Goal: Check status: Check status

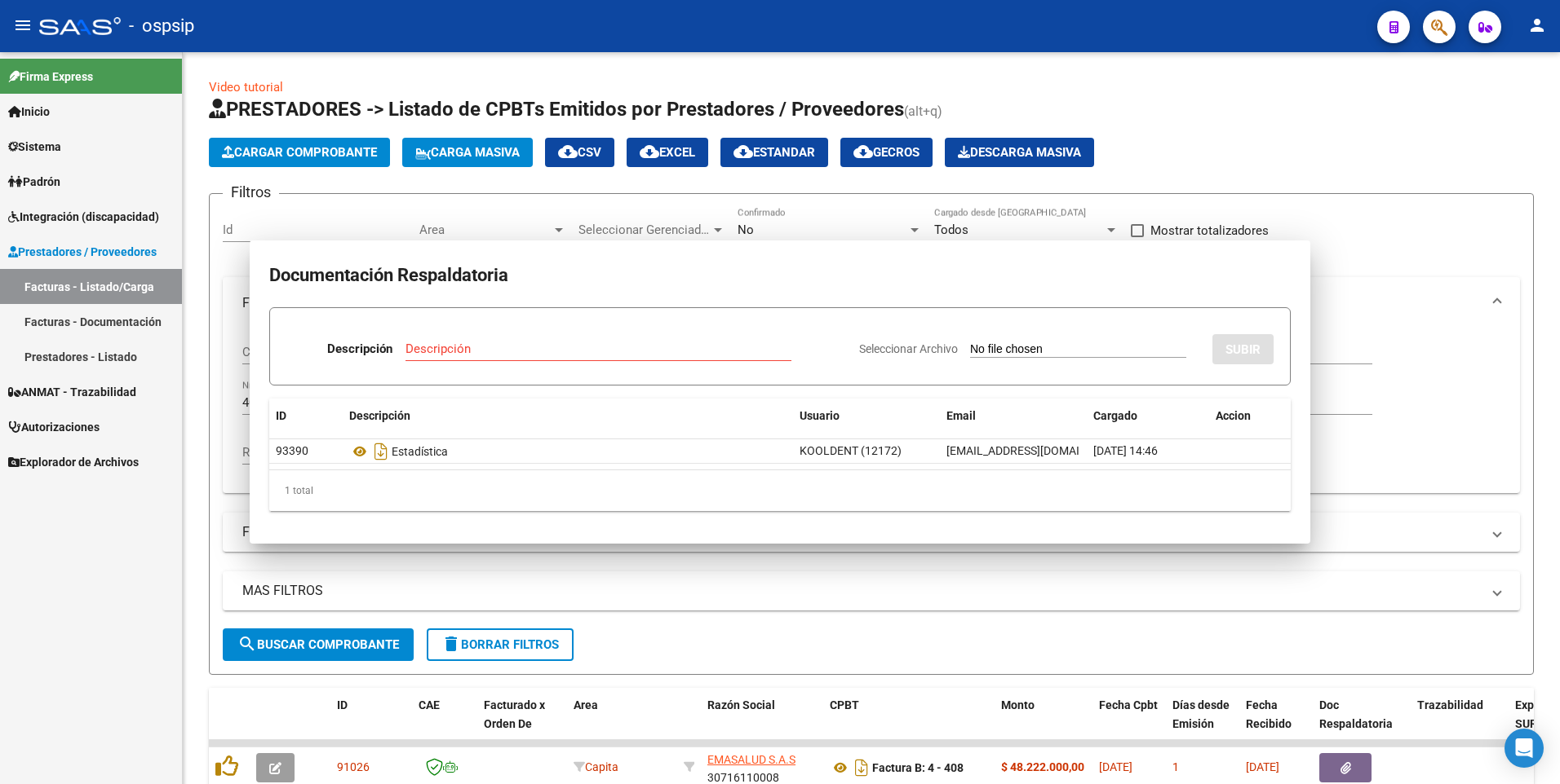
scroll to position [115, 0]
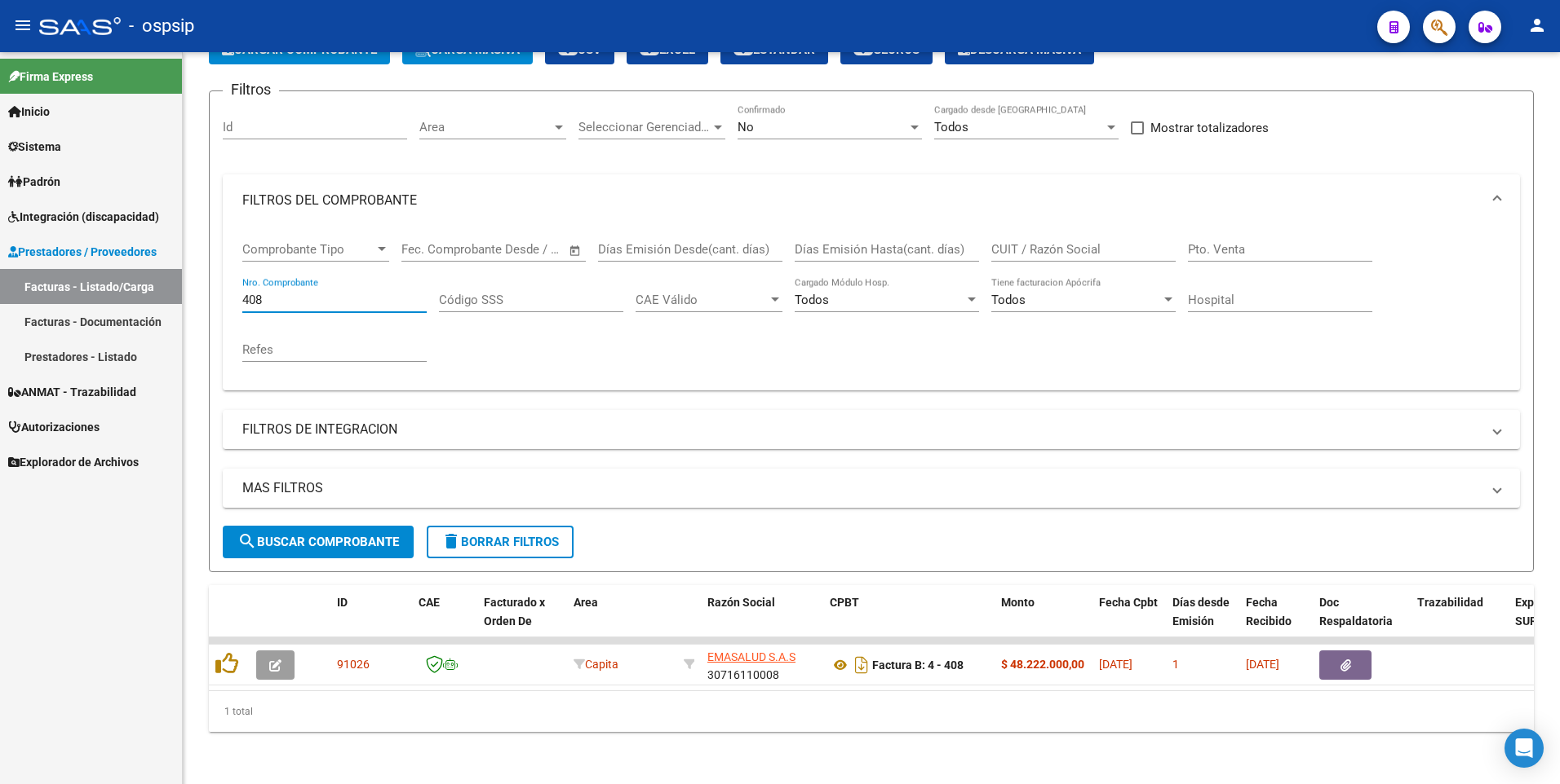
drag, startPoint x: 285, startPoint y: 294, endPoint x: 168, endPoint y: 312, distance: 118.4
click at [168, 312] on mat-sidenav-container "Firma Express Inicio Calendario SSS Instructivos Contacto OS Sistema Usuarios T…" at bounding box center [780, 418] width 1560 height 732
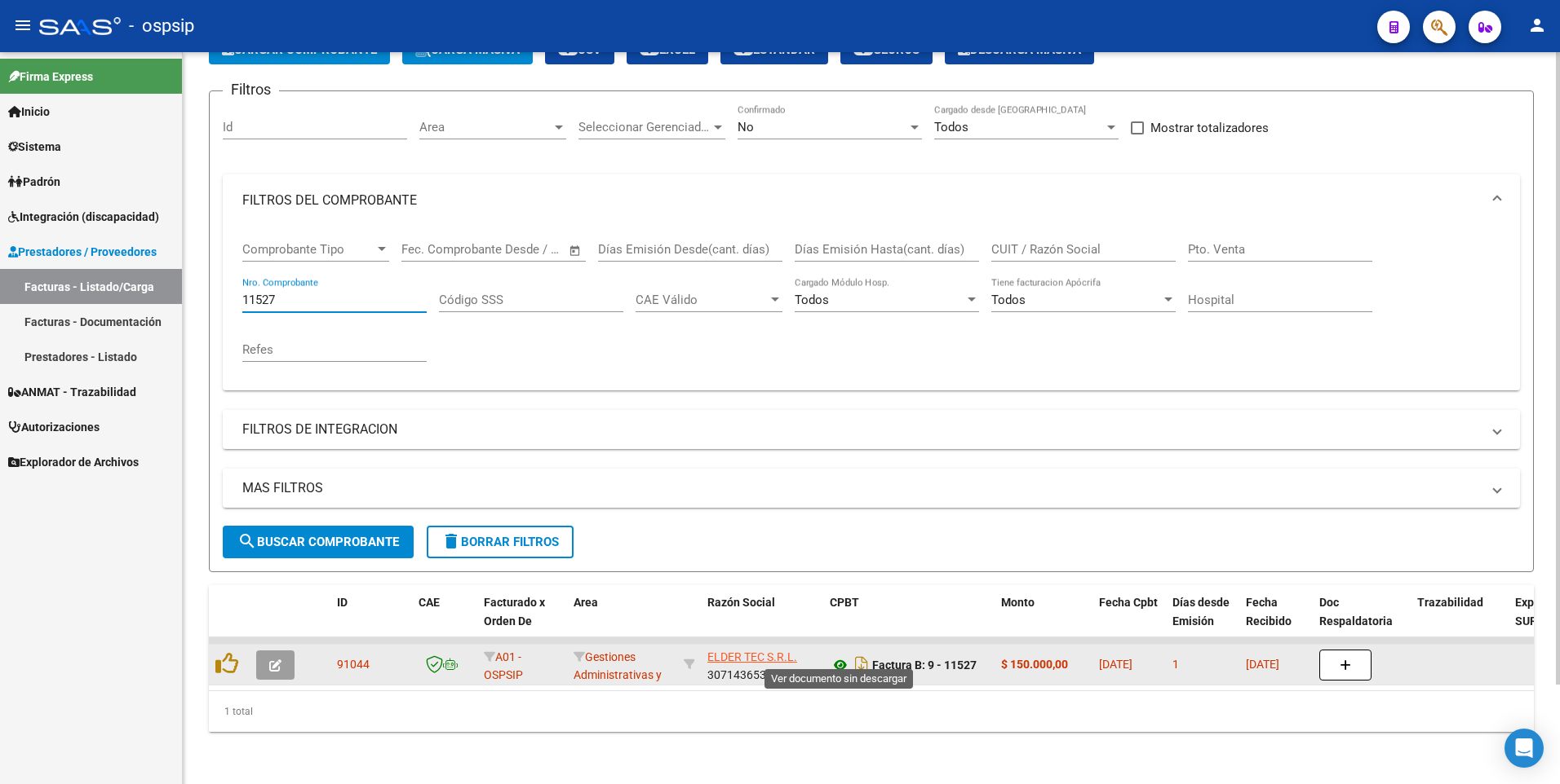
type input "11527"
click at [840, 657] on icon at bounding box center [841, 666] width 21 height 20
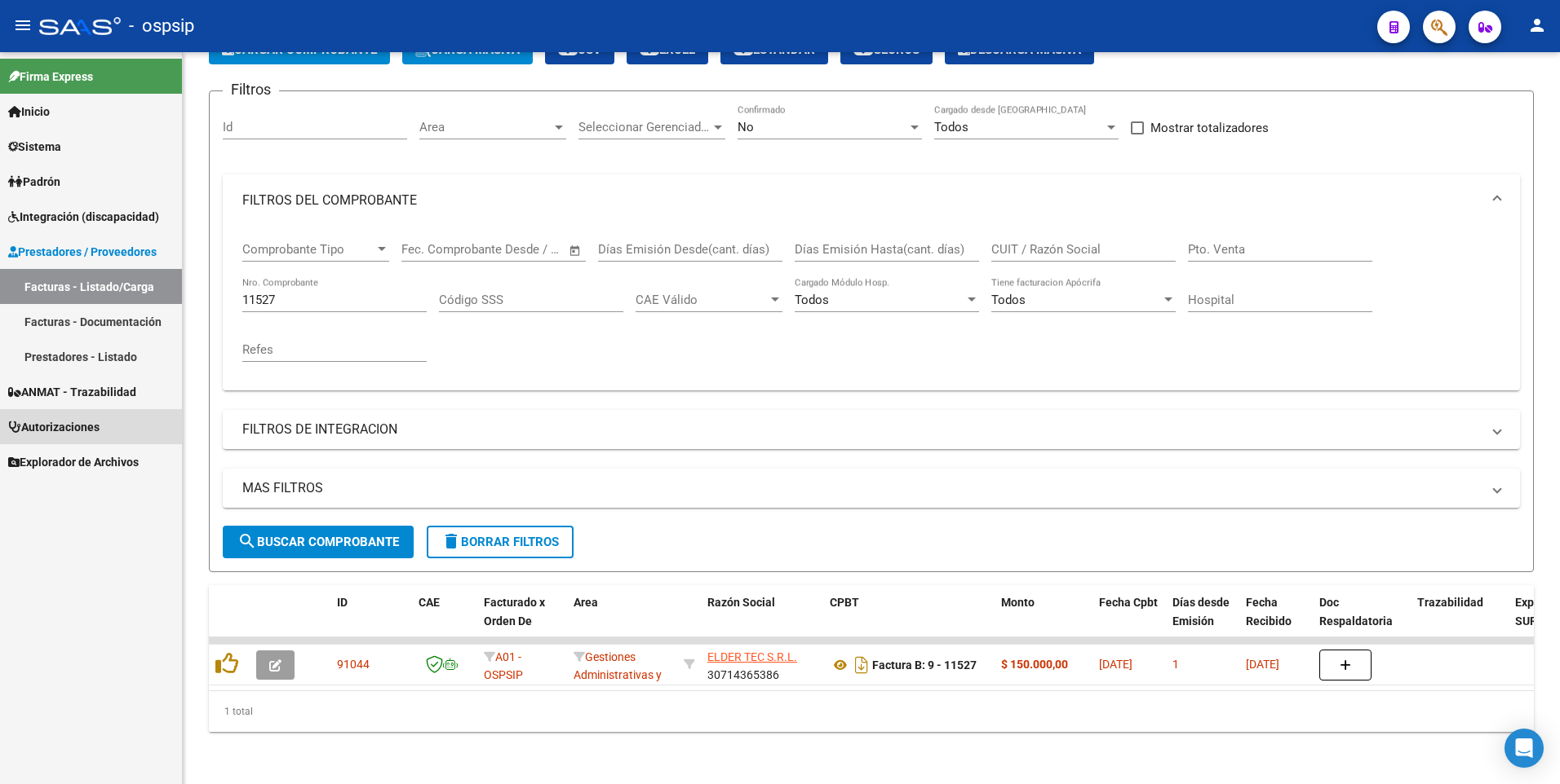
click at [90, 426] on span "Autorizaciones" at bounding box center [53, 427] width 92 height 18
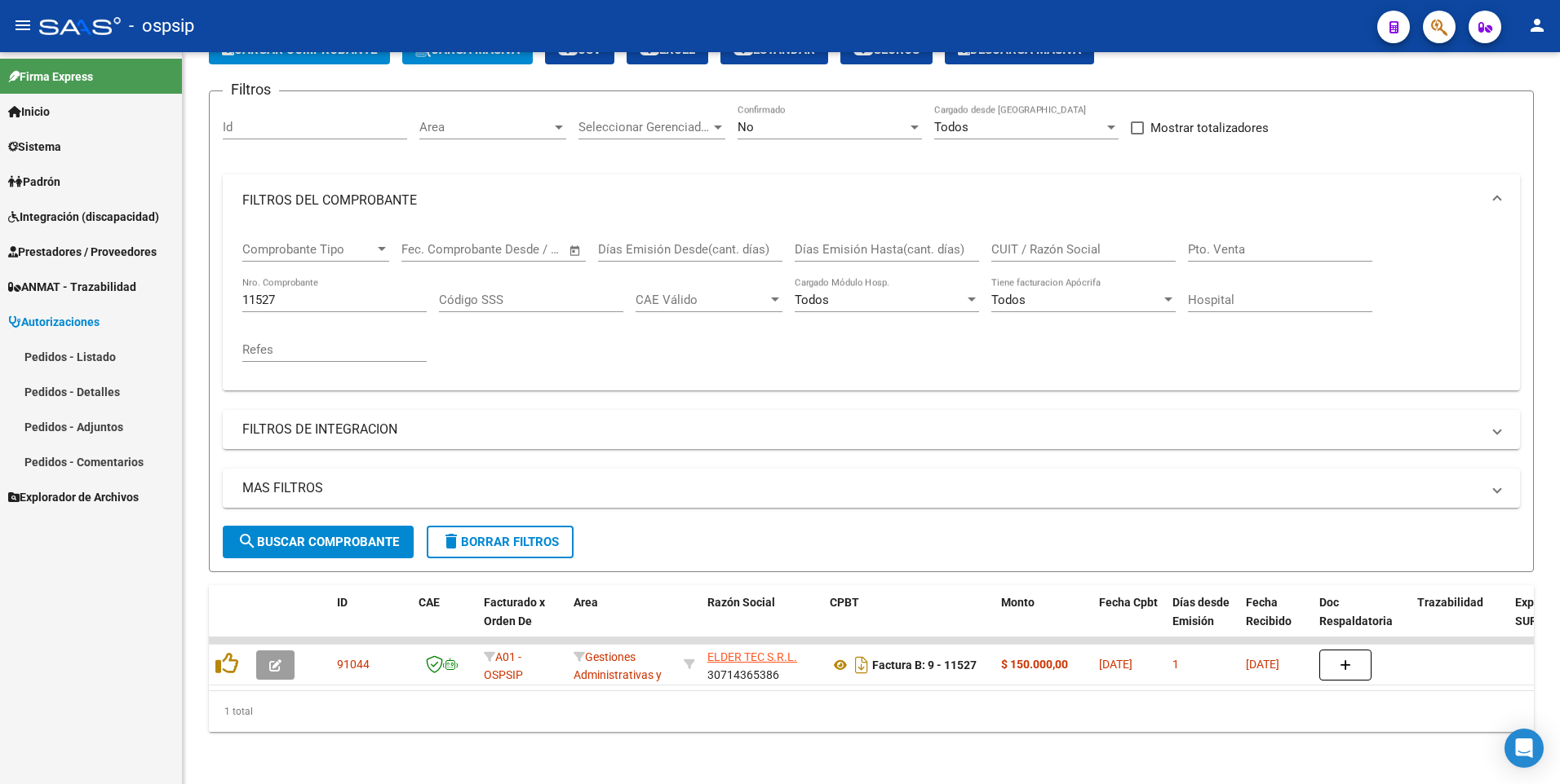
click at [99, 352] on link "Pedidos - Listado" at bounding box center [91, 356] width 182 height 35
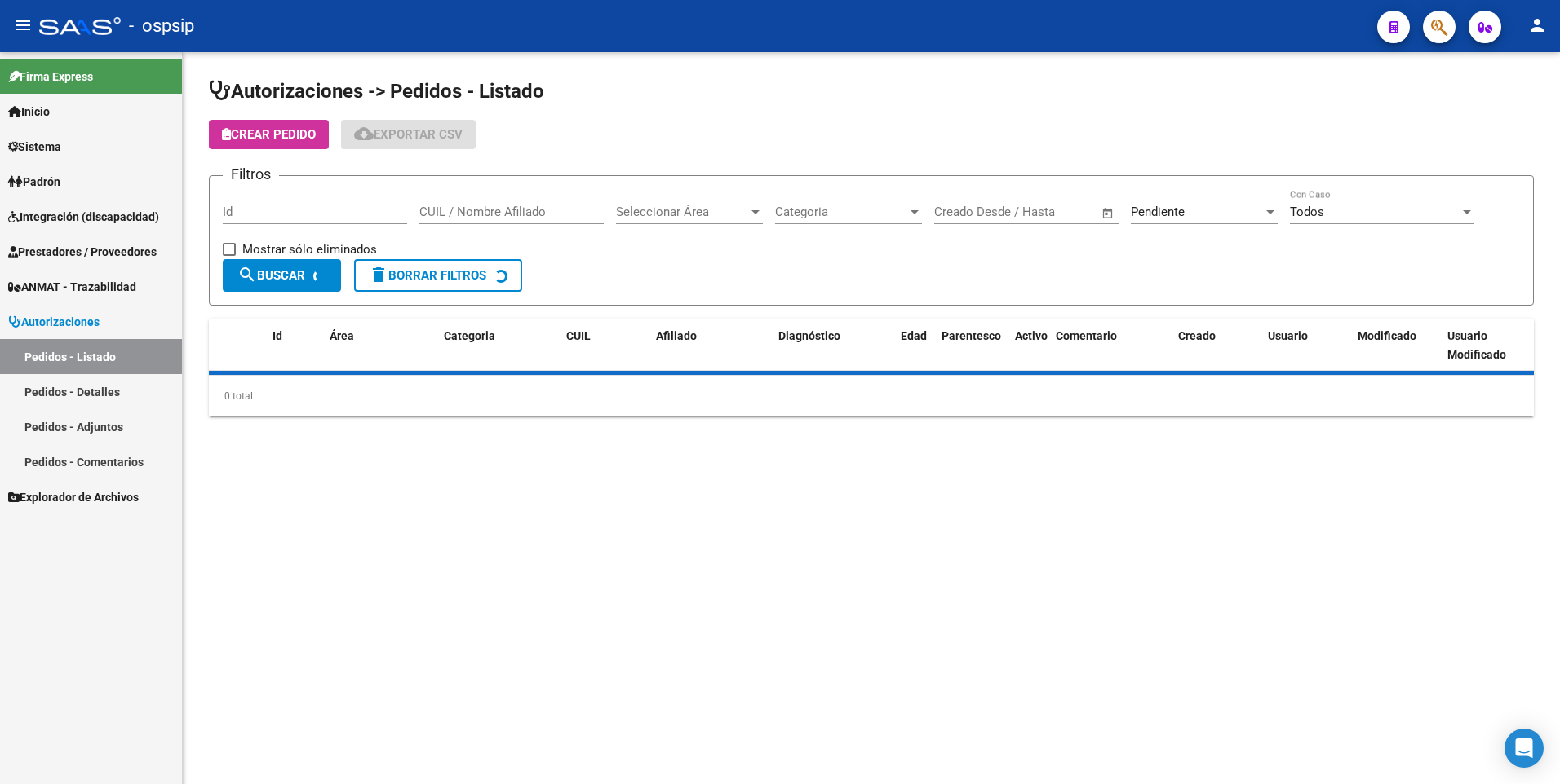
click at [295, 217] on input "Id" at bounding box center [314, 212] width 184 height 14
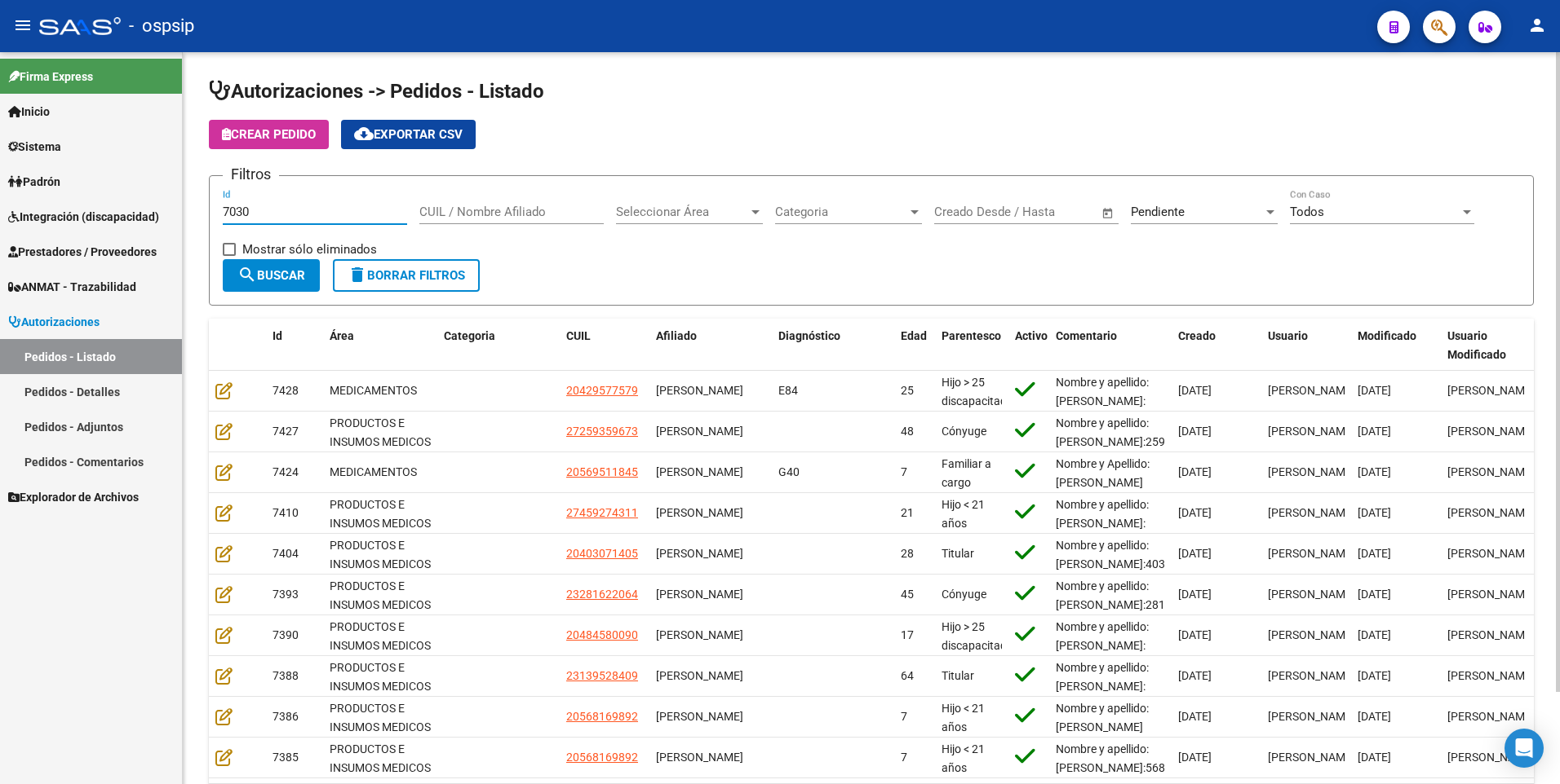
type input "7030"
click at [928, 216] on app-drop-down-list "Categoria Categoria" at bounding box center [854, 214] width 159 height 51
click at [914, 214] on div at bounding box center [914, 212] width 14 height 13
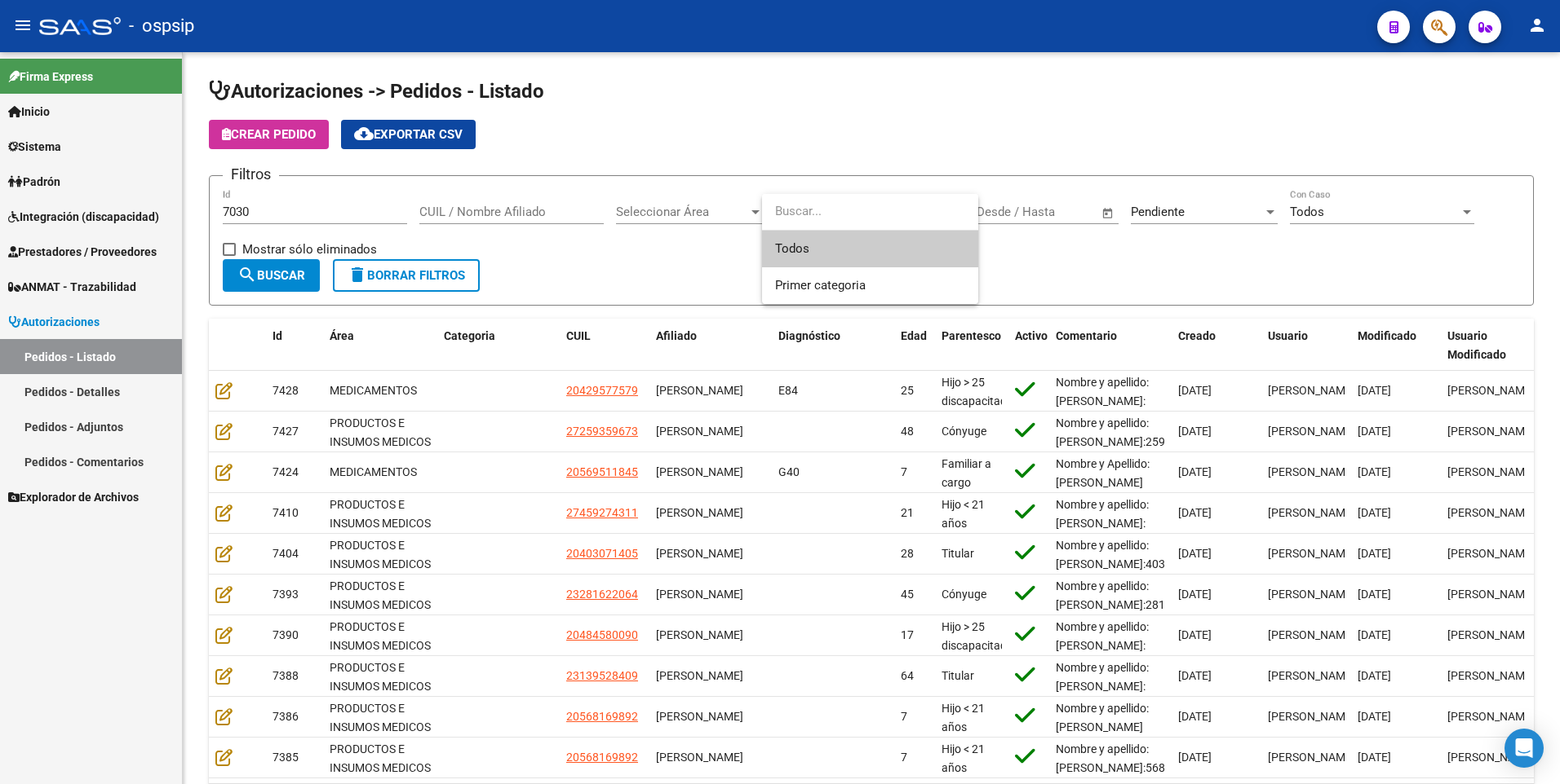
click at [727, 206] on div at bounding box center [780, 392] width 1560 height 784
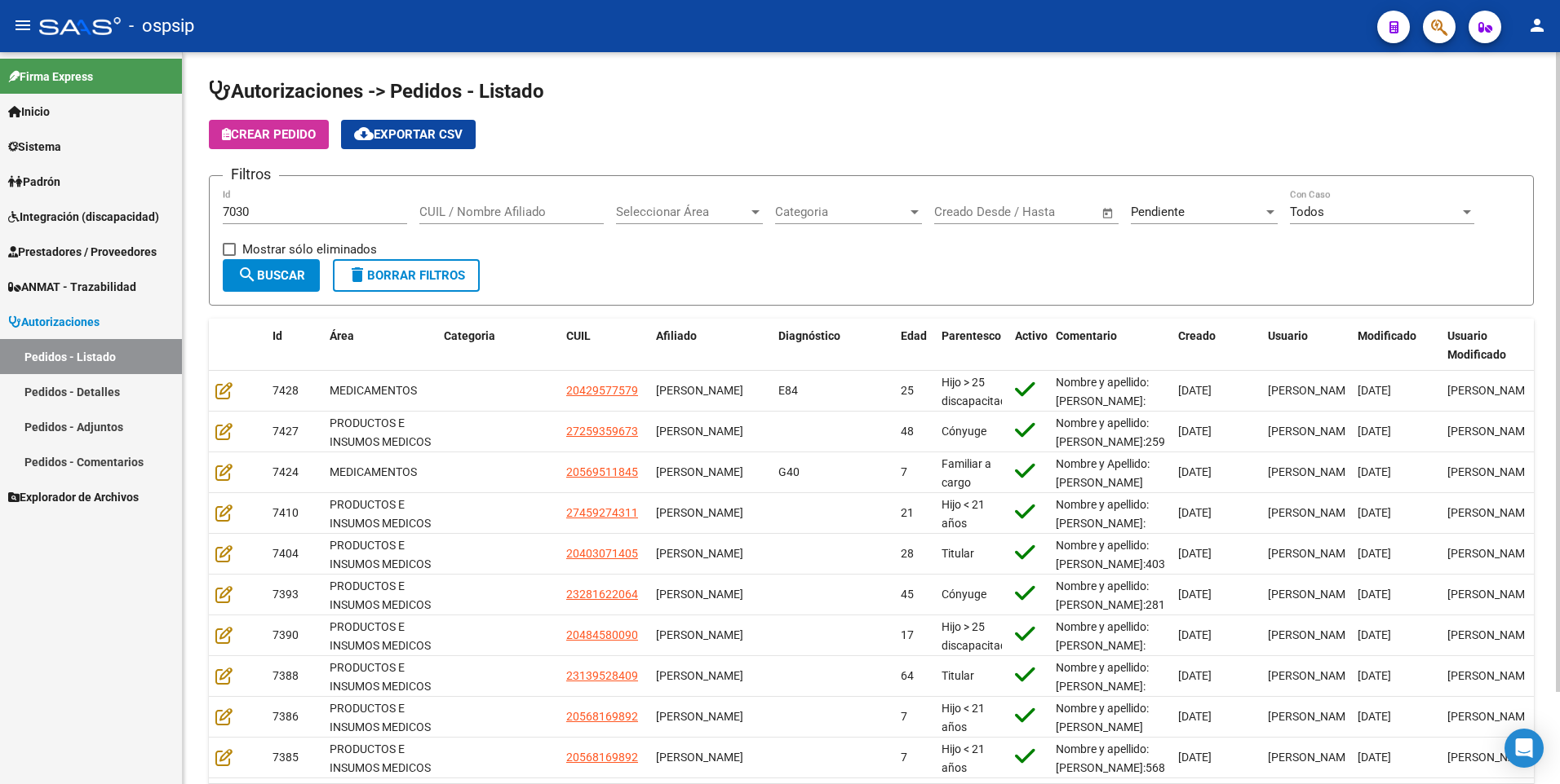
click at [752, 210] on div at bounding box center [755, 212] width 8 height 4
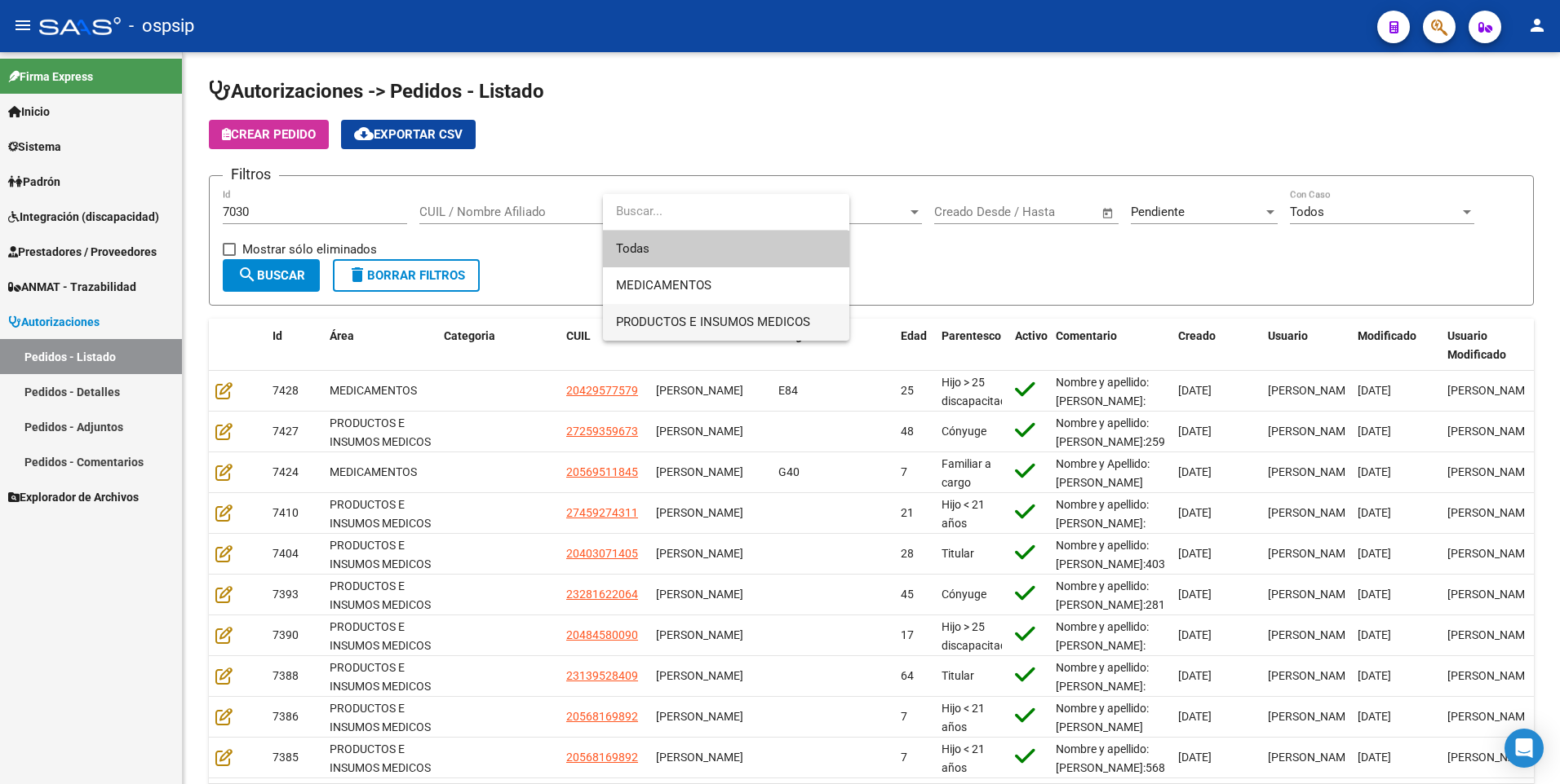
click at [696, 336] on span "PRODUCTOS E INSUMOS MEDICOS" at bounding box center [726, 322] width 220 height 36
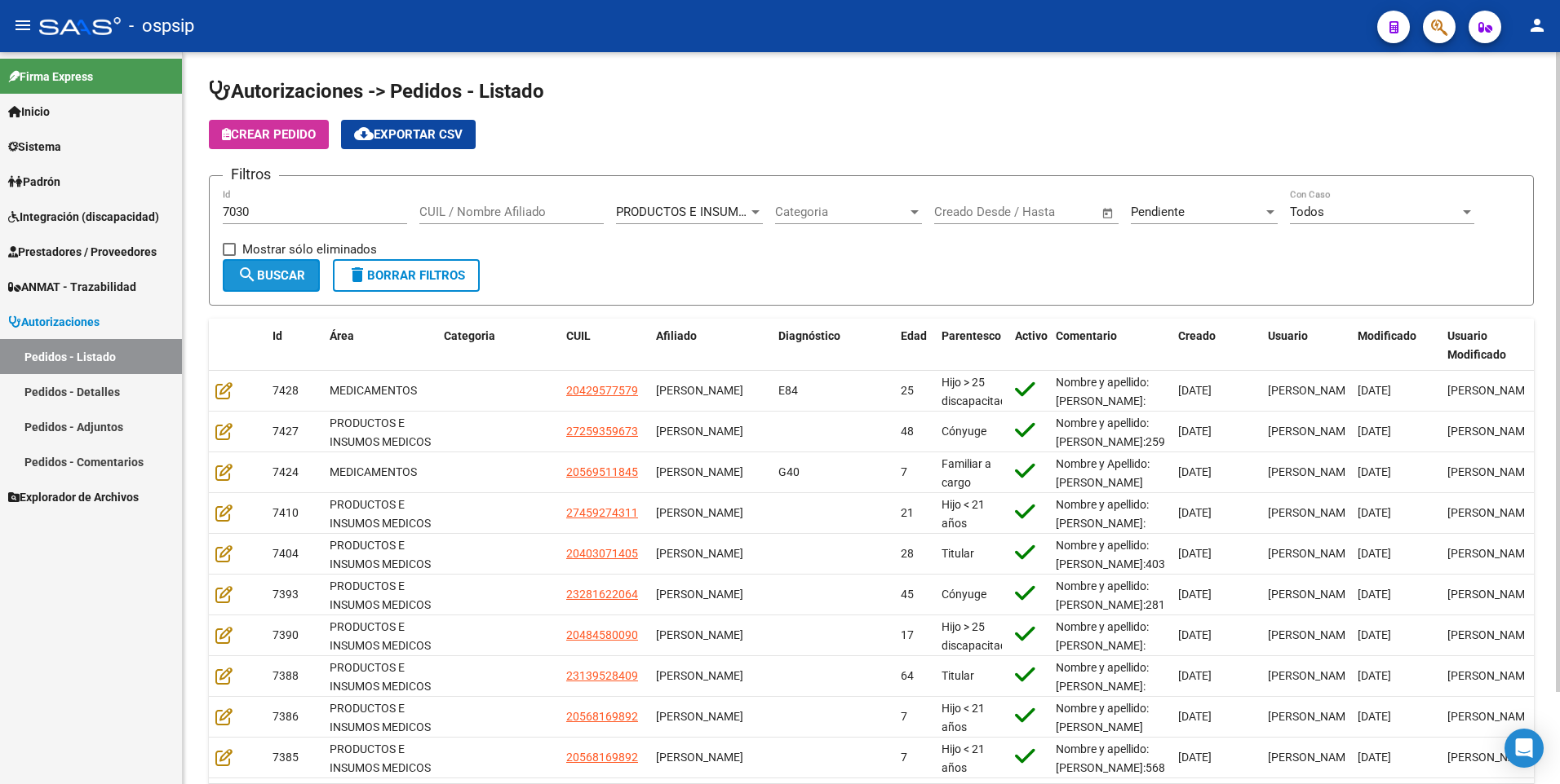
click at [258, 286] on button "search Buscar" at bounding box center [271, 275] width 97 height 33
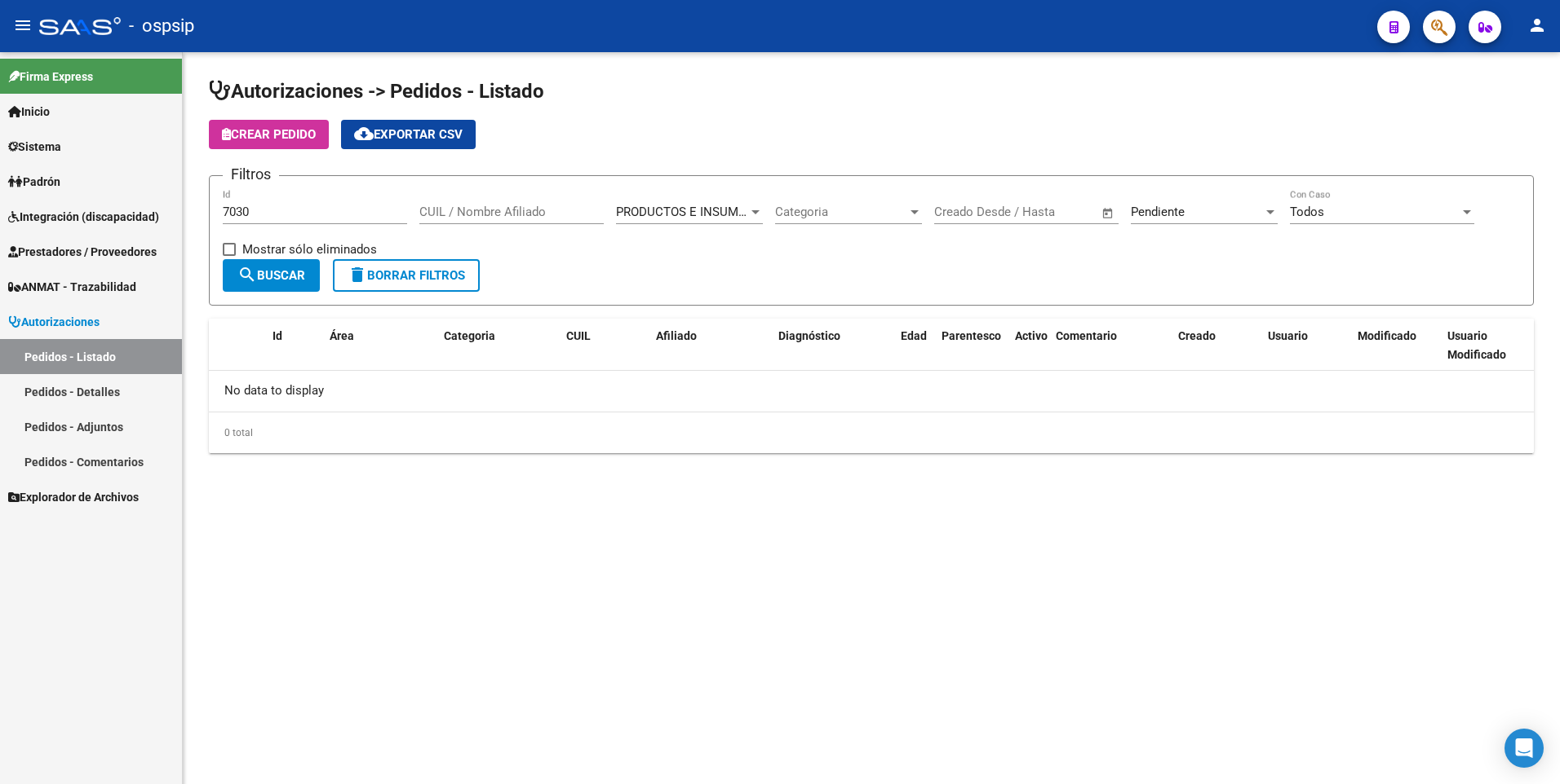
click at [1272, 214] on div at bounding box center [1270, 212] width 8 height 4
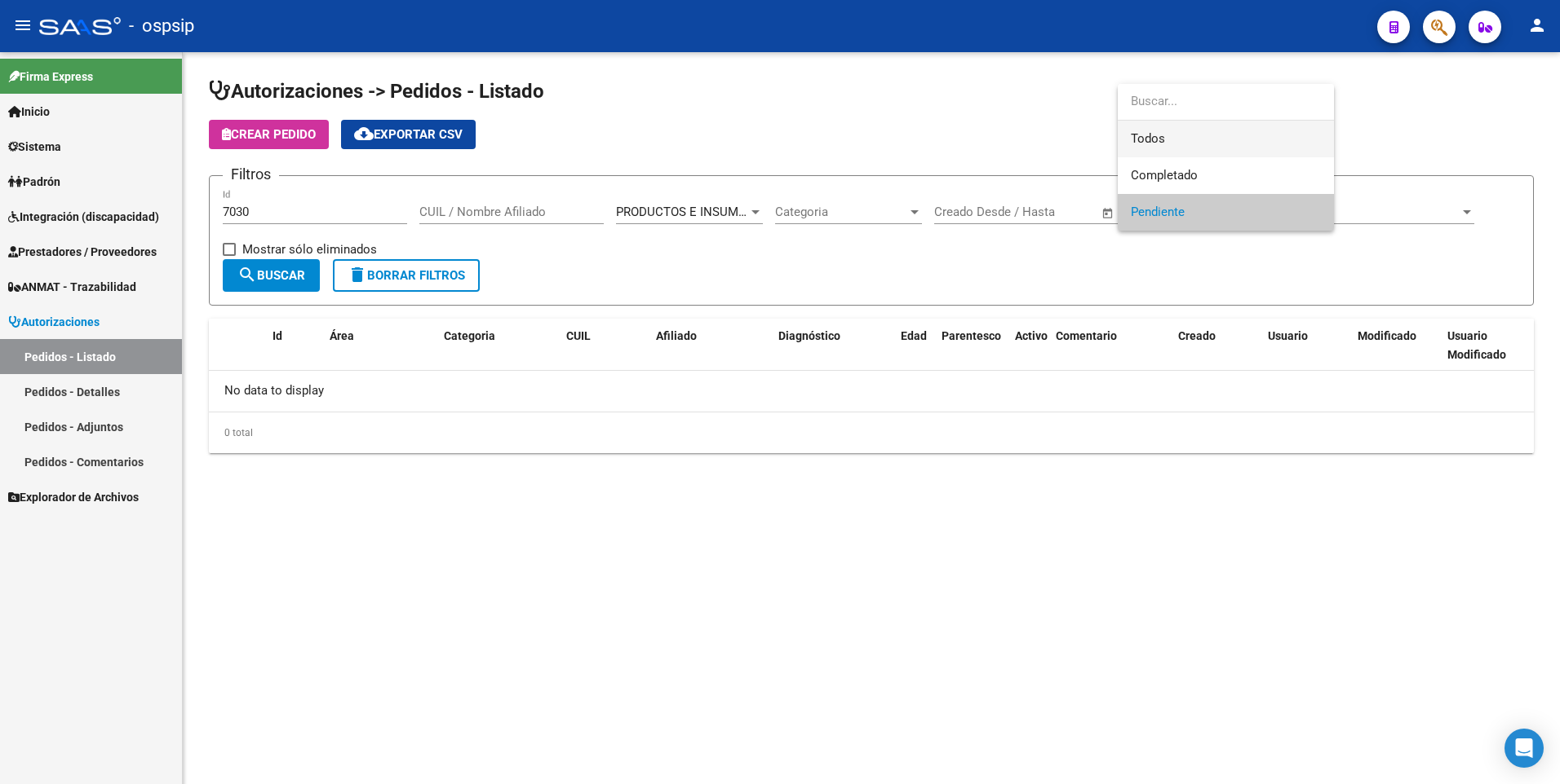
click at [1200, 135] on span "Todos" at bounding box center [1226, 139] width 191 height 36
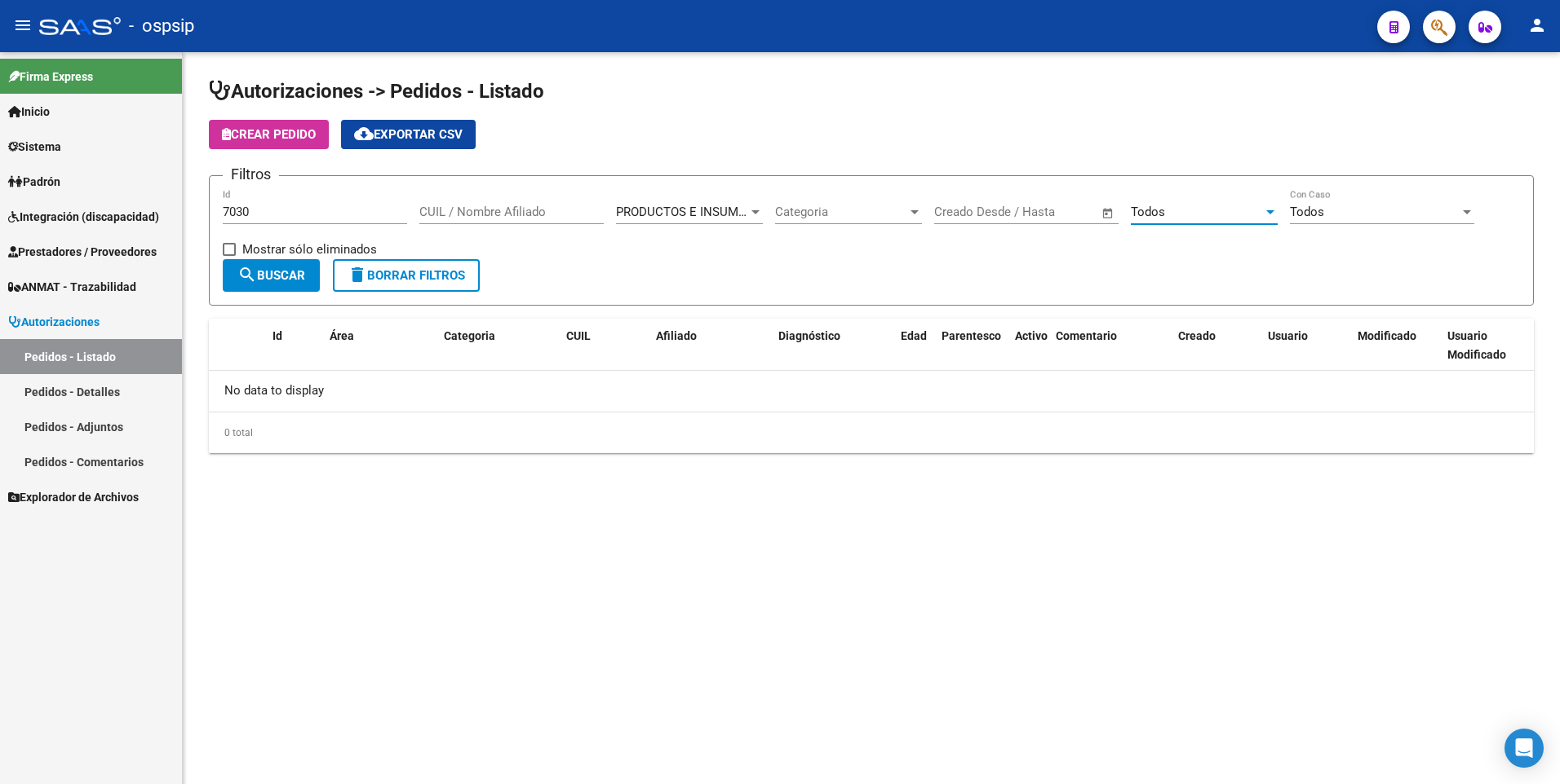
click at [309, 272] on button "search Buscar" at bounding box center [271, 275] width 97 height 33
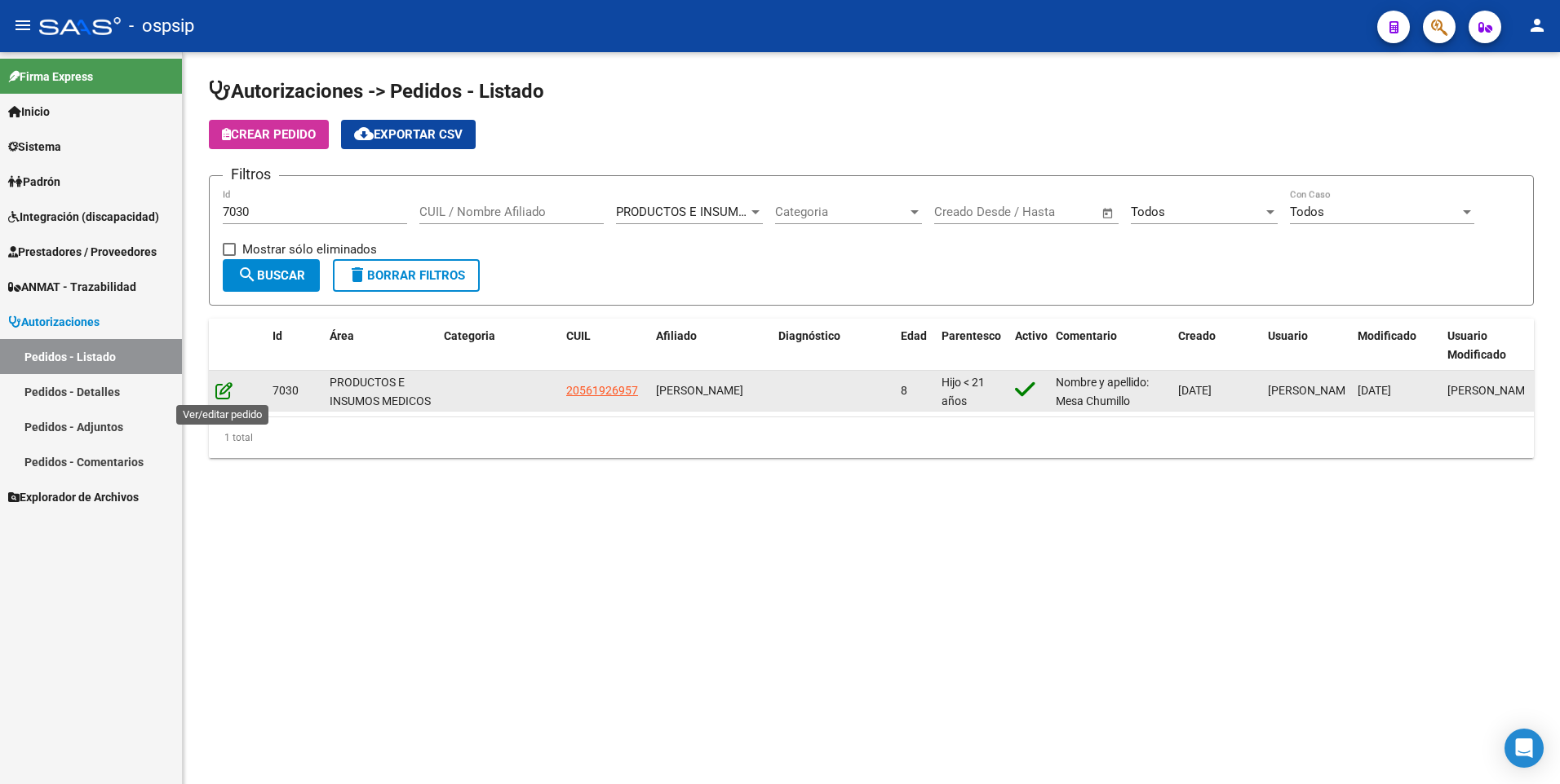
click at [222, 392] on icon at bounding box center [223, 391] width 17 height 18
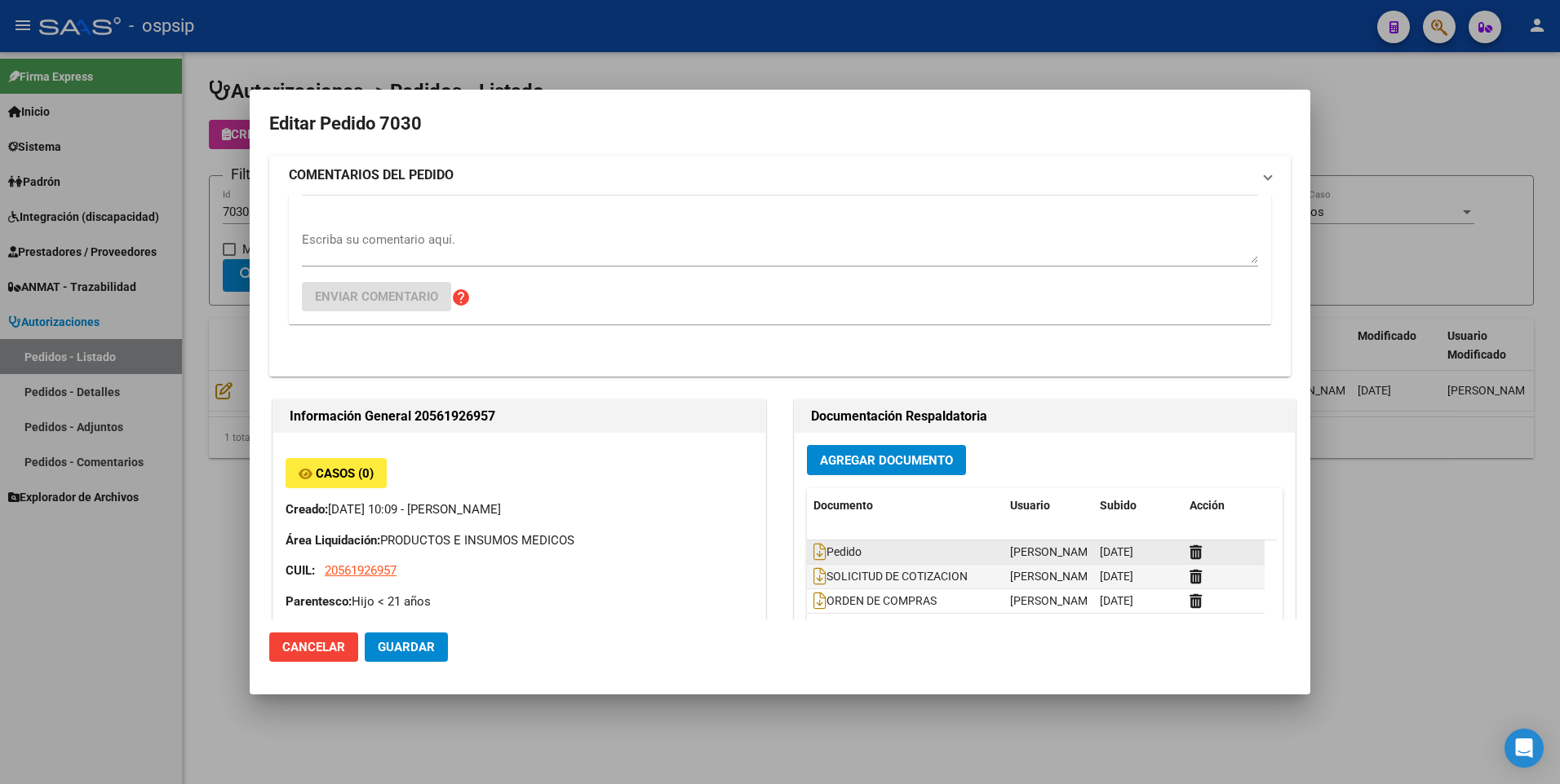
type input "[GEOGRAPHIC_DATA], [PERSON_NAME], [PERSON_NAME] 319"
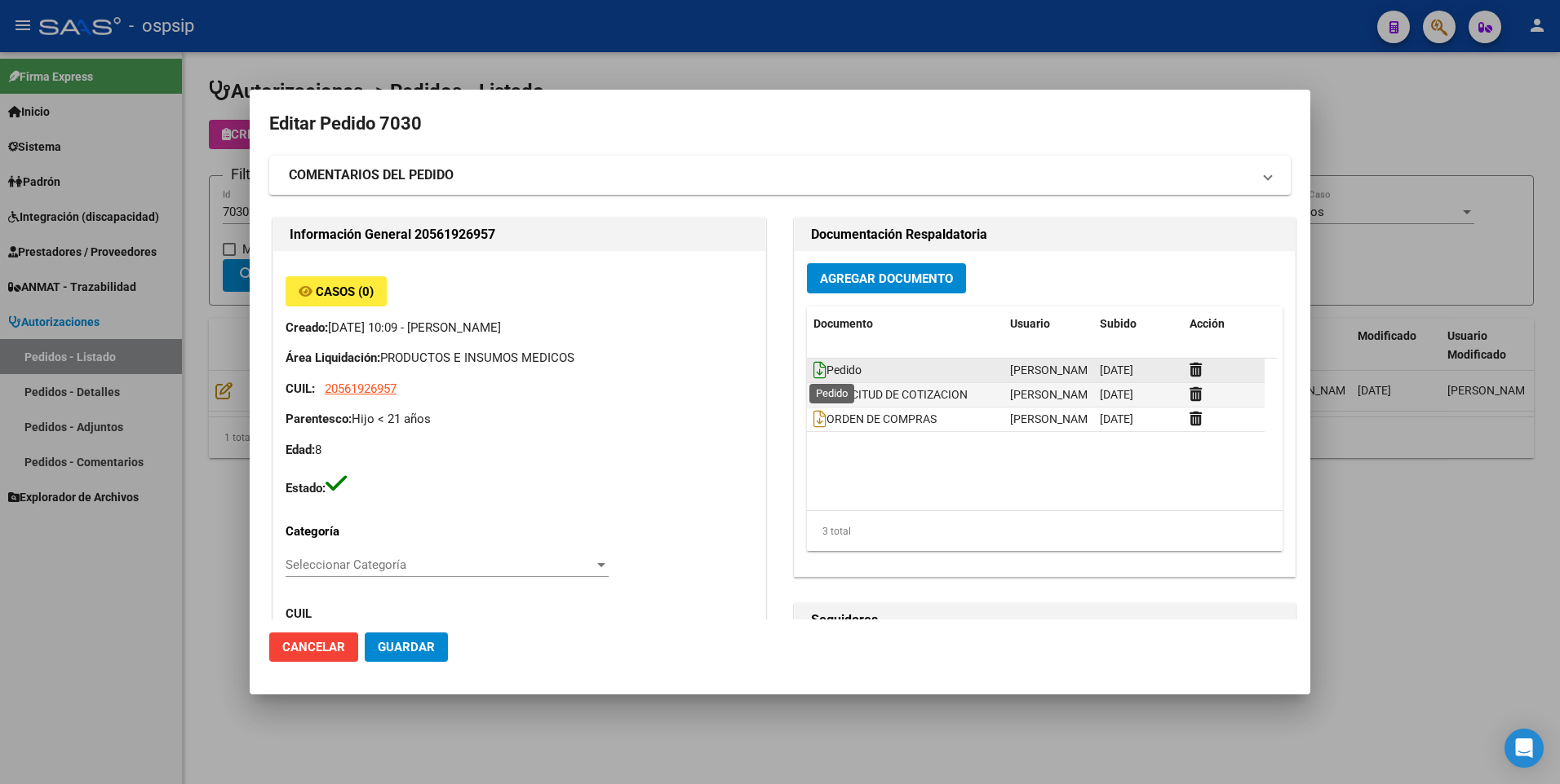
click at [814, 367] on icon at bounding box center [820, 370] width 13 height 18
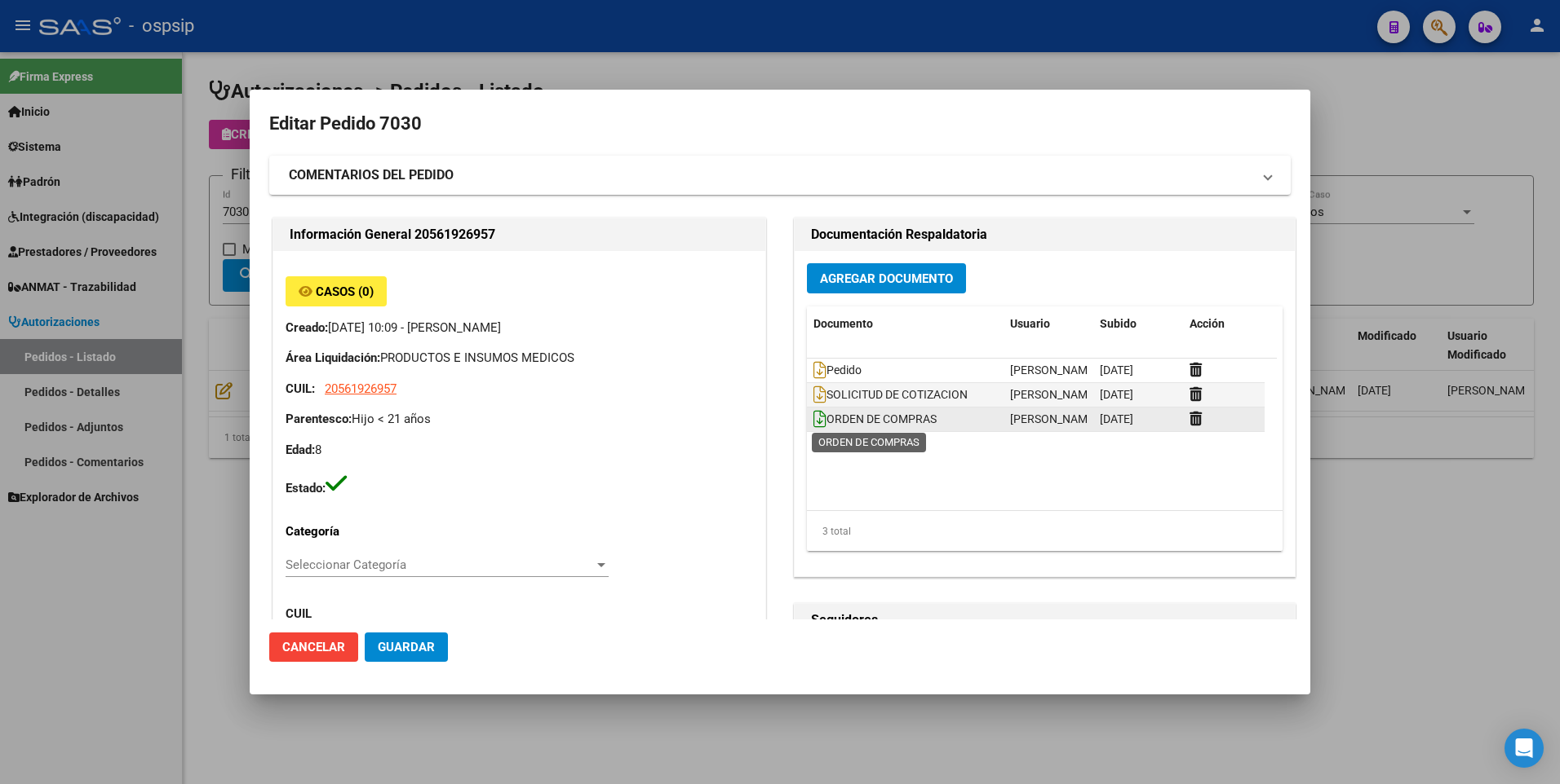
click at [814, 421] on icon at bounding box center [820, 419] width 13 height 18
click at [1488, 114] on div at bounding box center [780, 392] width 1560 height 784
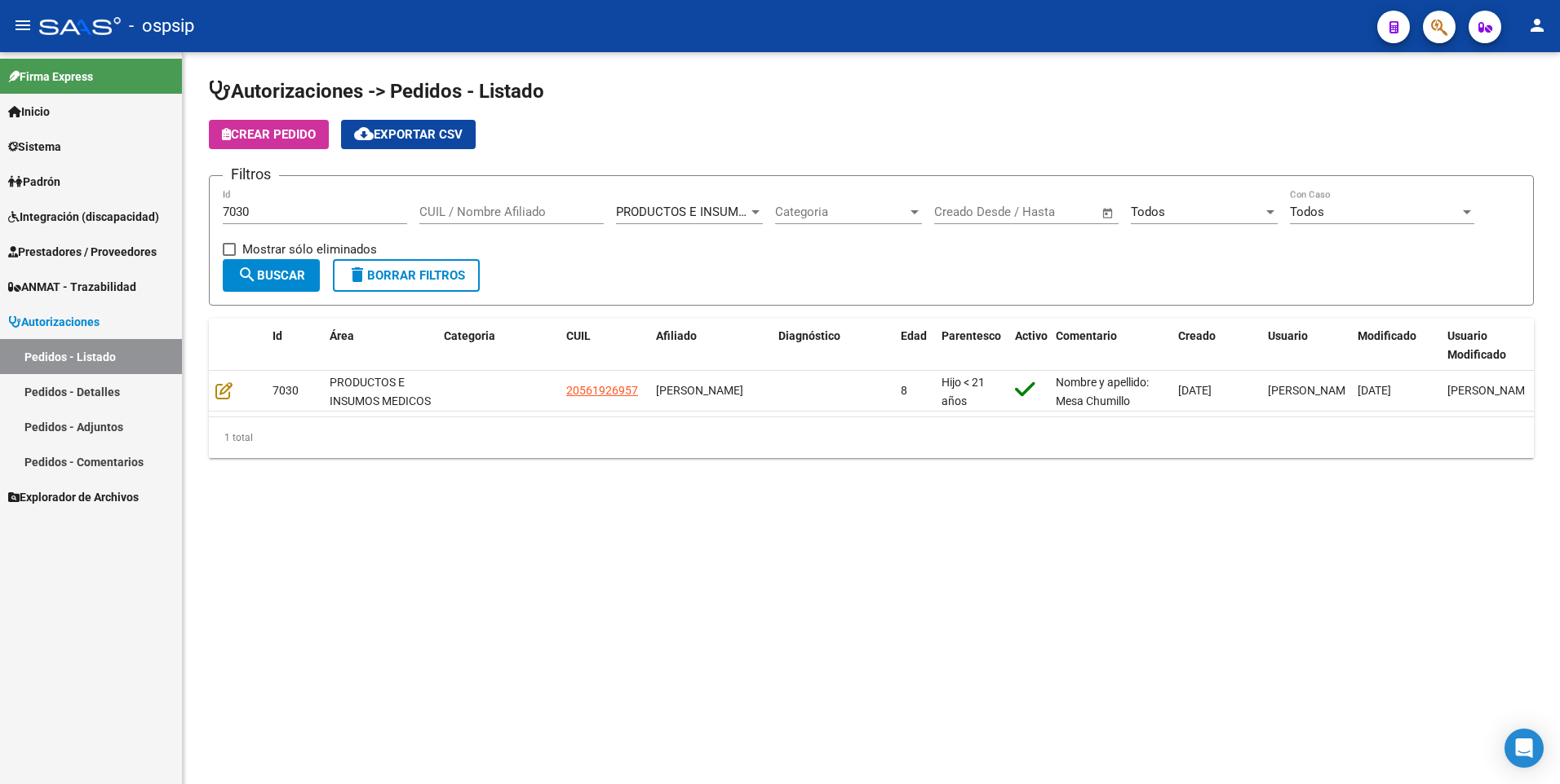
click at [69, 248] on span "Prestadores / Proveedores" at bounding box center [82, 252] width 149 height 18
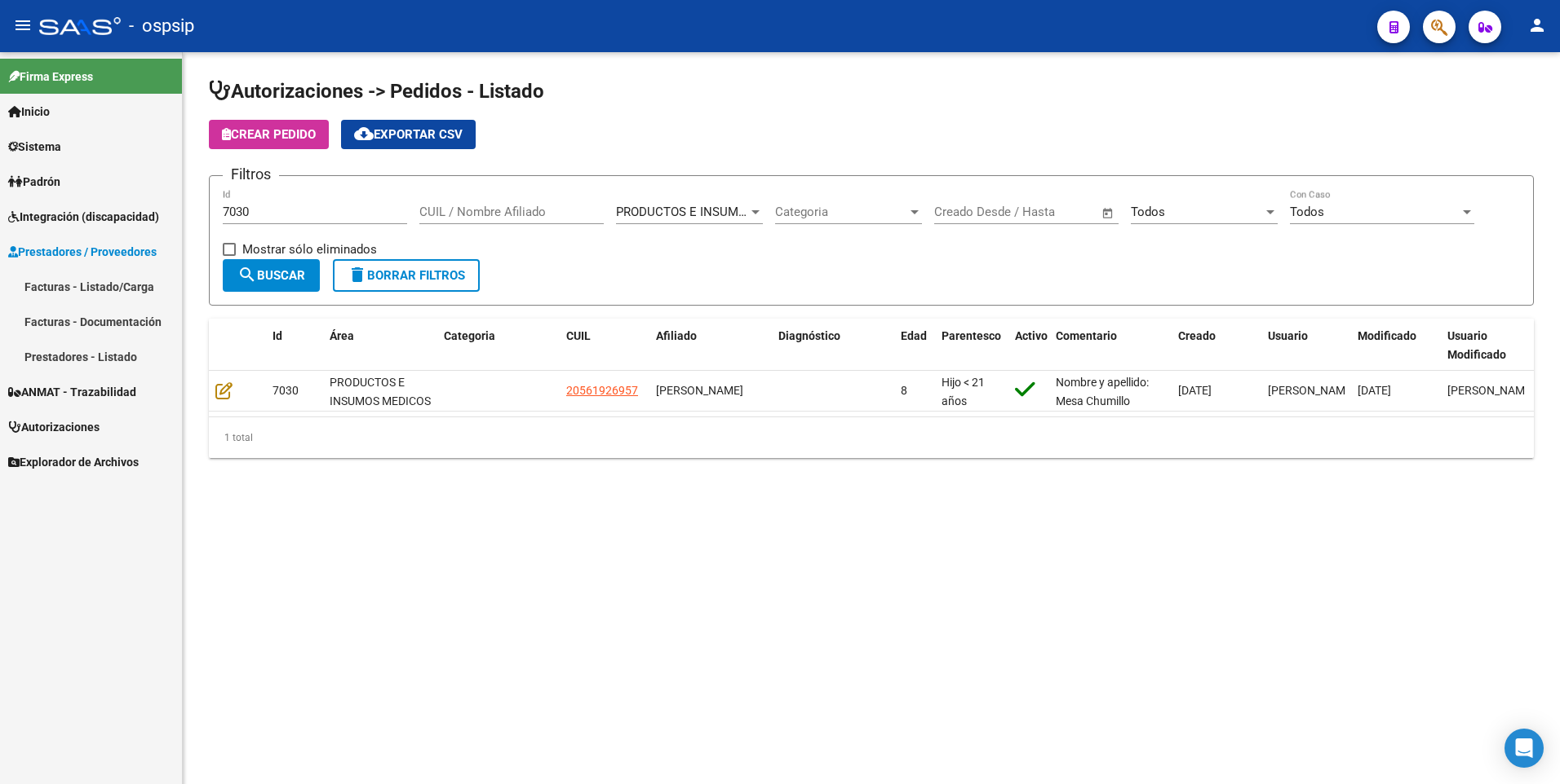
click at [73, 289] on link "Facturas - Listado/Carga" at bounding box center [91, 286] width 182 height 35
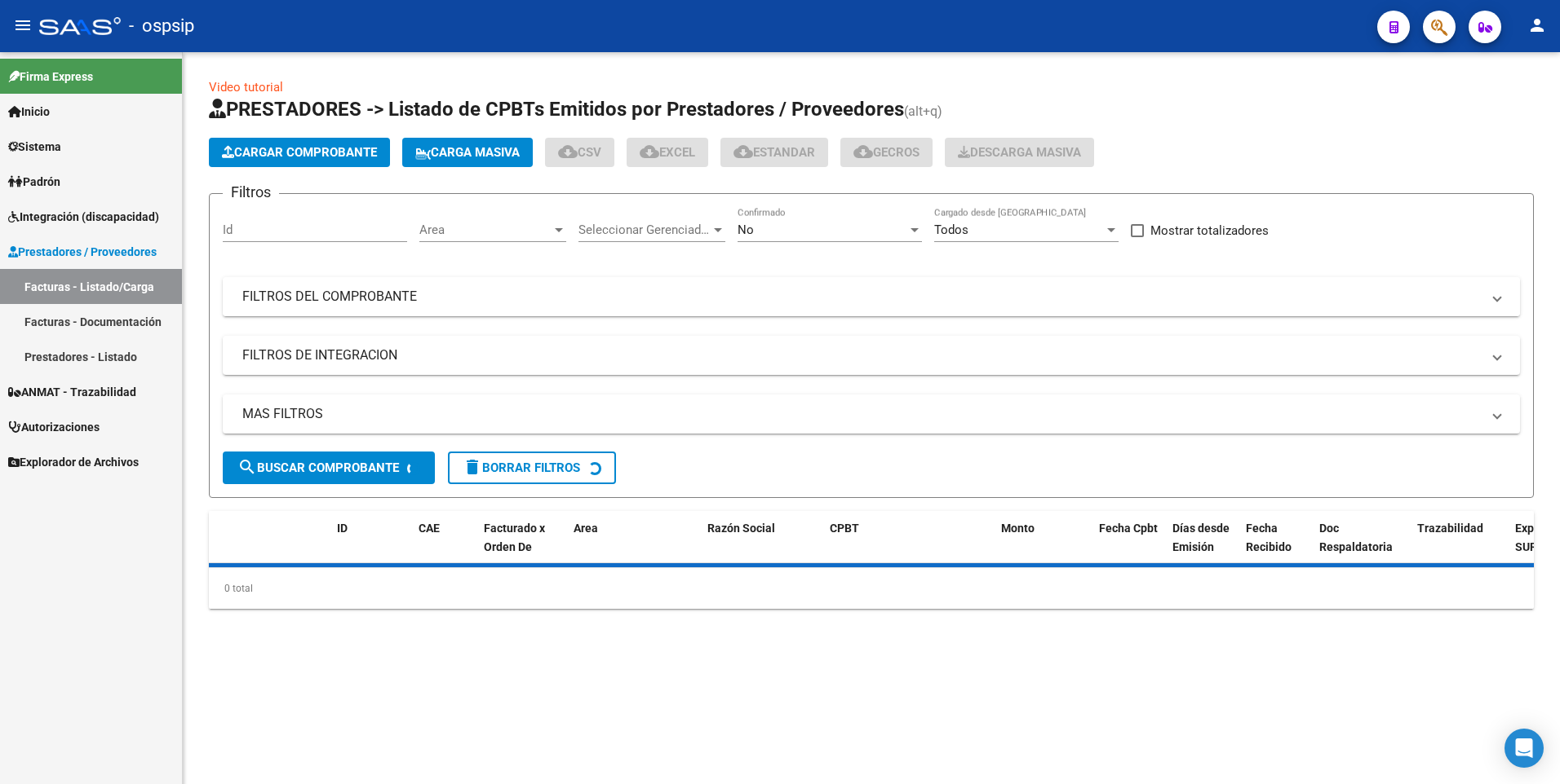
click at [362, 295] on mat-panel-title "FILTROS DEL COMPROBANTE" at bounding box center [861, 296] width 1239 height 18
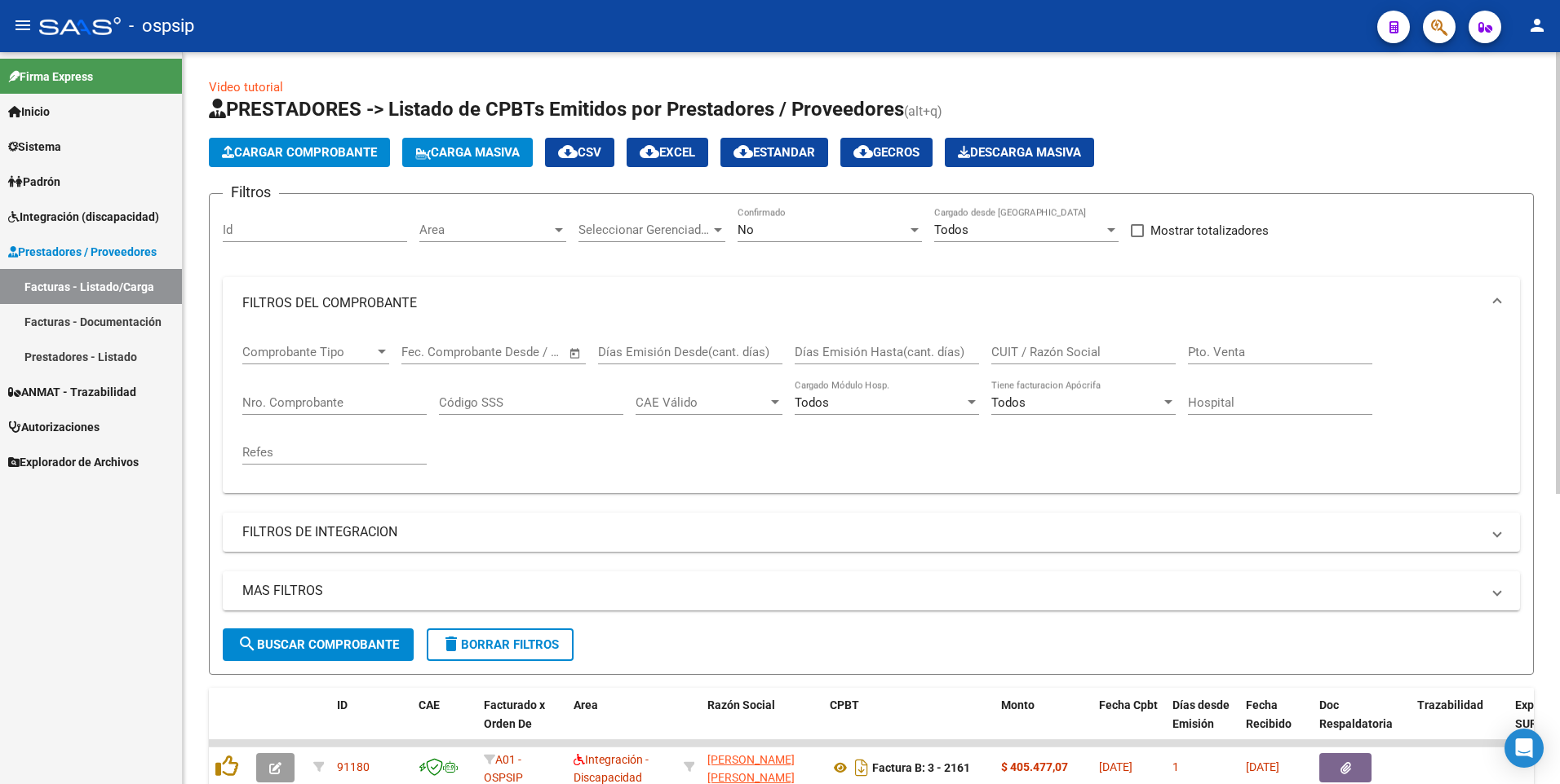
click at [350, 401] on input "Nro. Comprobante" at bounding box center [334, 402] width 184 height 14
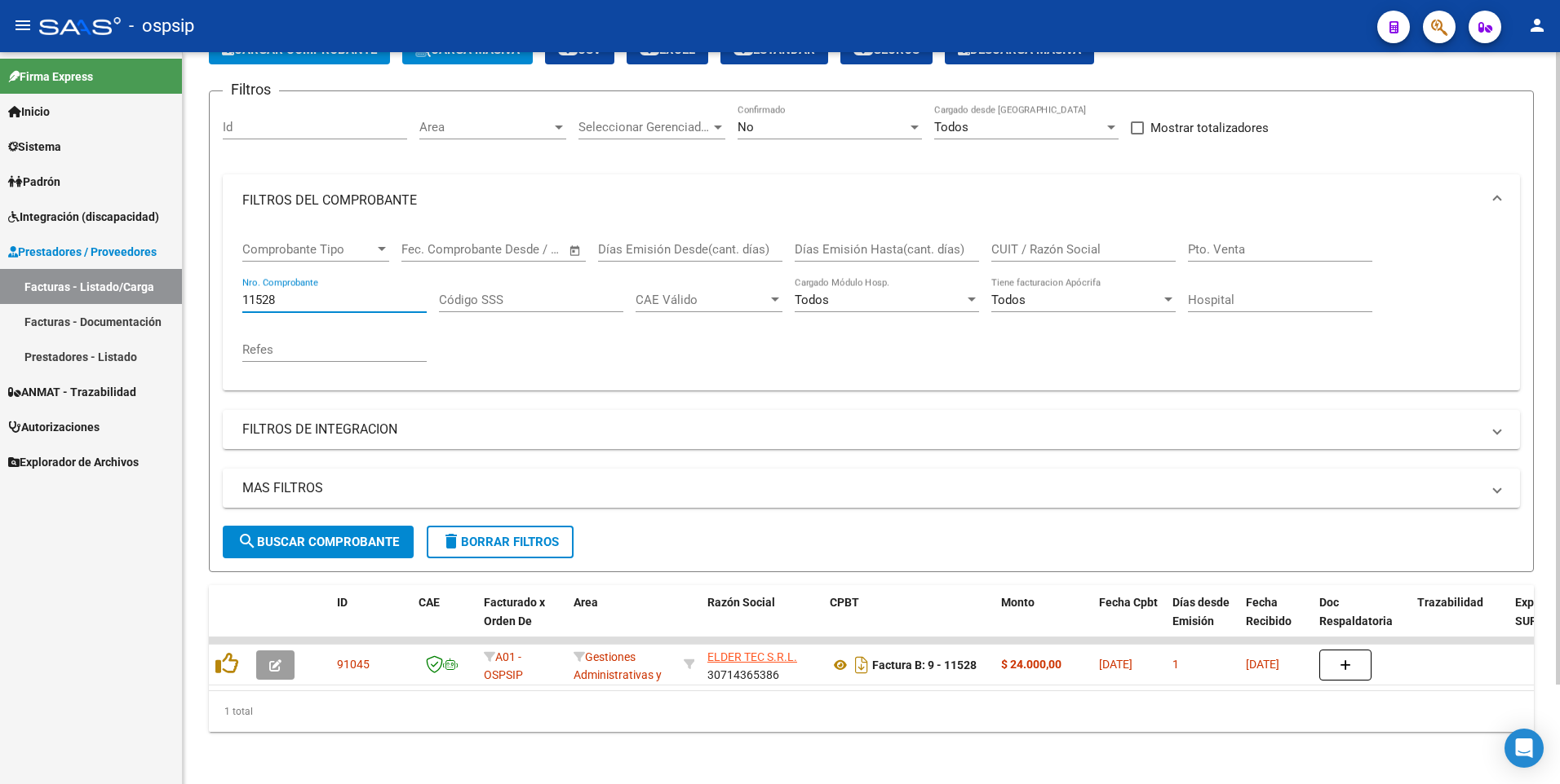
scroll to position [115, 0]
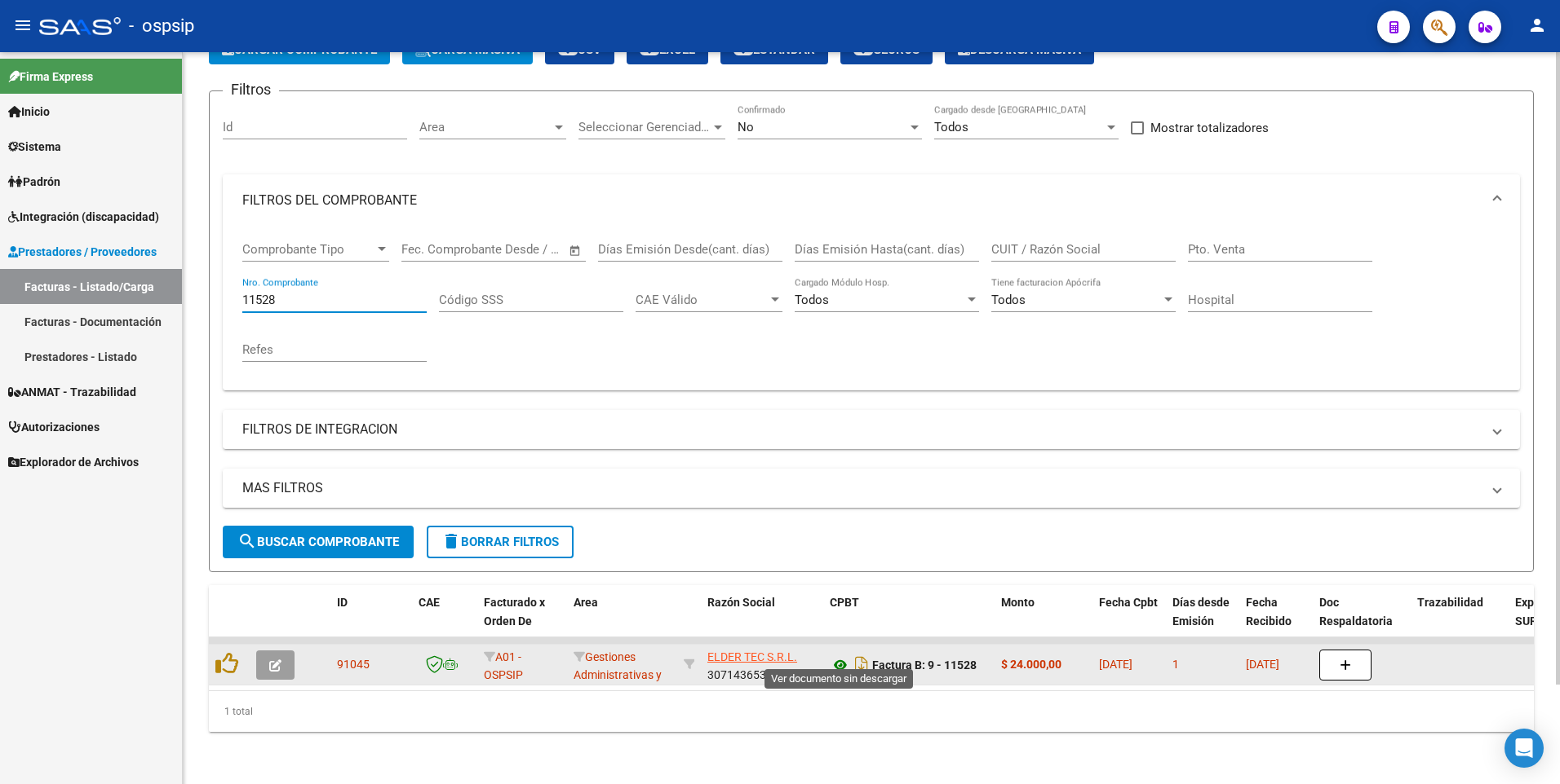
type input "11528"
click at [841, 659] on icon at bounding box center [841, 666] width 21 height 20
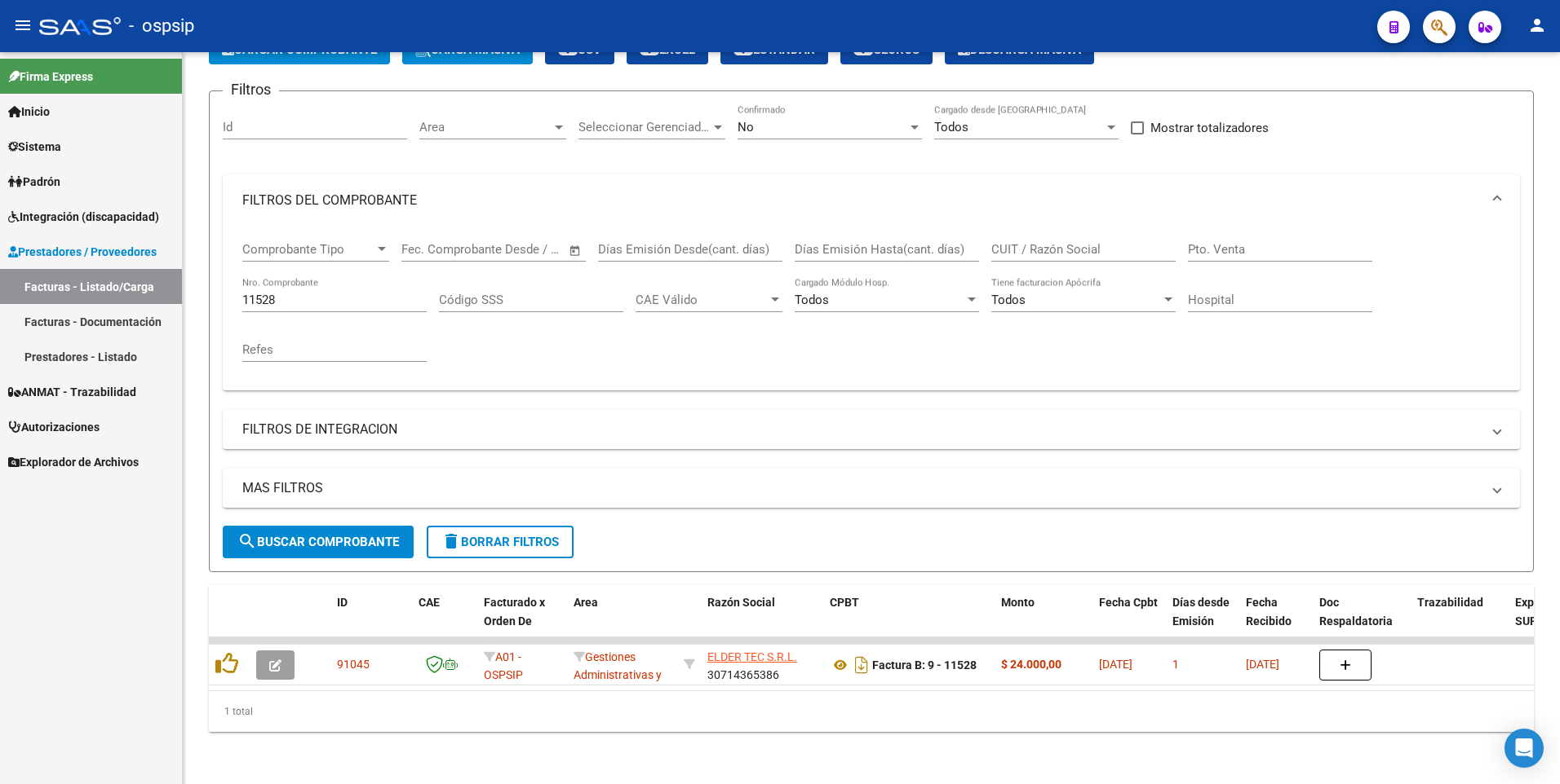
click at [83, 427] on span "Autorizaciones" at bounding box center [53, 427] width 92 height 18
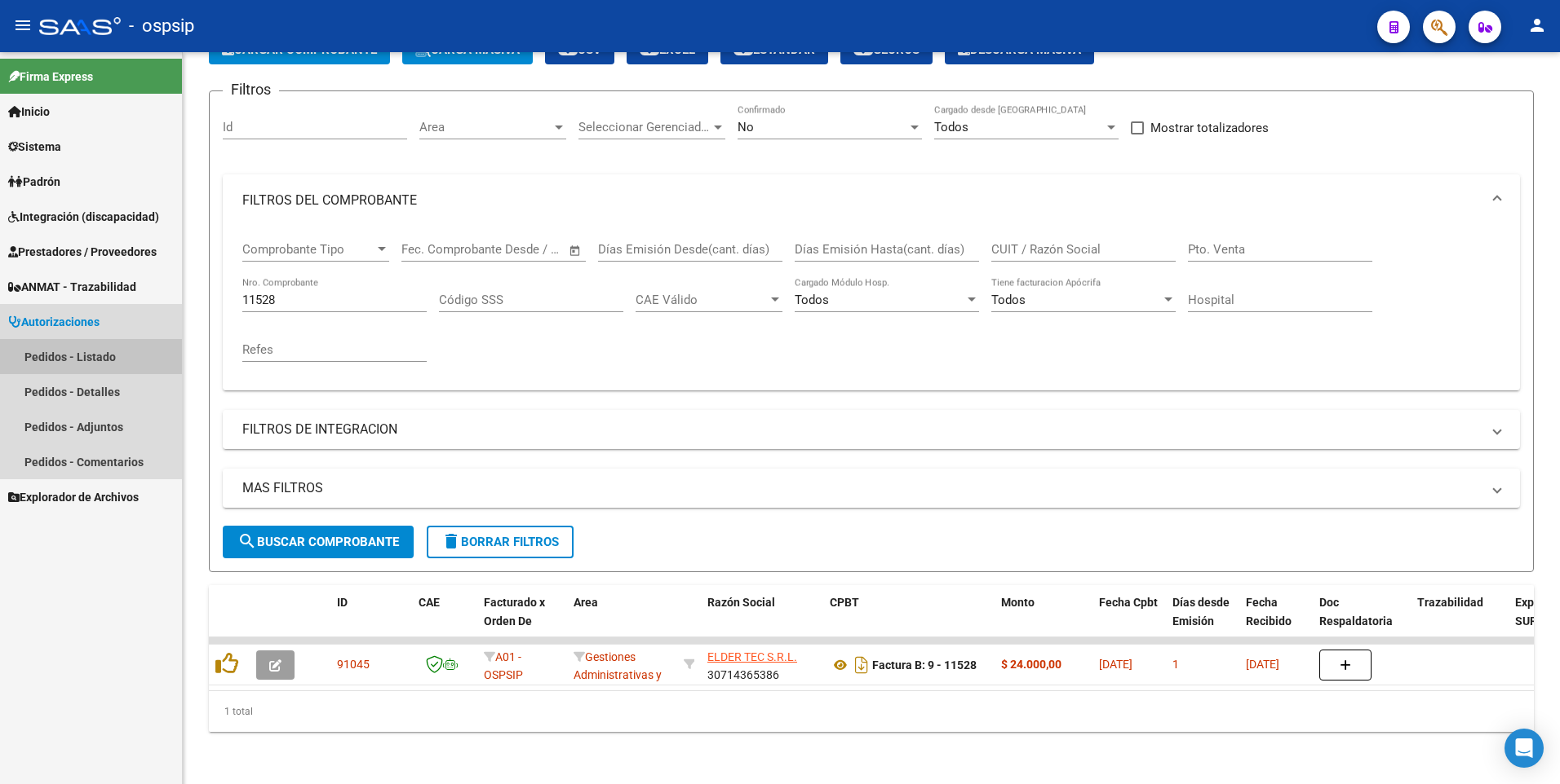
click at [89, 360] on link "Pedidos - Listado" at bounding box center [91, 356] width 182 height 35
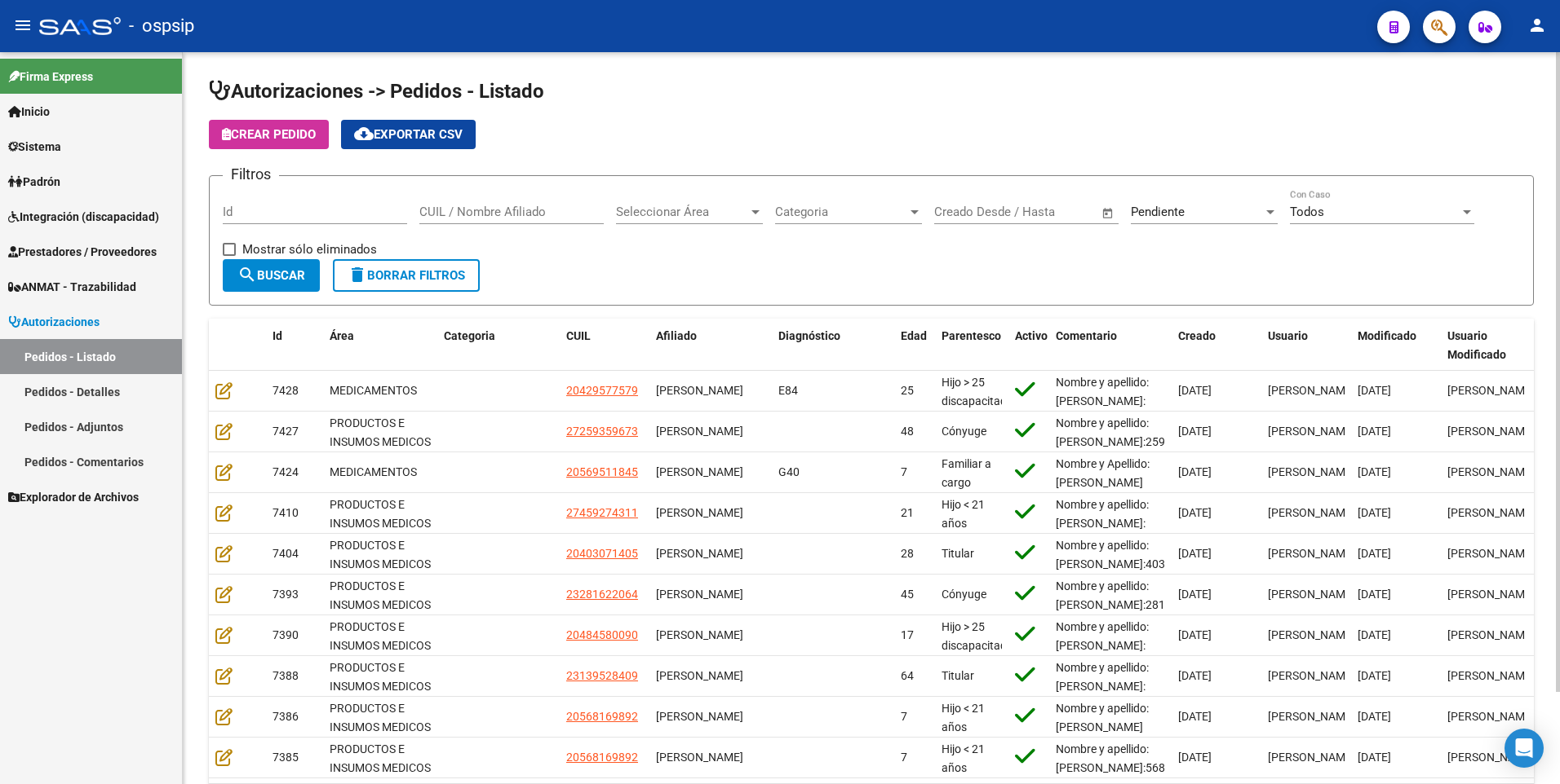
click at [268, 217] on input "Id" at bounding box center [314, 212] width 184 height 14
type input "7026"
click at [749, 220] on div "Seleccionar Área Seleccionar Área" at bounding box center [689, 206] width 147 height 35
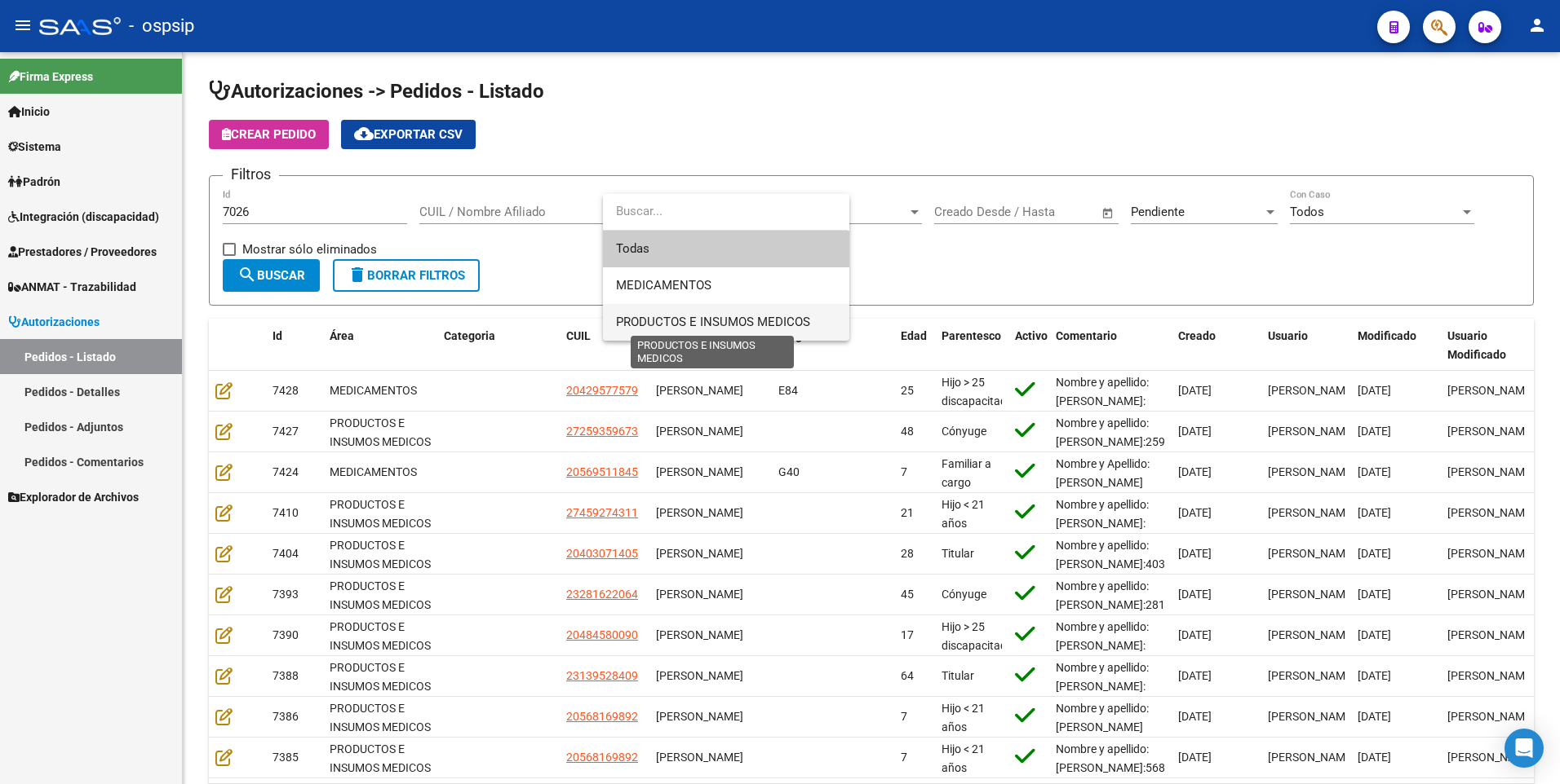
click at [742, 321] on span "PRODUCTOS E INSUMOS MEDICOS" at bounding box center [713, 322] width 194 height 14
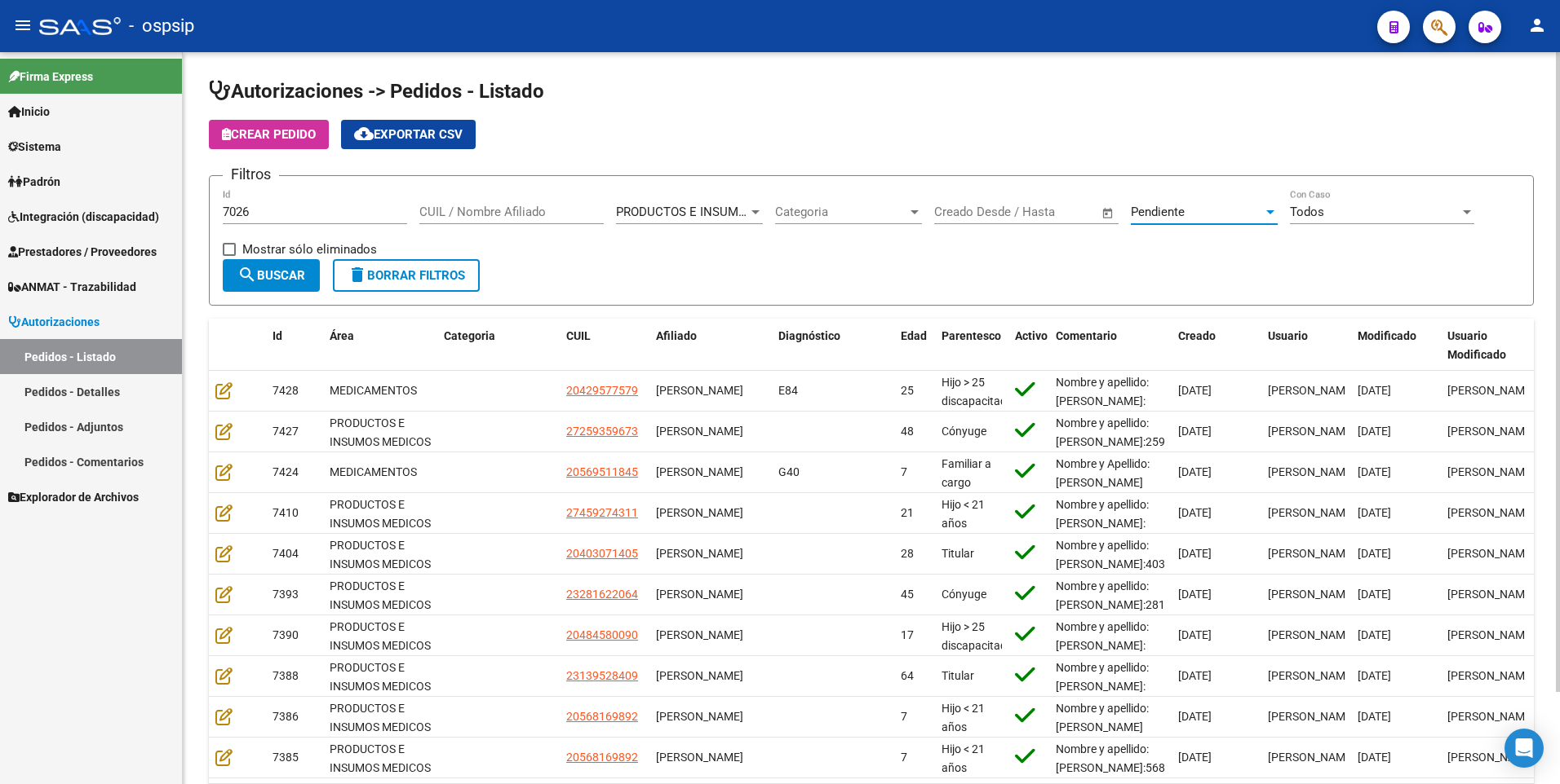
click at [1184, 213] on span "Pendiente" at bounding box center [1158, 212] width 53 height 14
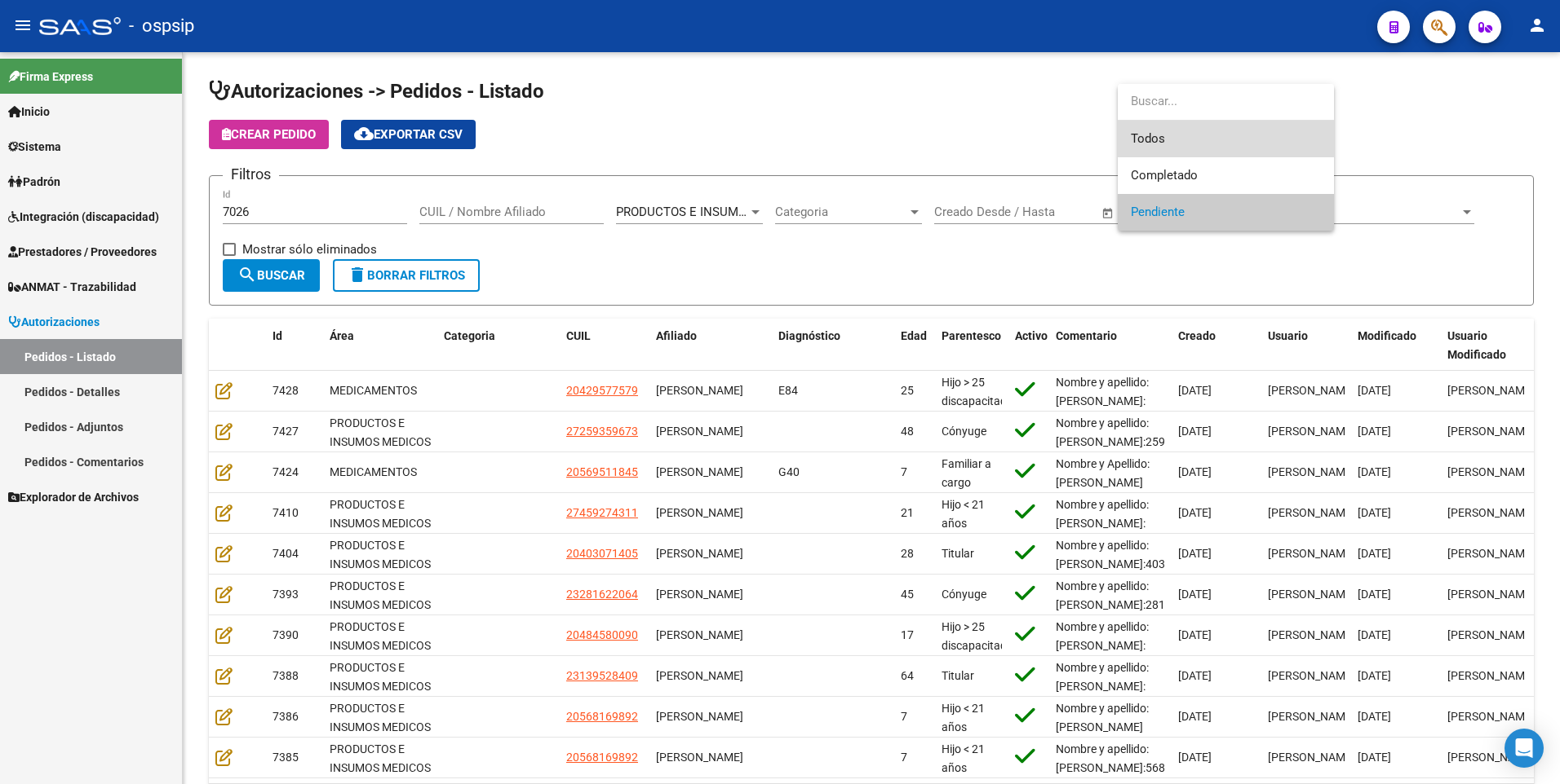
click at [1142, 139] on span "Todos" at bounding box center [1226, 139] width 191 height 36
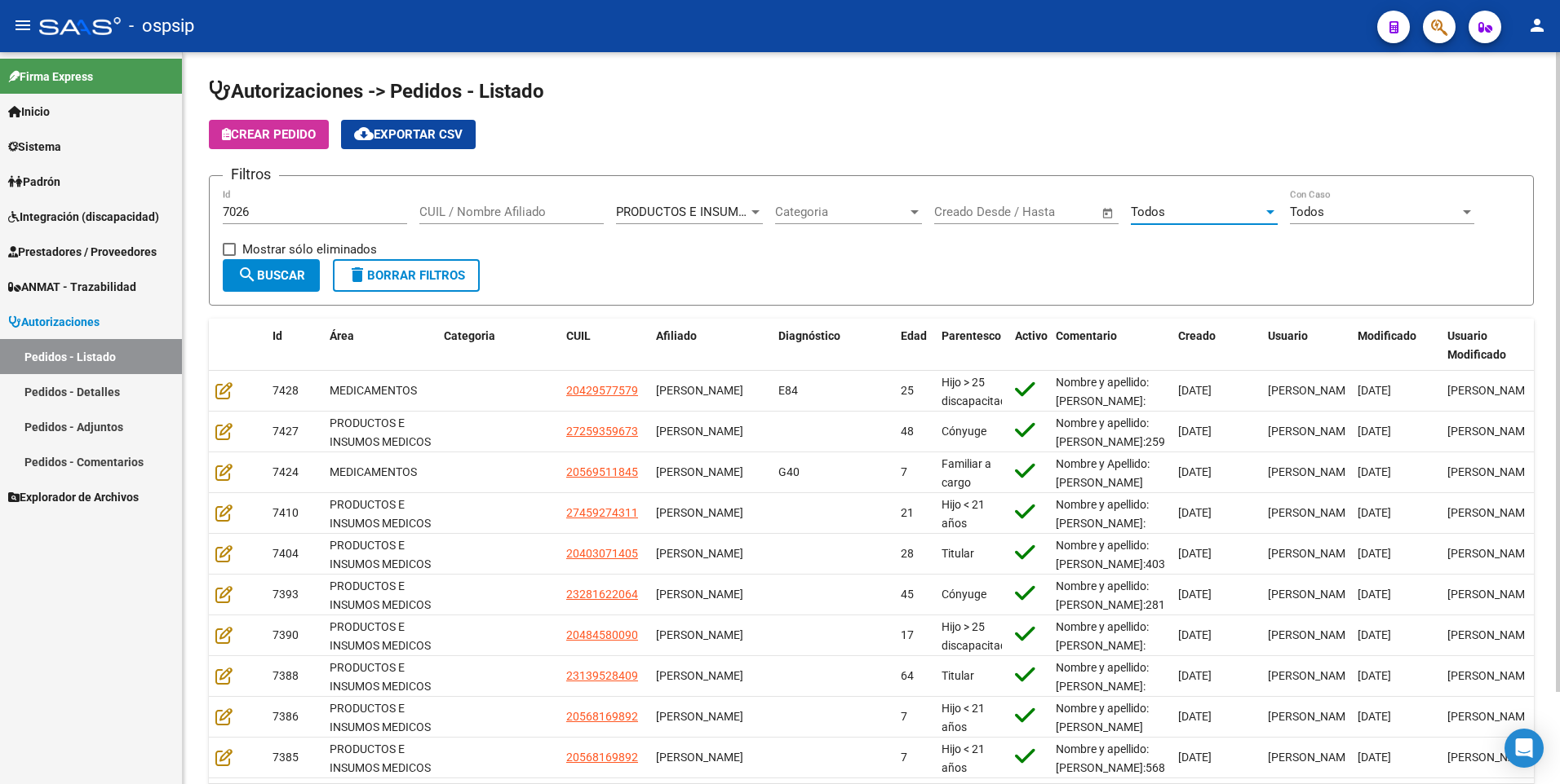
click at [300, 270] on span "search Buscar" at bounding box center [272, 275] width 68 height 14
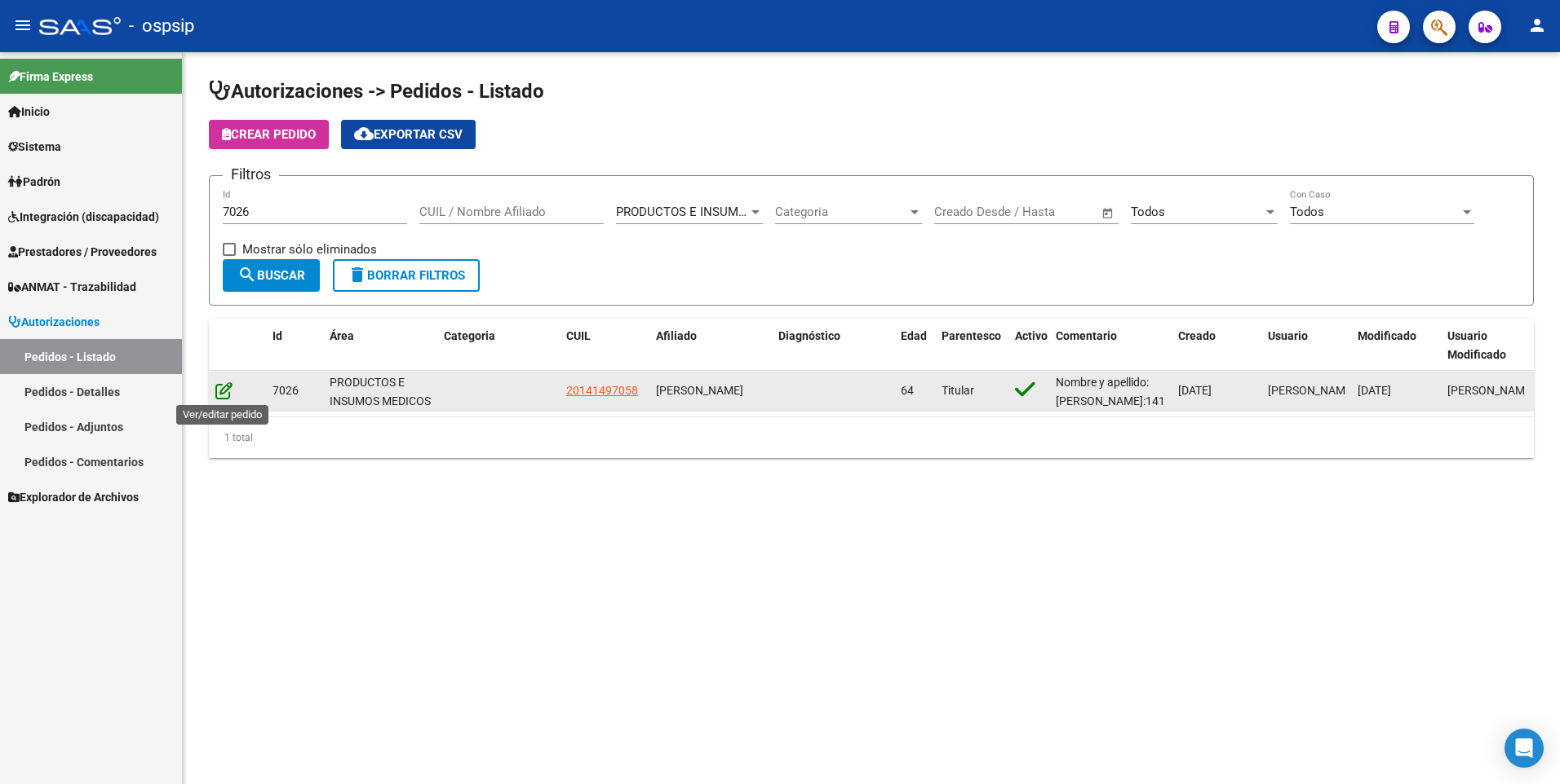
click at [229, 392] on icon at bounding box center [223, 391] width 17 height 18
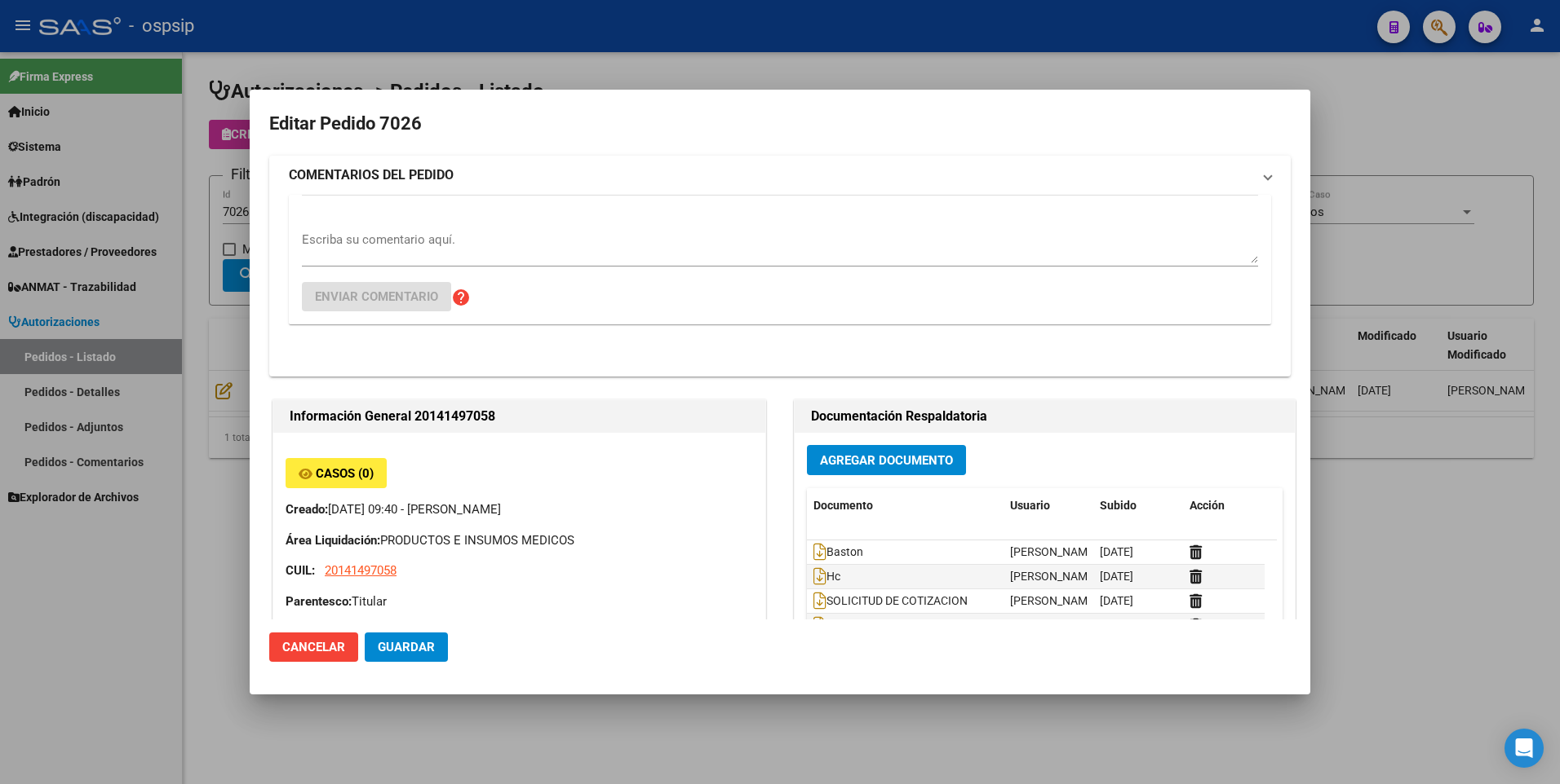
type input "[GEOGRAPHIC_DATA], [PERSON_NAME] DE LA TORRE 7933"
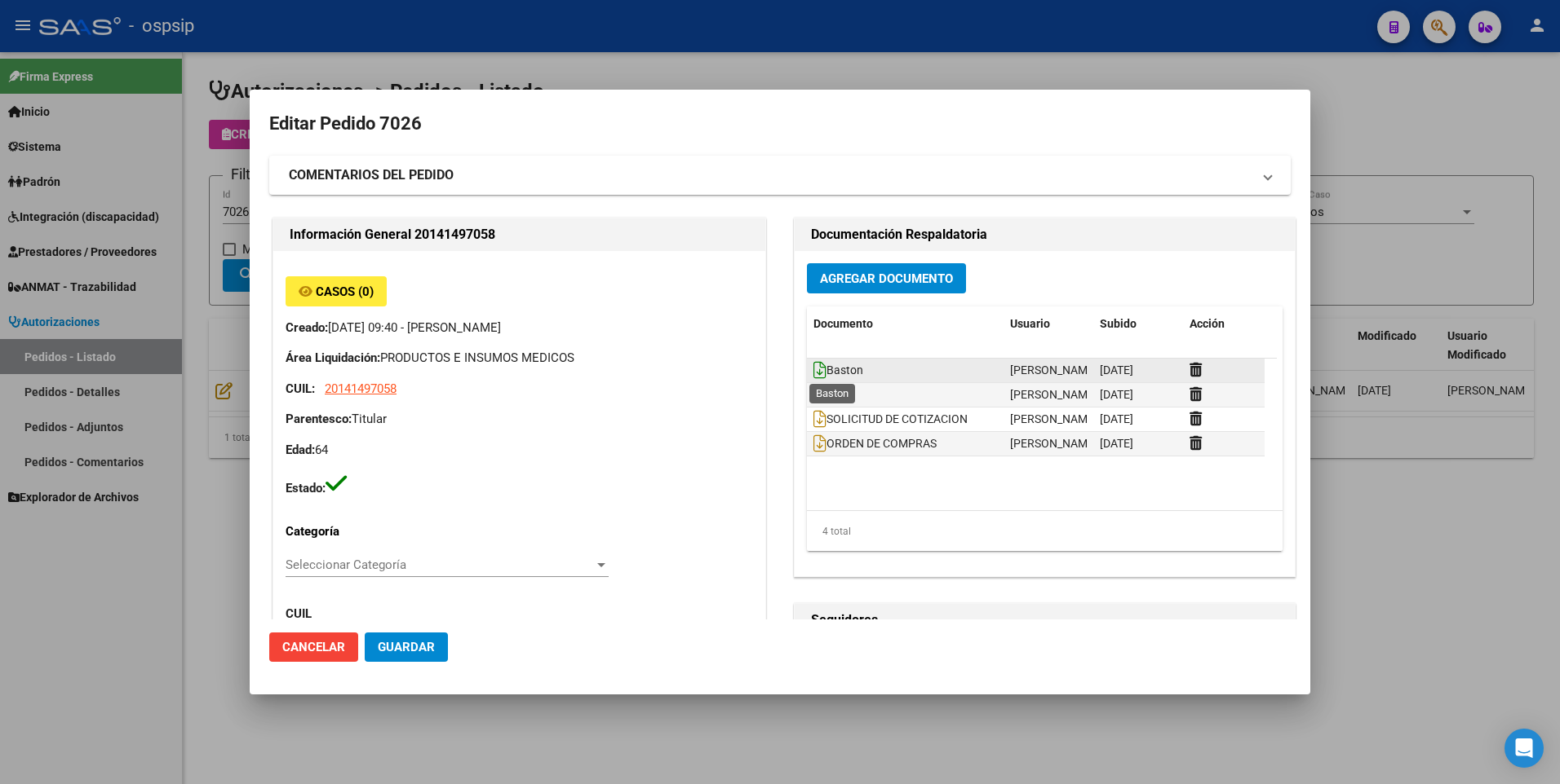
click at [814, 372] on icon at bounding box center [820, 370] width 13 height 18
click at [814, 394] on icon at bounding box center [820, 394] width 13 height 18
click at [814, 442] on icon at bounding box center [820, 443] width 13 height 18
click at [1408, 134] on div at bounding box center [780, 392] width 1560 height 784
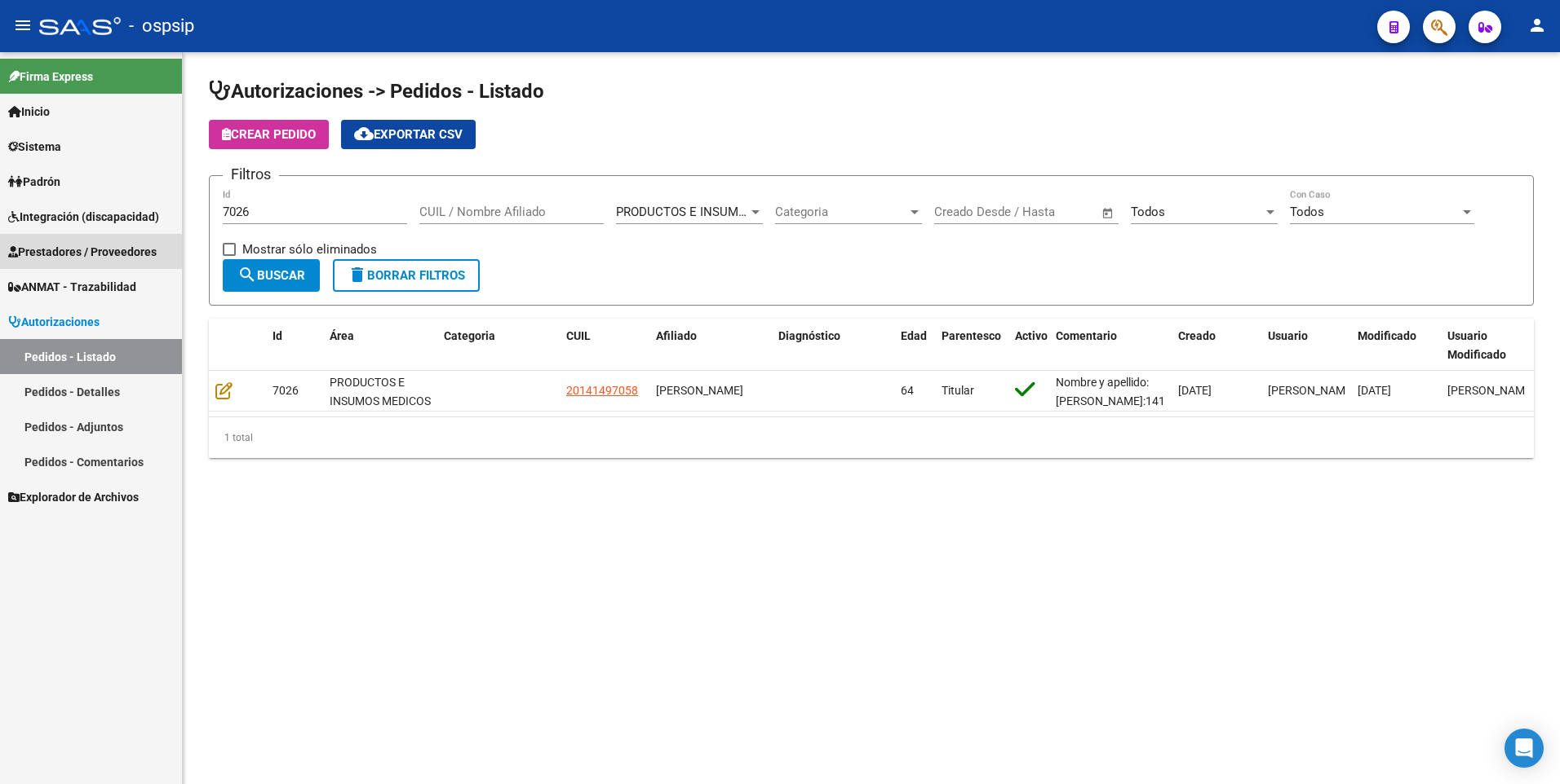
click at [72, 257] on span "Prestadores / Proveedores" at bounding box center [82, 252] width 149 height 18
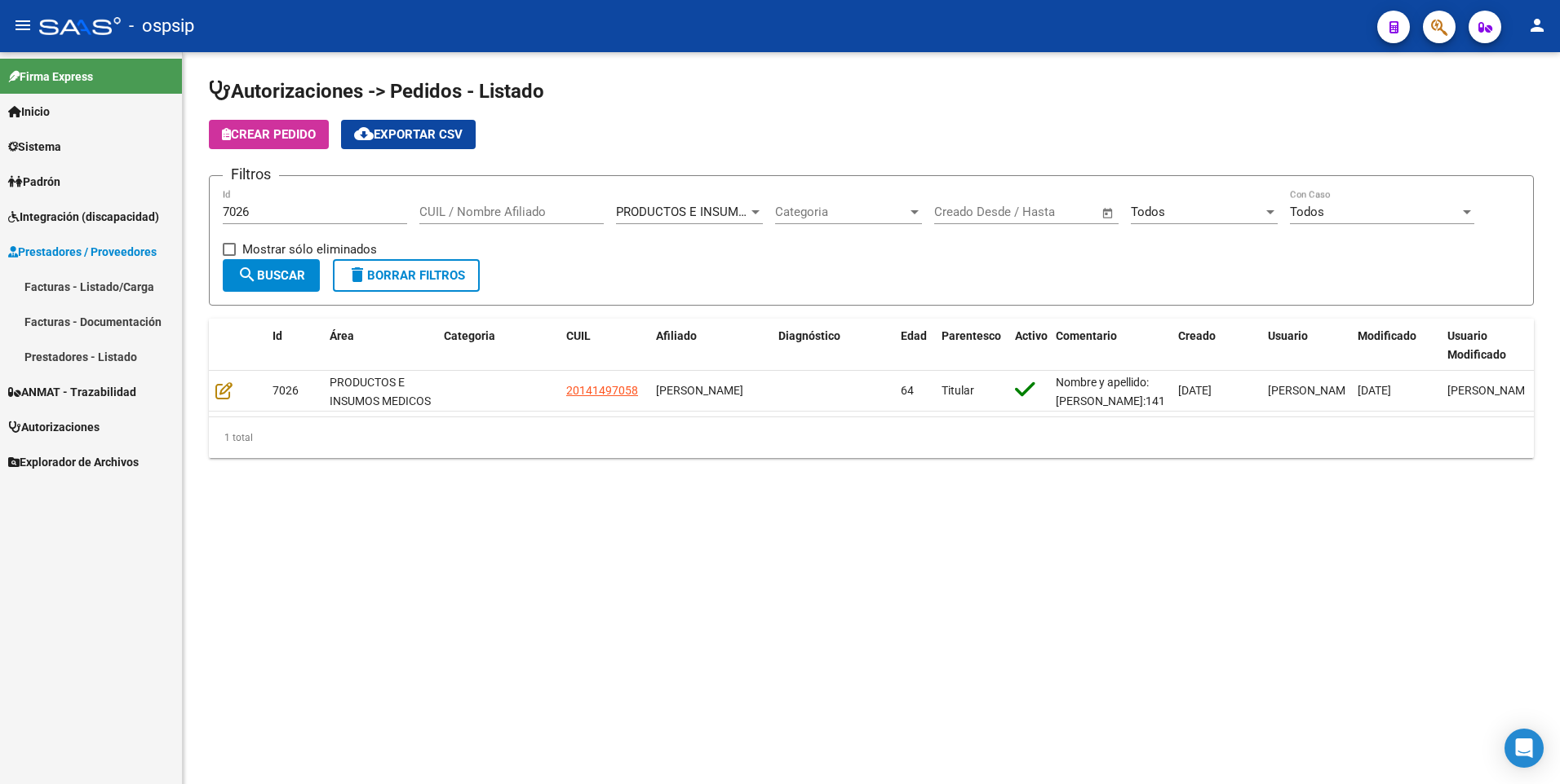
click at [74, 283] on link "Facturas - Listado/Carga" at bounding box center [91, 286] width 182 height 35
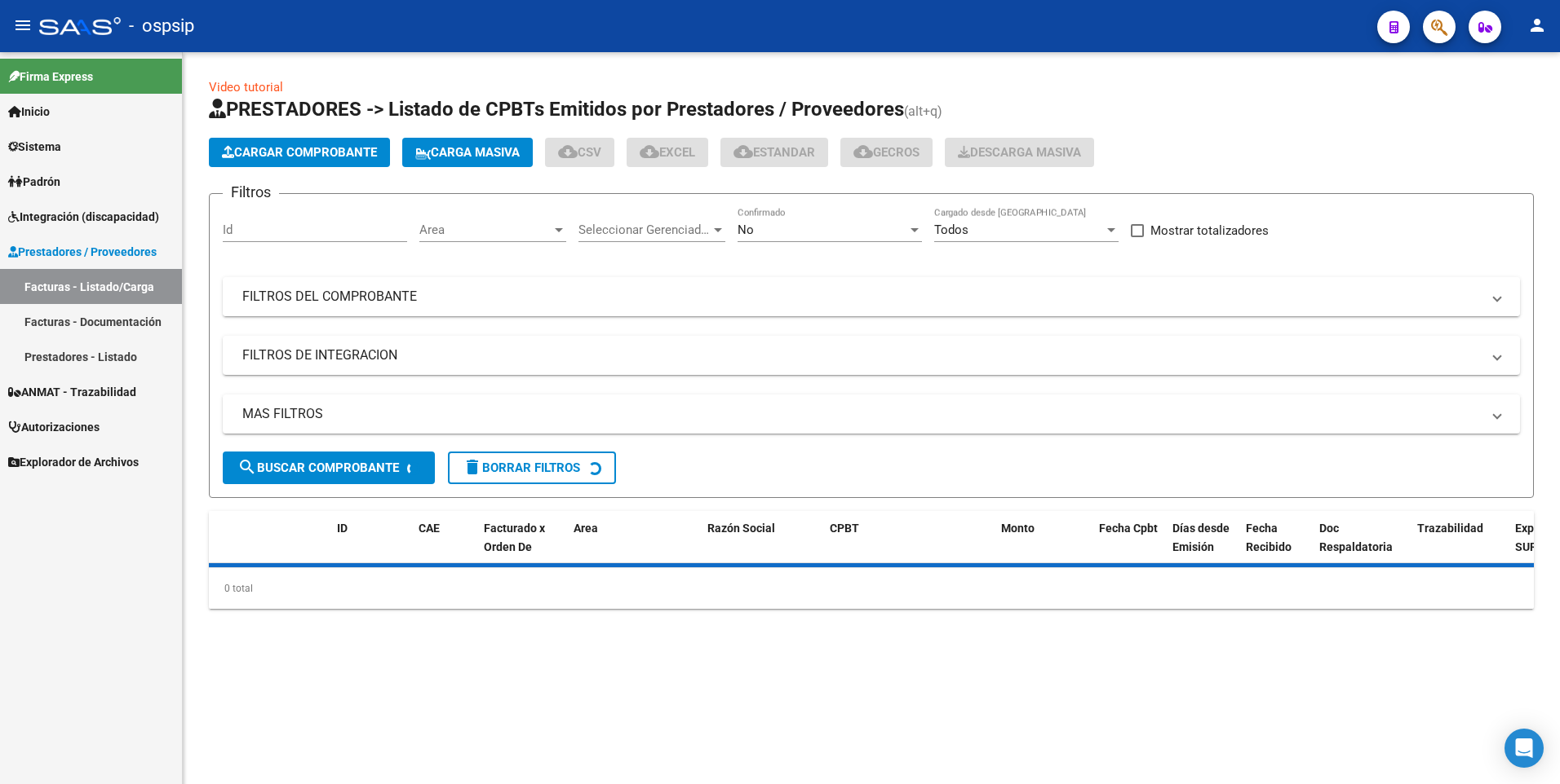
click at [329, 299] on mat-panel-title "FILTROS DEL COMPROBANTE" at bounding box center [861, 296] width 1239 height 18
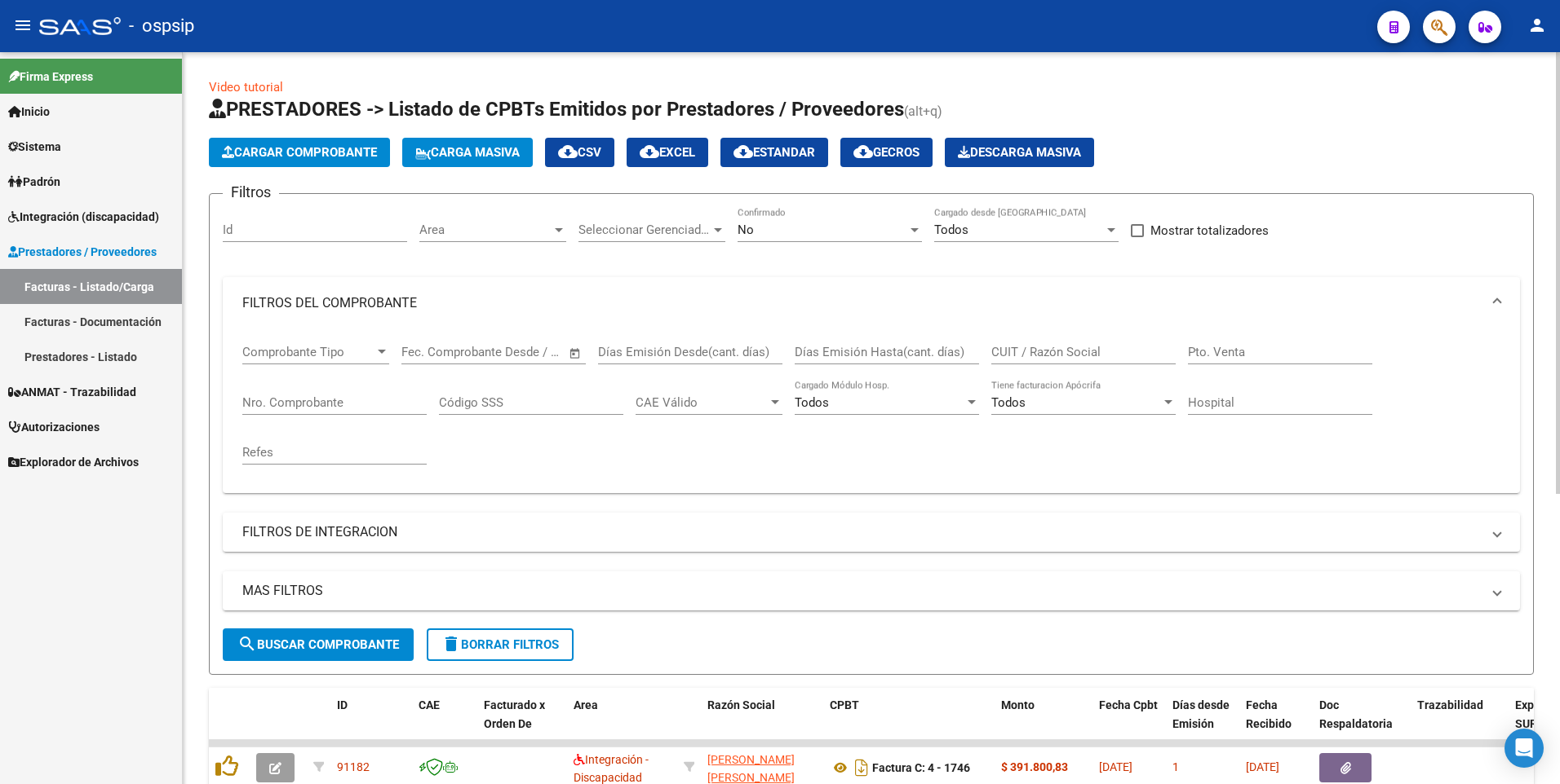
click at [1076, 360] on div "CUIT / Razón Social" at bounding box center [1083, 346] width 184 height 35
click at [335, 392] on div "Nro. Comprobante" at bounding box center [334, 397] width 184 height 35
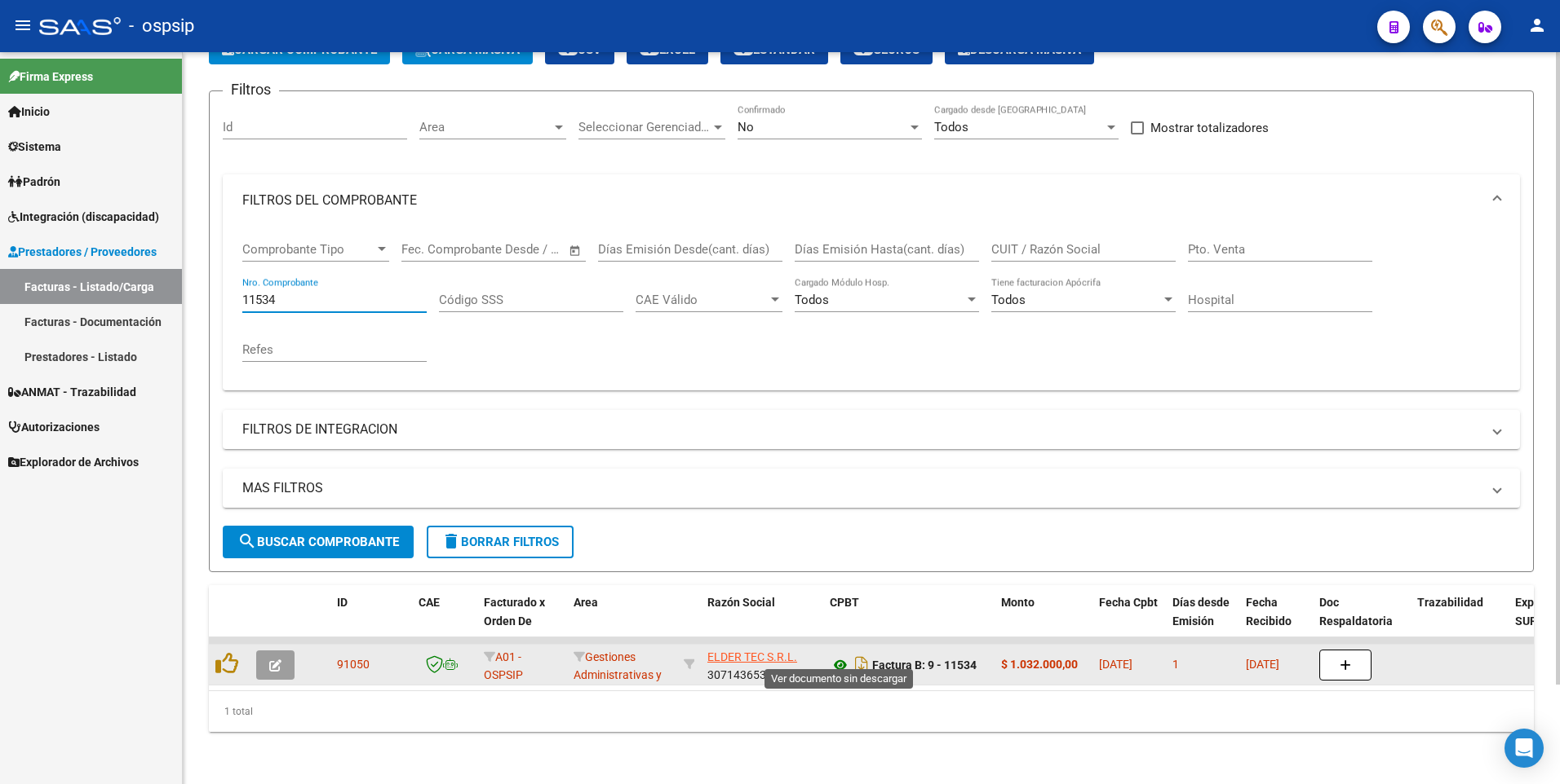
type input "11534"
click at [842, 656] on icon at bounding box center [841, 666] width 21 height 20
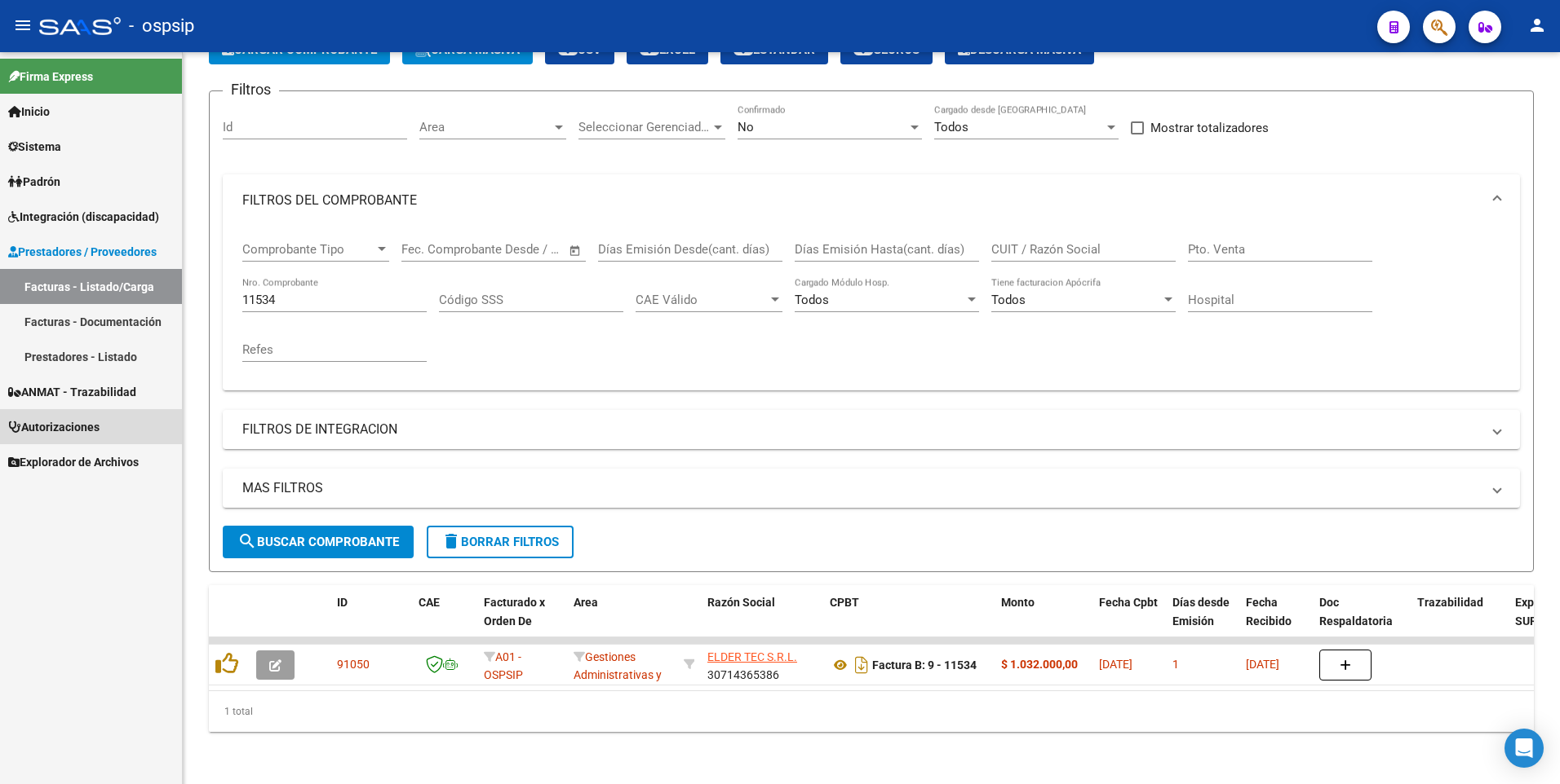
click at [82, 423] on span "Autorizaciones" at bounding box center [53, 427] width 92 height 18
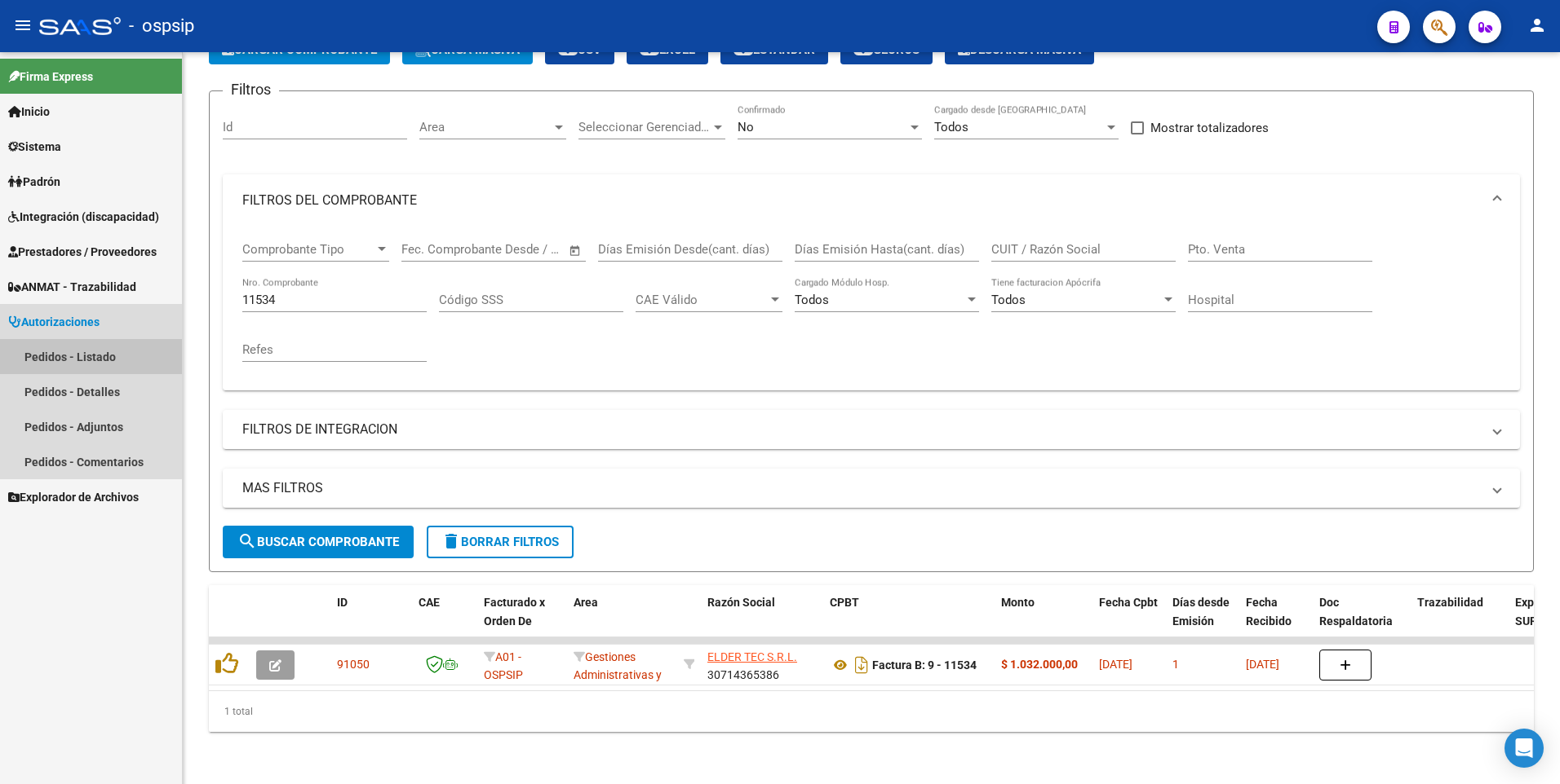
click at [87, 351] on link "Pedidos - Listado" at bounding box center [91, 356] width 182 height 35
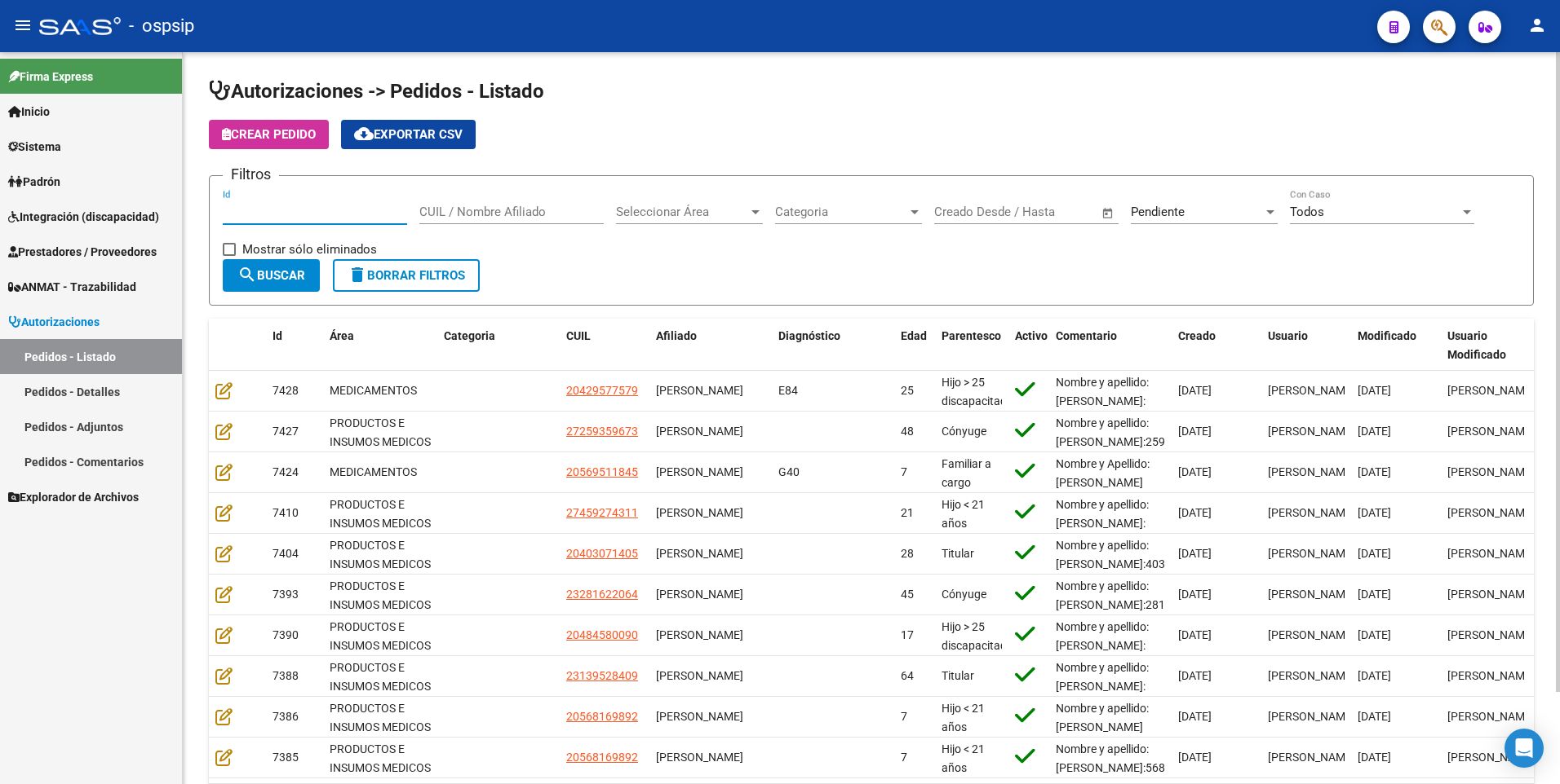
click at [319, 212] on input "Id" at bounding box center [314, 212] width 184 height 14
type input "6891"
click at [715, 219] on div "Seleccionar Área Seleccionar Área" at bounding box center [689, 206] width 147 height 35
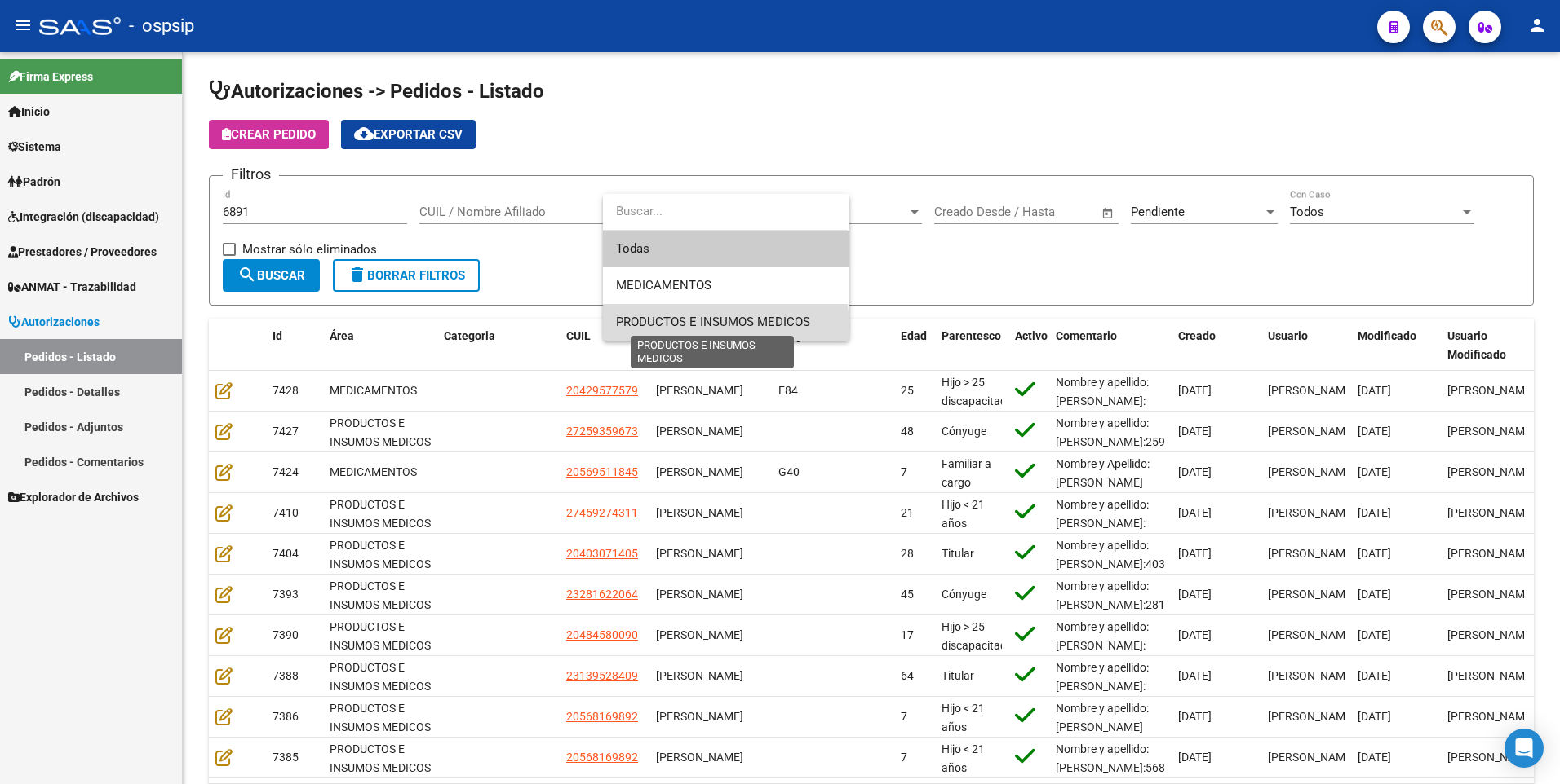
click at [718, 327] on span "PRODUCTOS E INSUMOS MEDICOS" at bounding box center [713, 322] width 194 height 14
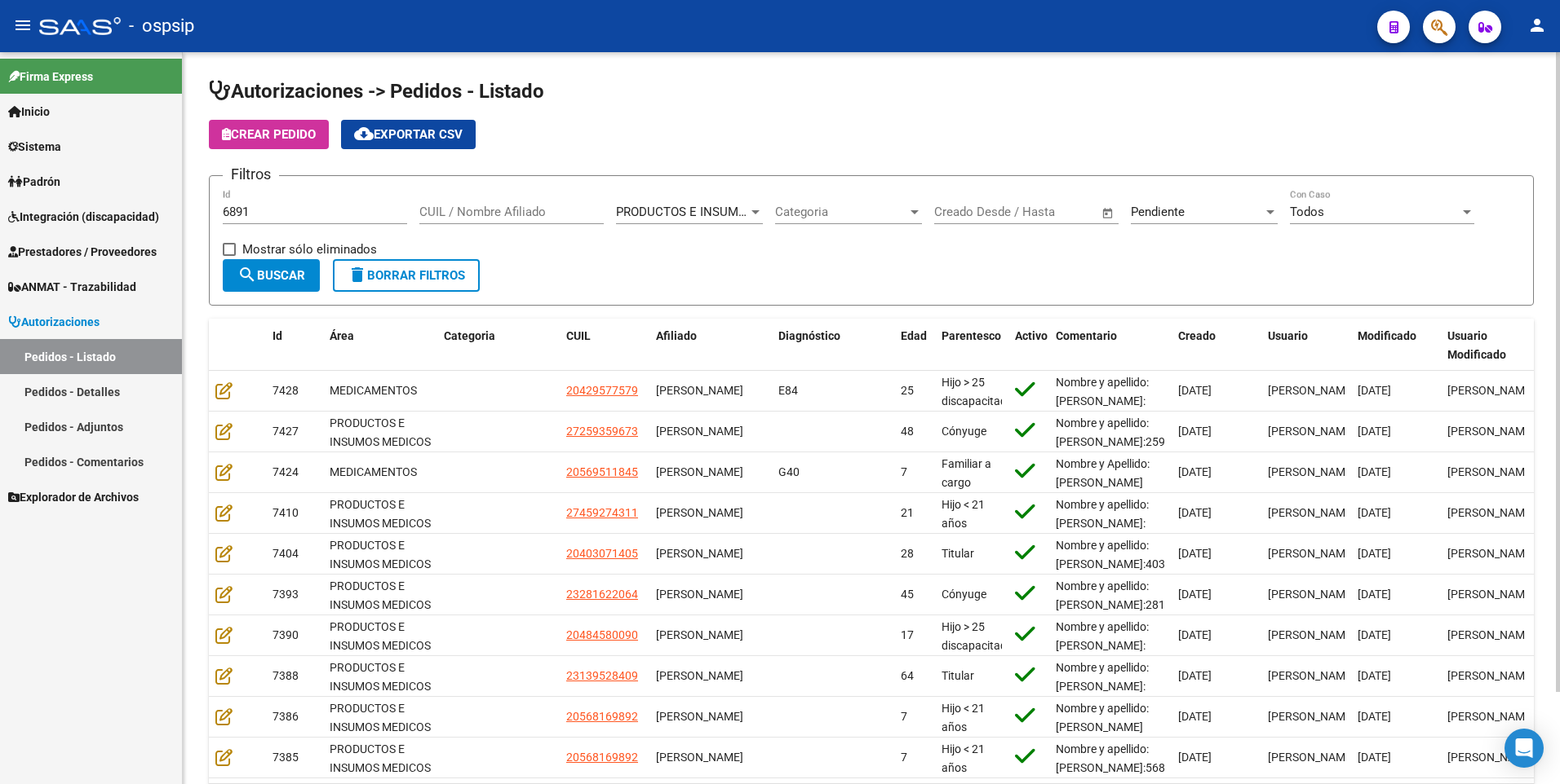
click at [1174, 219] on div "Pendiente Seleccionar Estado" at bounding box center [1204, 206] width 147 height 35
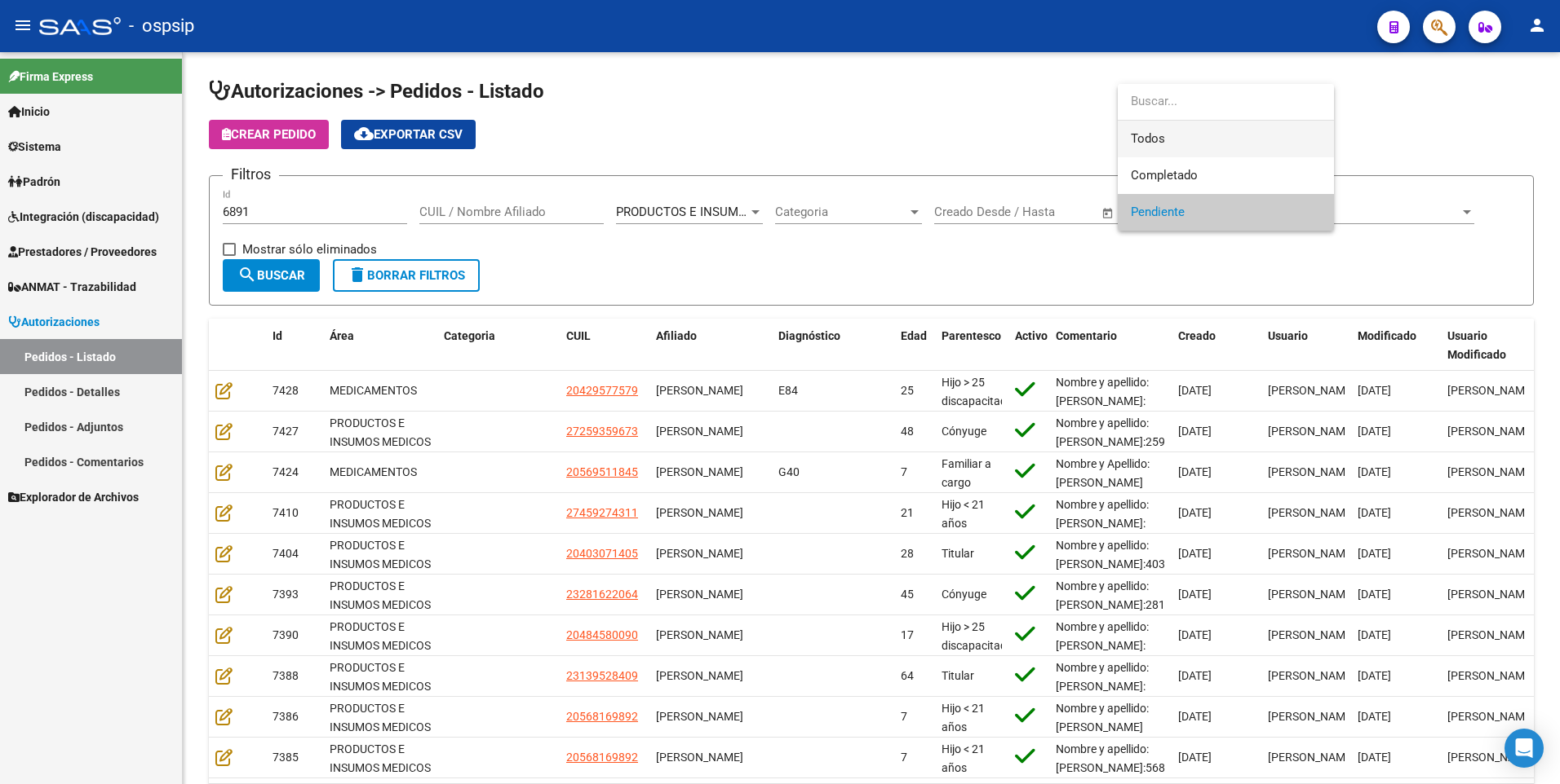
click at [1158, 146] on span "Todos" at bounding box center [1226, 139] width 191 height 36
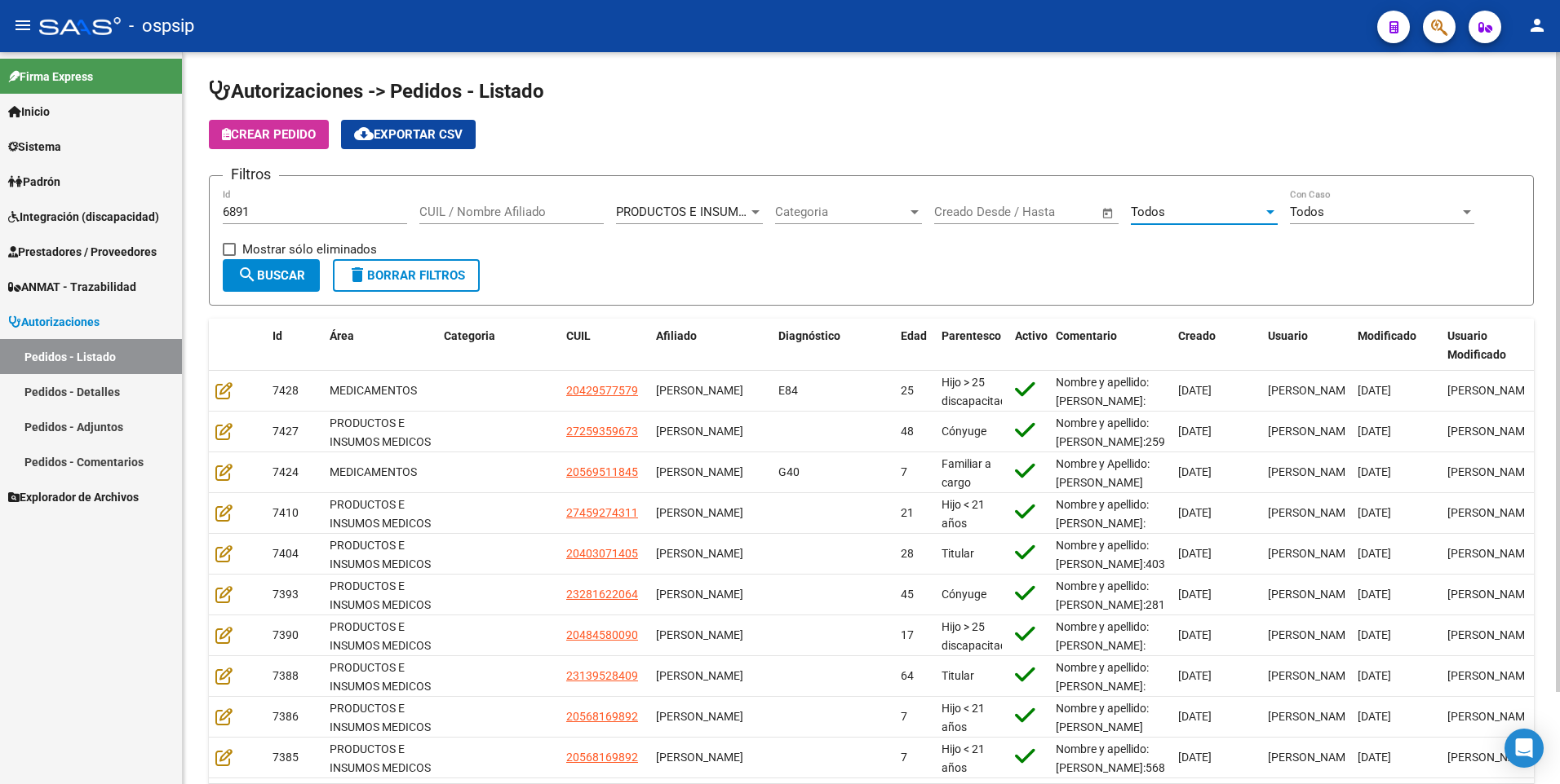
click at [284, 279] on span "search Buscar" at bounding box center [272, 275] width 68 height 14
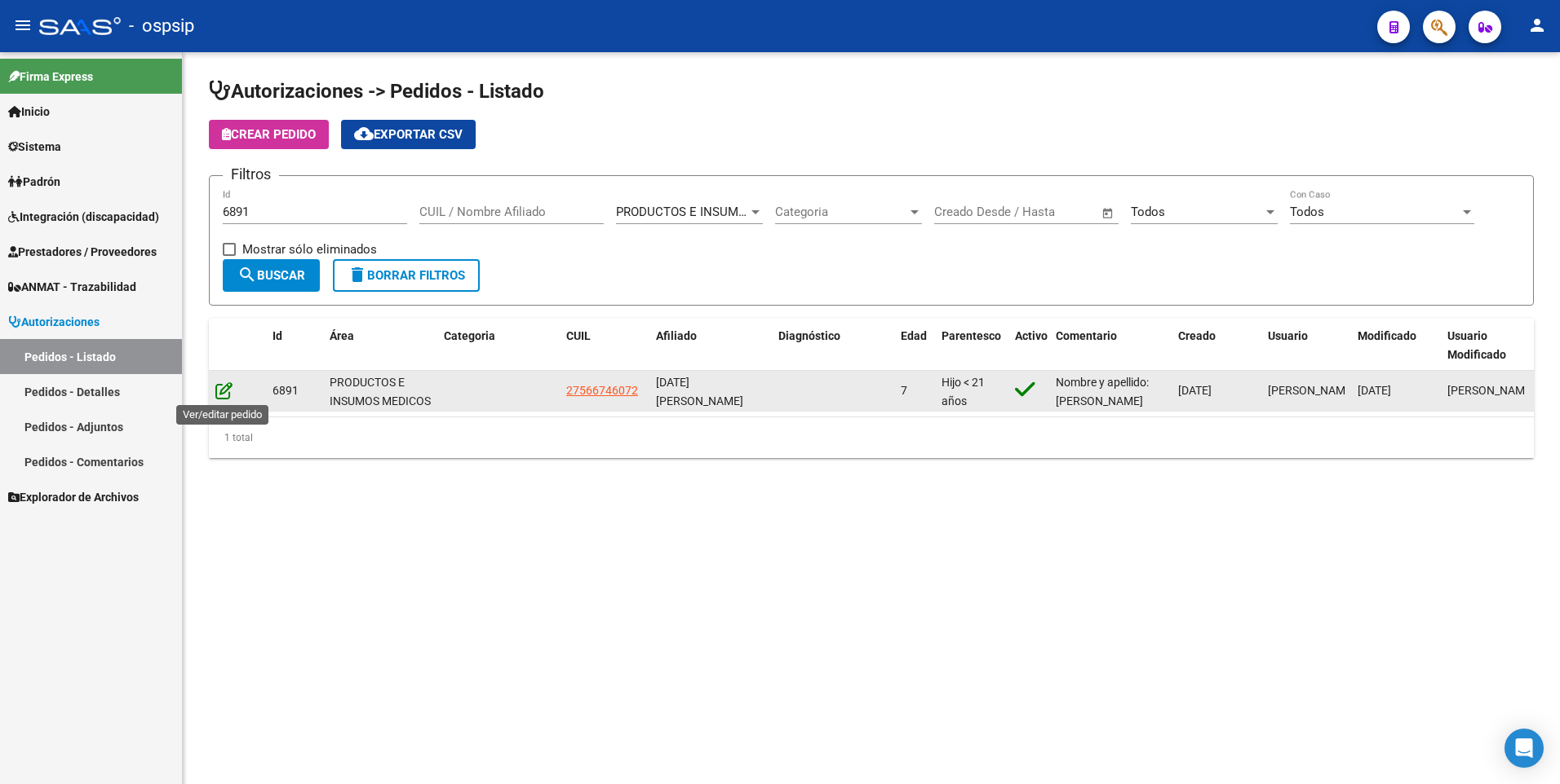
click at [221, 392] on icon at bounding box center [223, 391] width 17 height 18
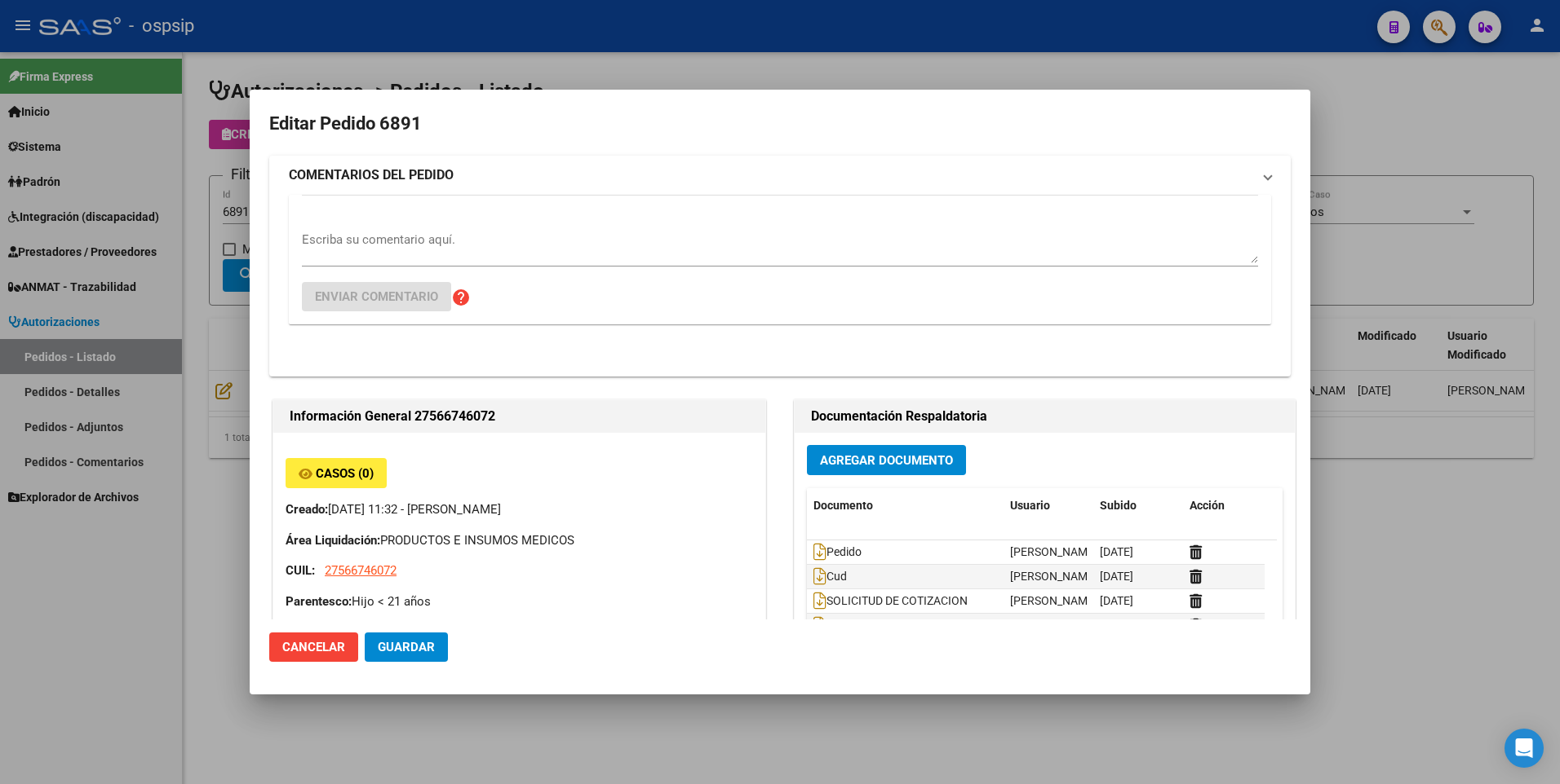
type input "Salta, [GEOGRAPHIC_DATA], [PERSON_NAME] 642"
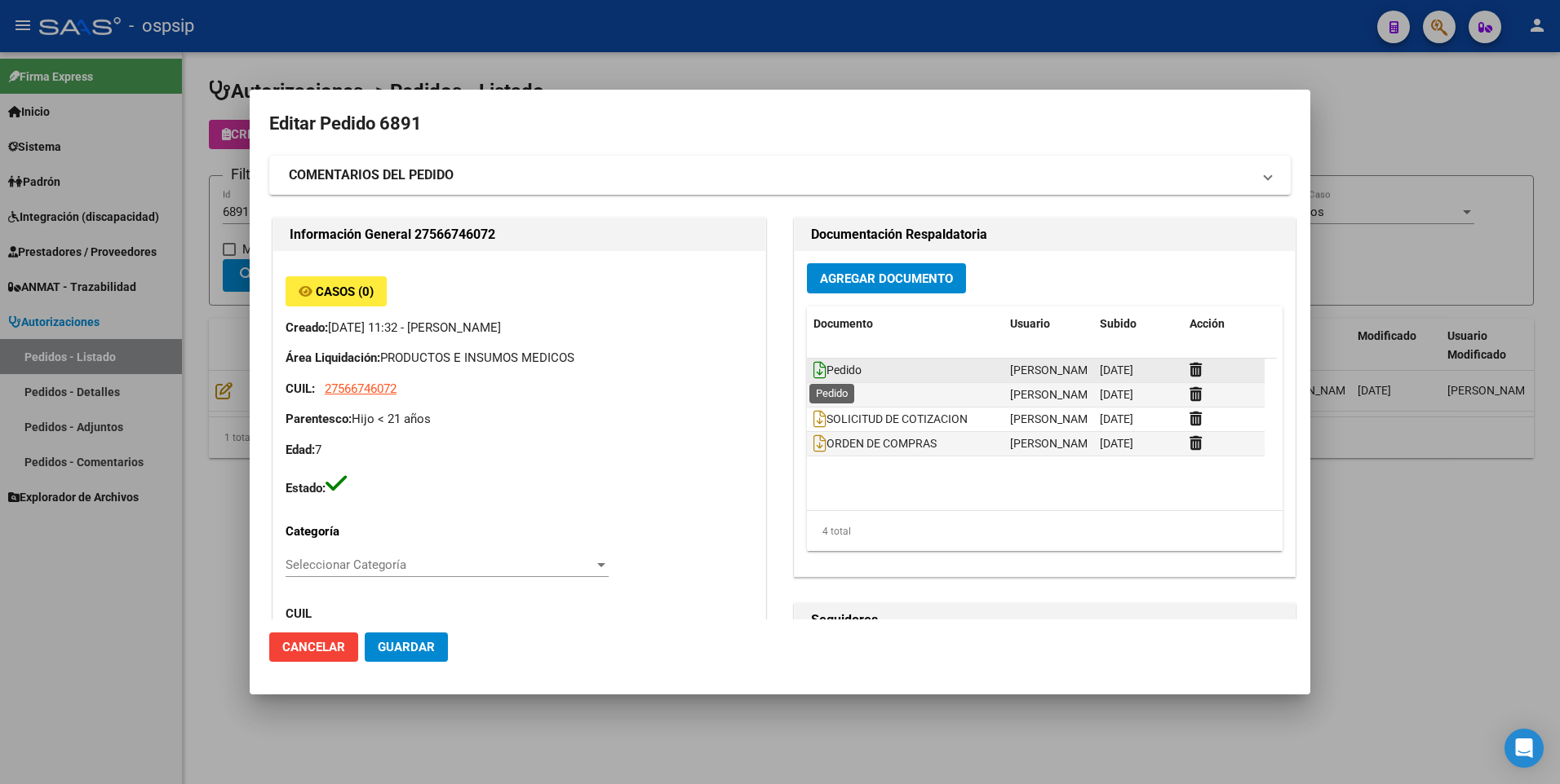
click at [815, 369] on icon at bounding box center [820, 370] width 13 height 18
click at [814, 393] on icon at bounding box center [820, 394] width 13 height 18
click at [1414, 107] on div at bounding box center [780, 392] width 1560 height 784
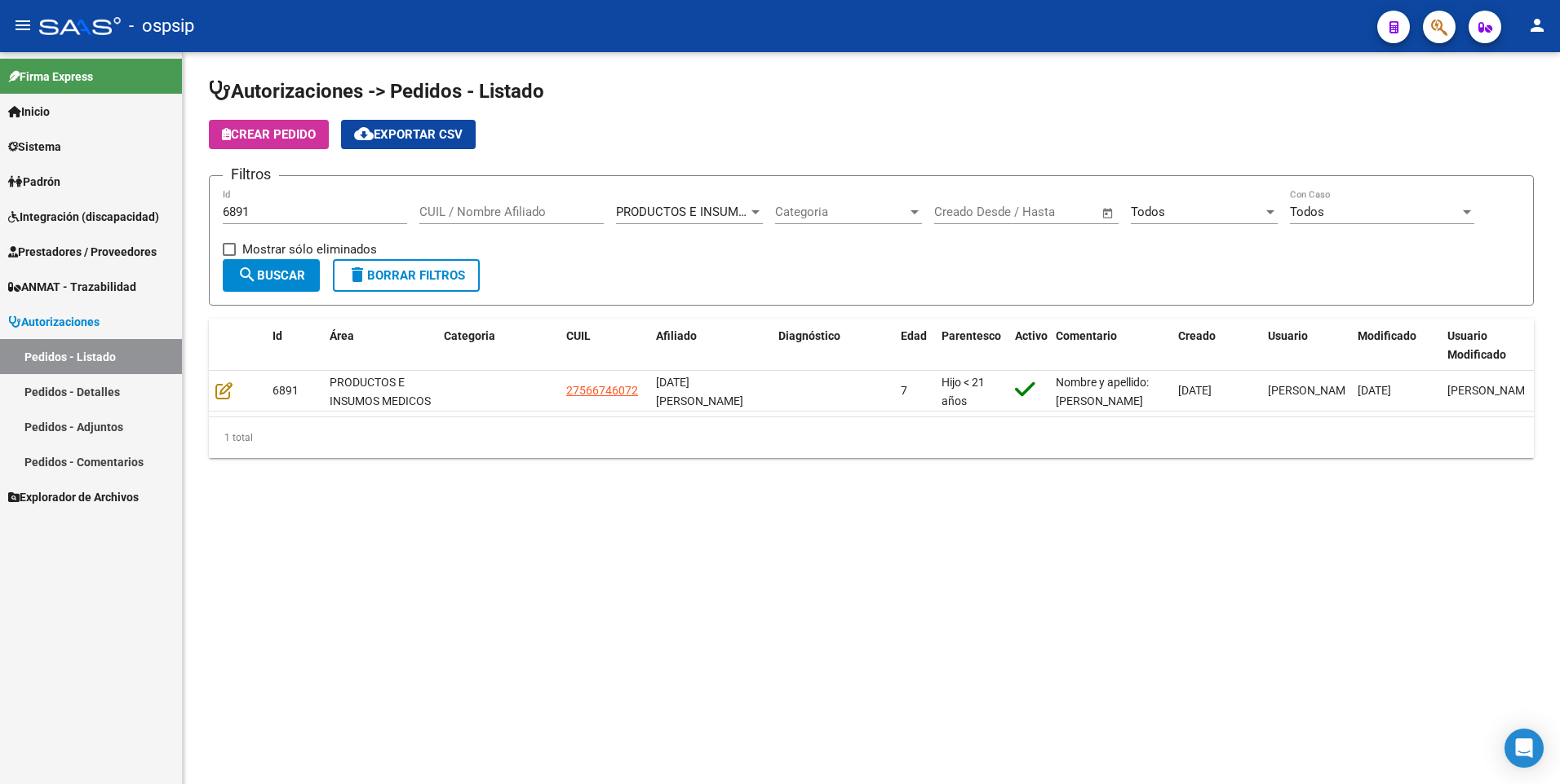
click at [142, 245] on span "Prestadores / Proveedores" at bounding box center [82, 252] width 149 height 18
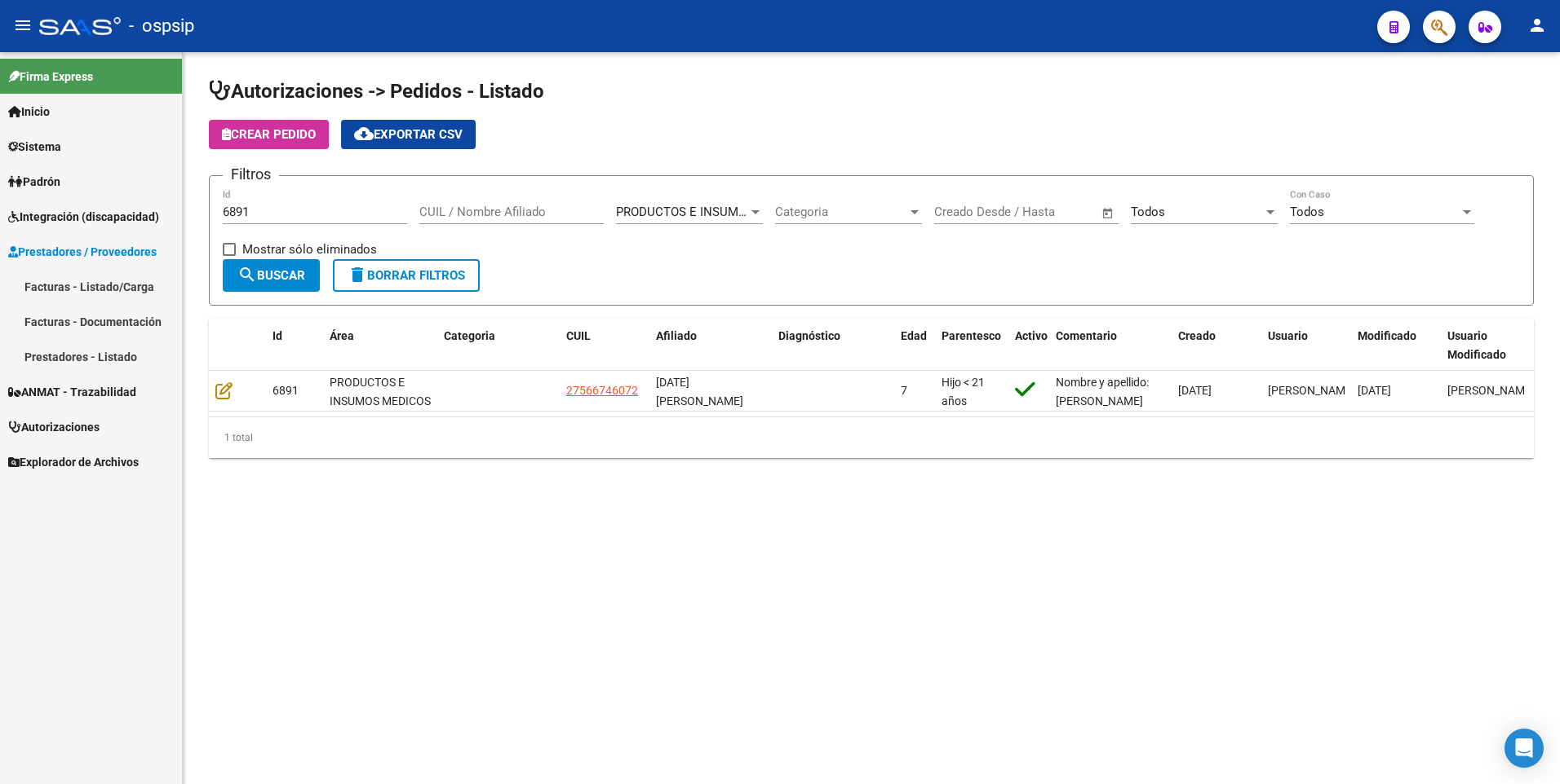
click at [131, 277] on link "Facturas - Listado/Carga" at bounding box center [91, 286] width 182 height 35
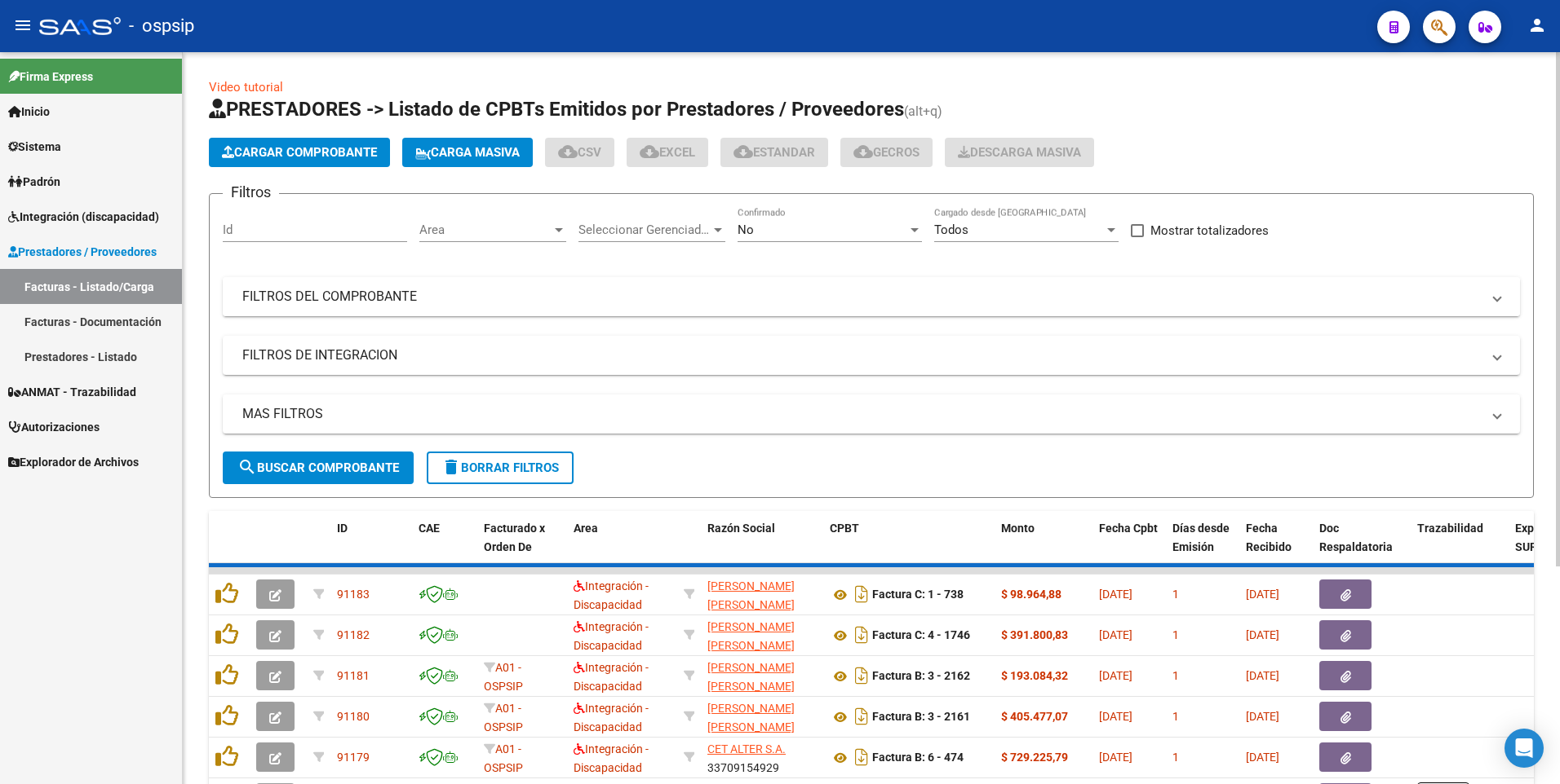
click at [360, 298] on mat-panel-title "FILTROS DEL COMPROBANTE" at bounding box center [861, 296] width 1239 height 18
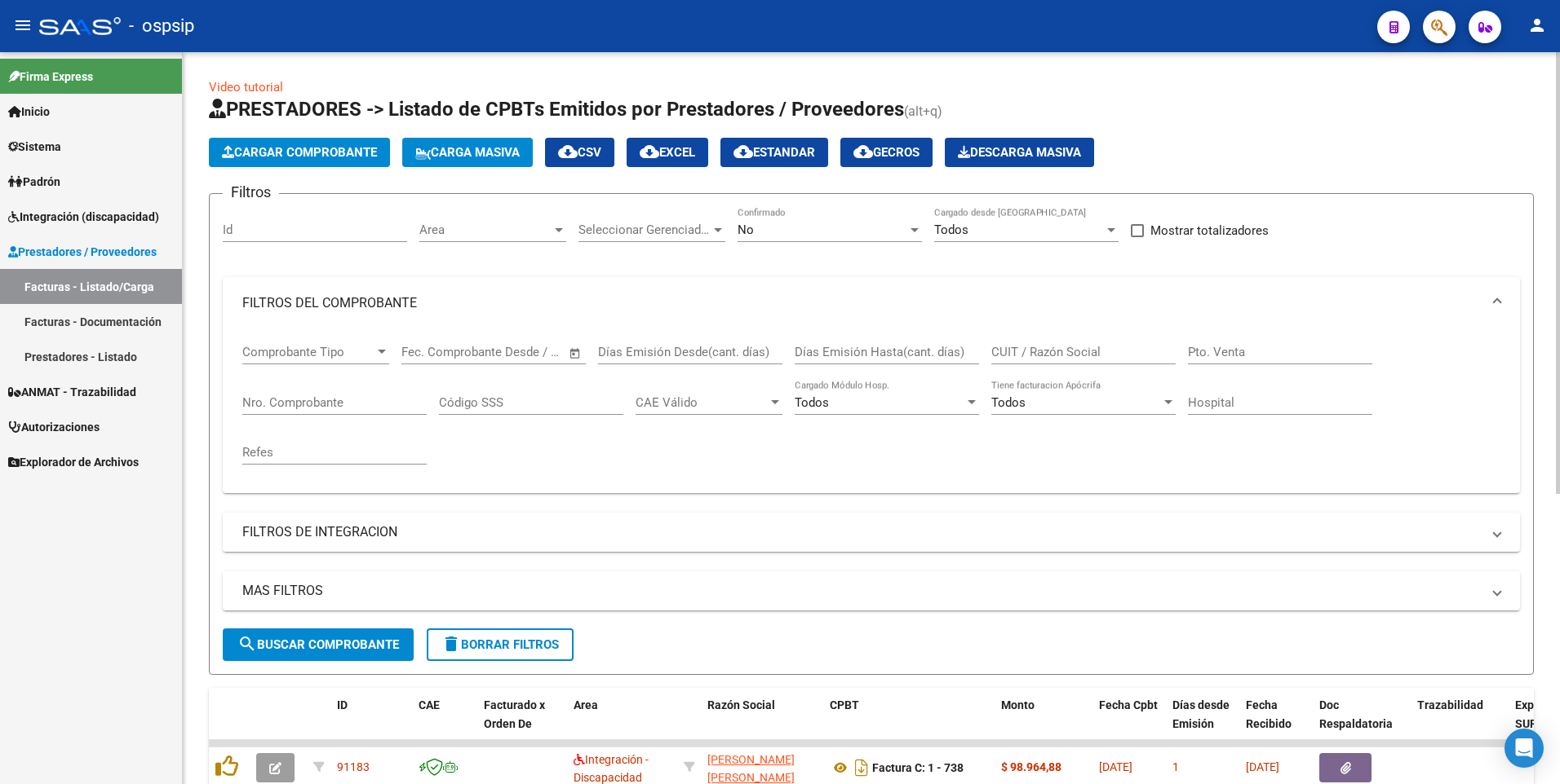
click at [348, 411] on div "Nro. Comprobante" at bounding box center [334, 397] width 184 height 35
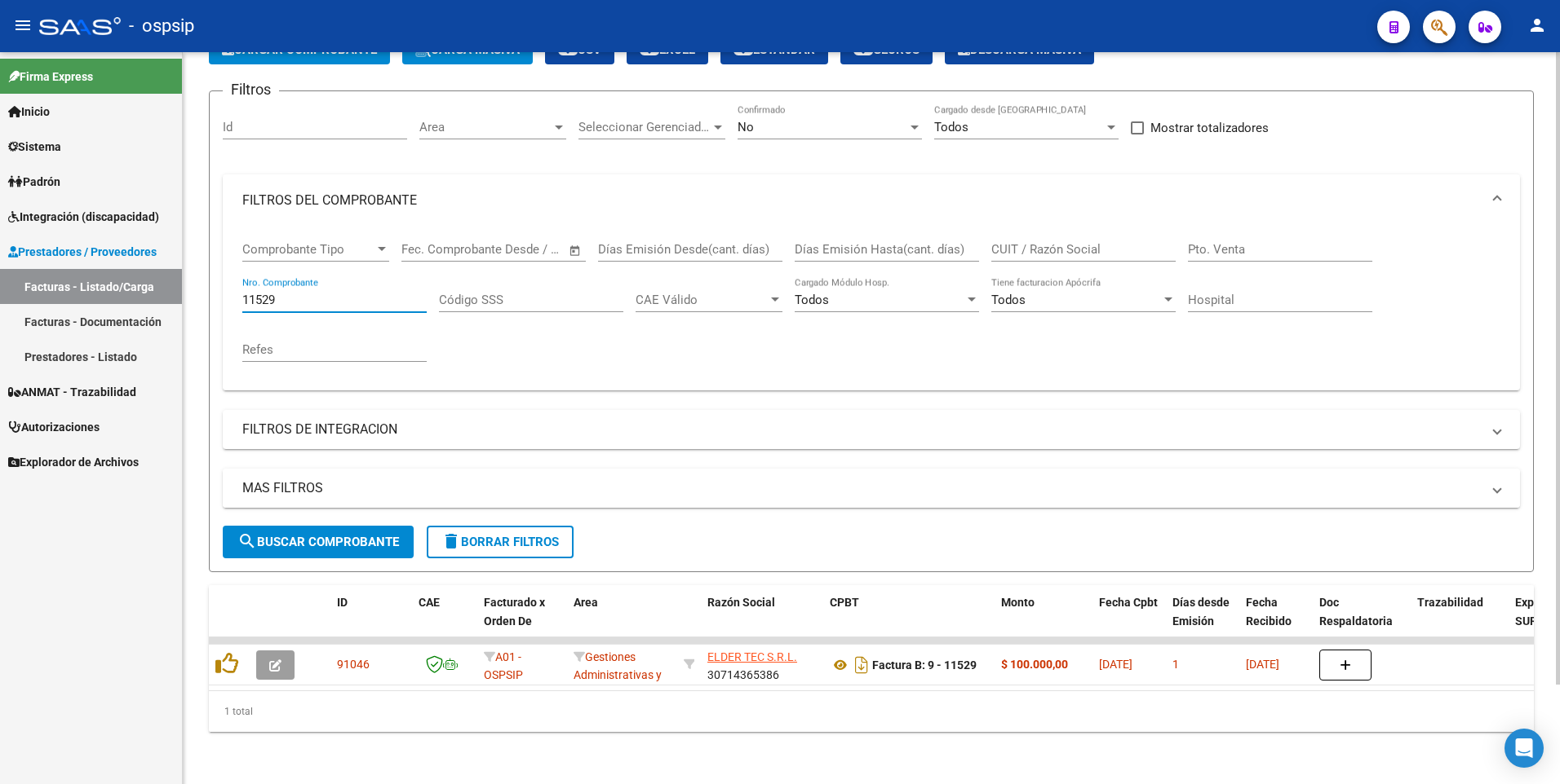
scroll to position [115, 0]
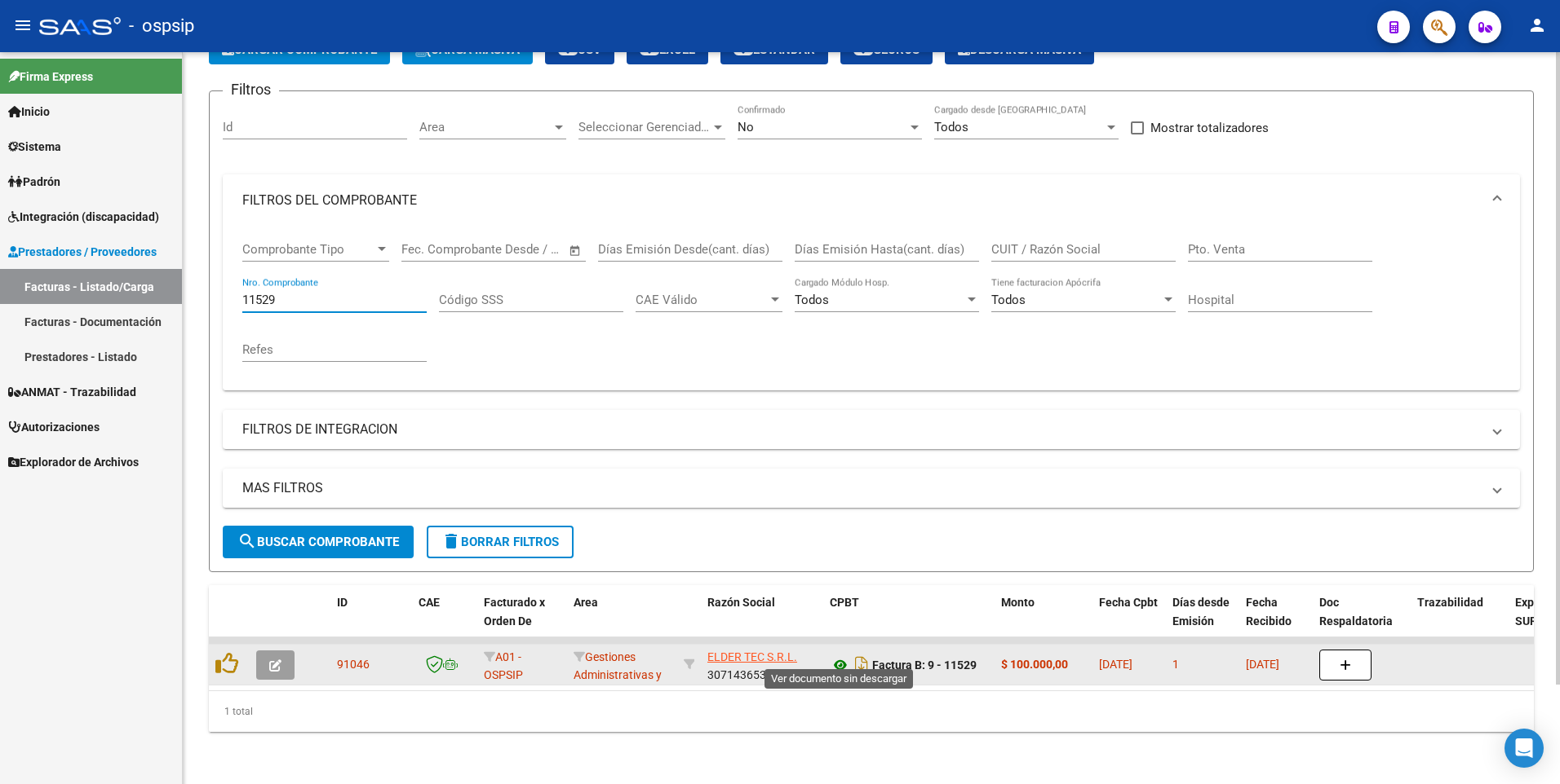
type input "11529"
click at [842, 656] on icon at bounding box center [841, 666] width 21 height 20
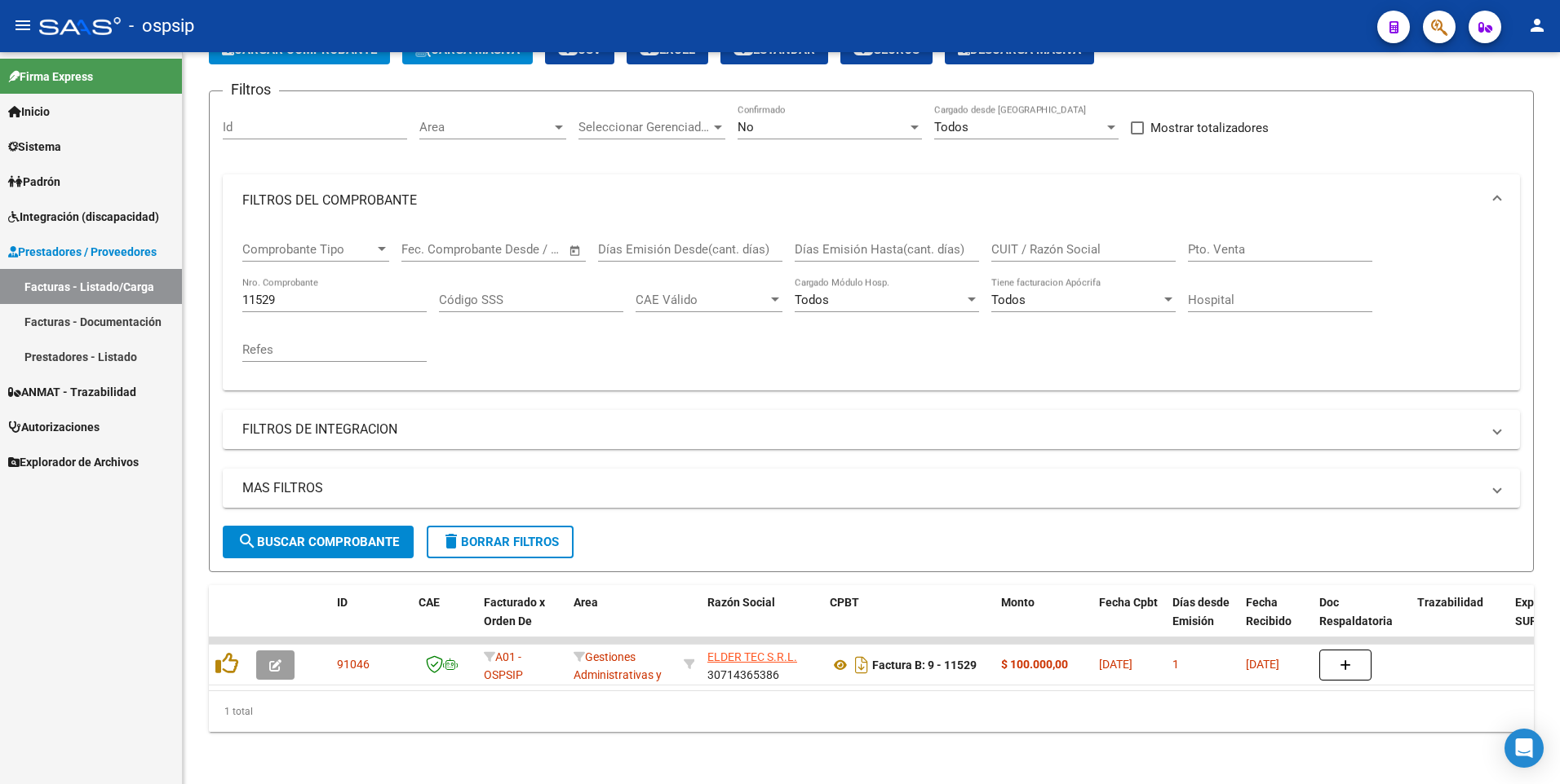
click at [80, 432] on span "Autorizaciones" at bounding box center [53, 427] width 92 height 18
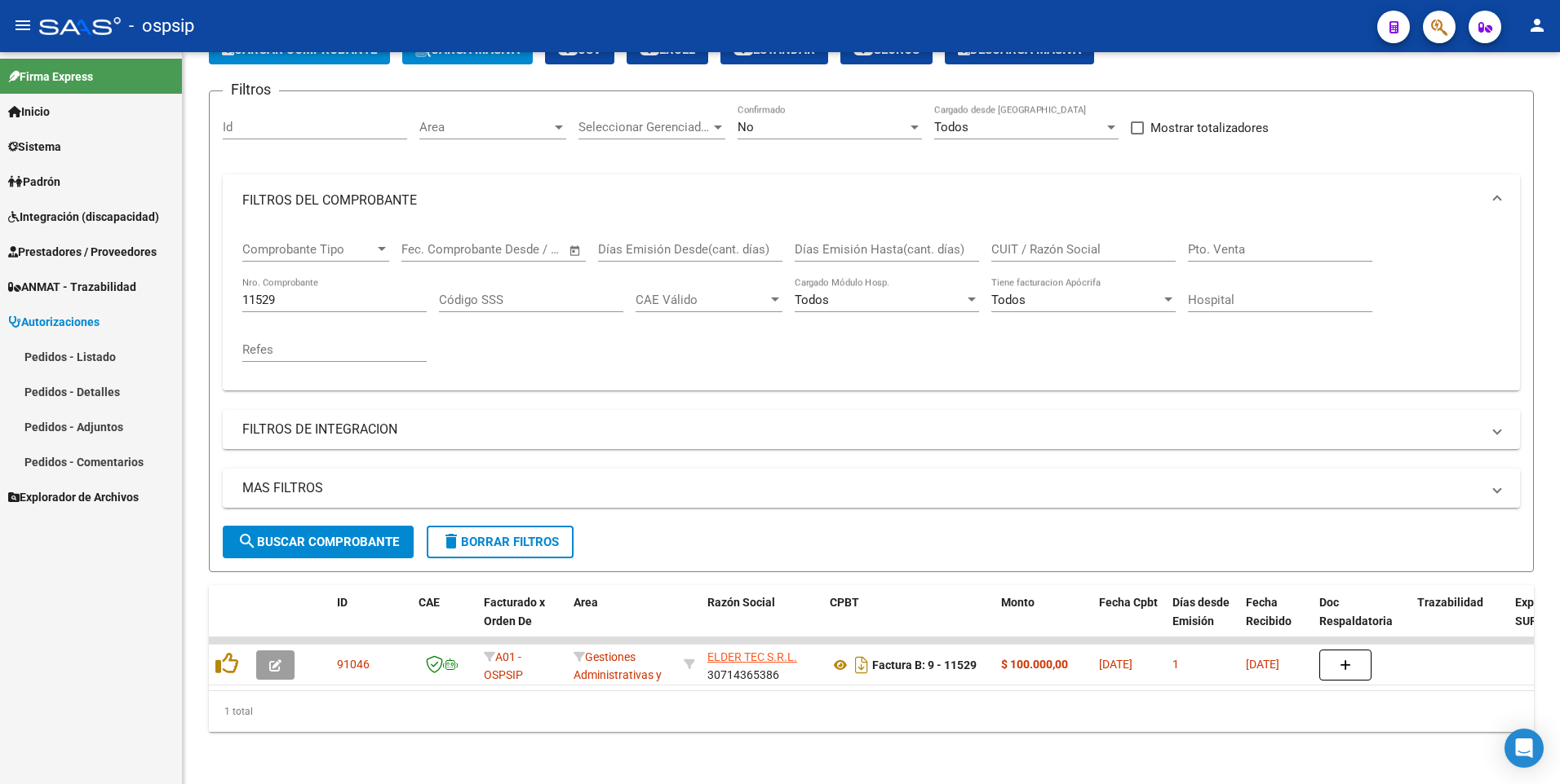
click at [101, 352] on link "Pedidos - Listado" at bounding box center [91, 356] width 182 height 35
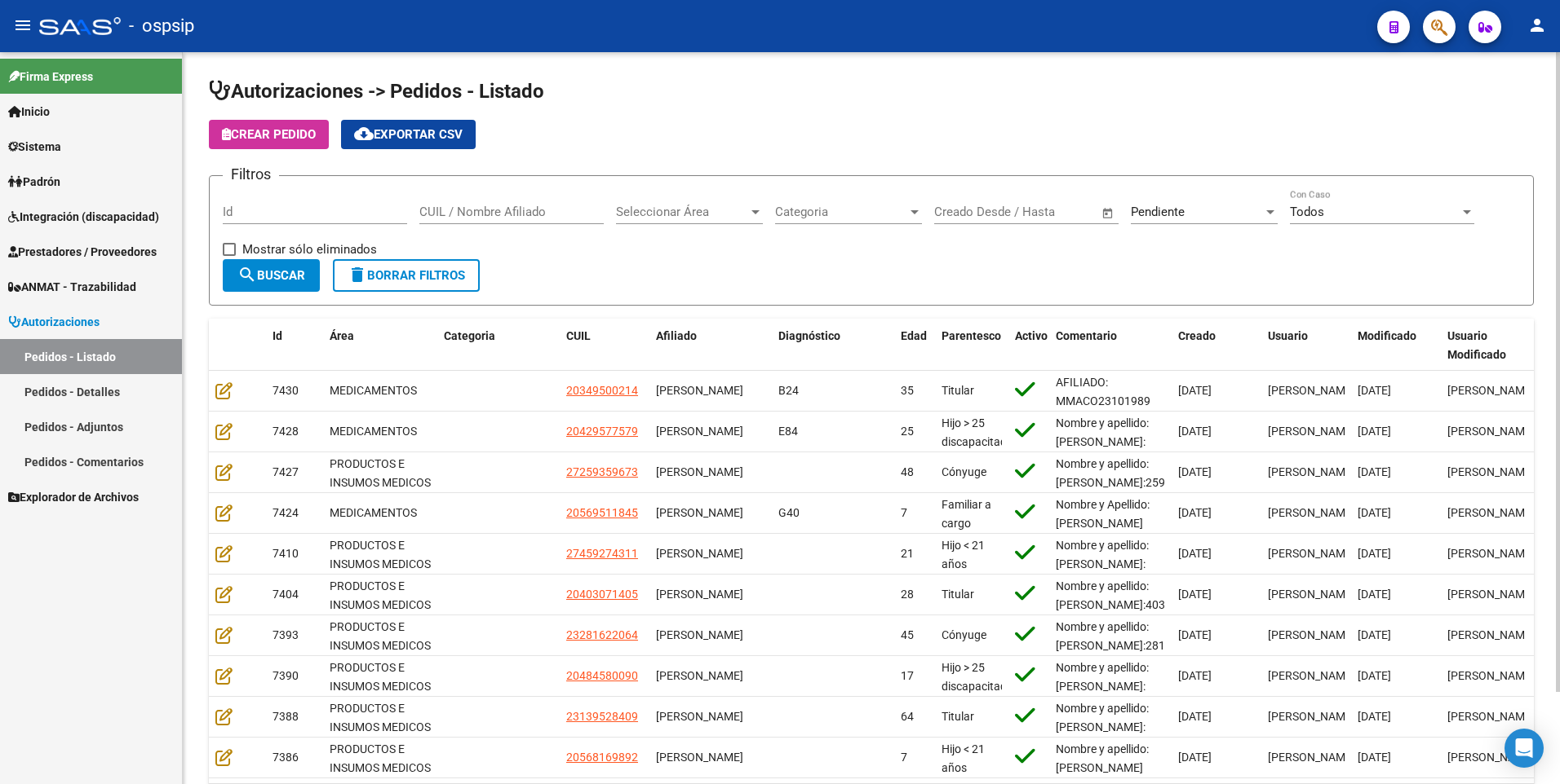
click at [288, 207] on input "Id" at bounding box center [314, 212] width 184 height 14
type input "7144"
click at [719, 224] on div "Seleccionar Área Seleccionar Área" at bounding box center [689, 214] width 147 height 51
click at [722, 218] on span "Seleccionar Área" at bounding box center [682, 212] width 132 height 14
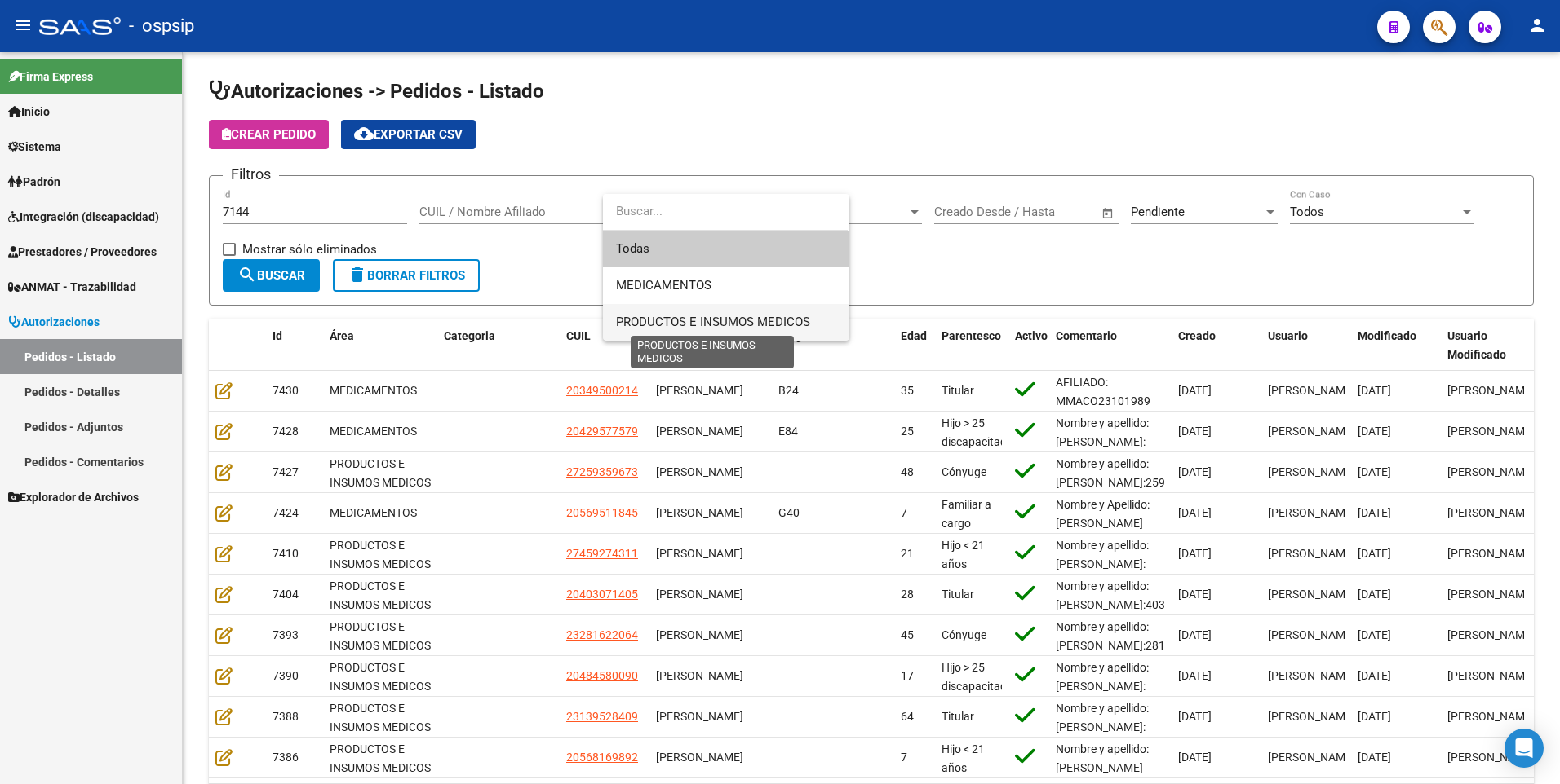
click at [727, 317] on span "PRODUCTOS E INSUMOS MEDICOS" at bounding box center [713, 322] width 194 height 14
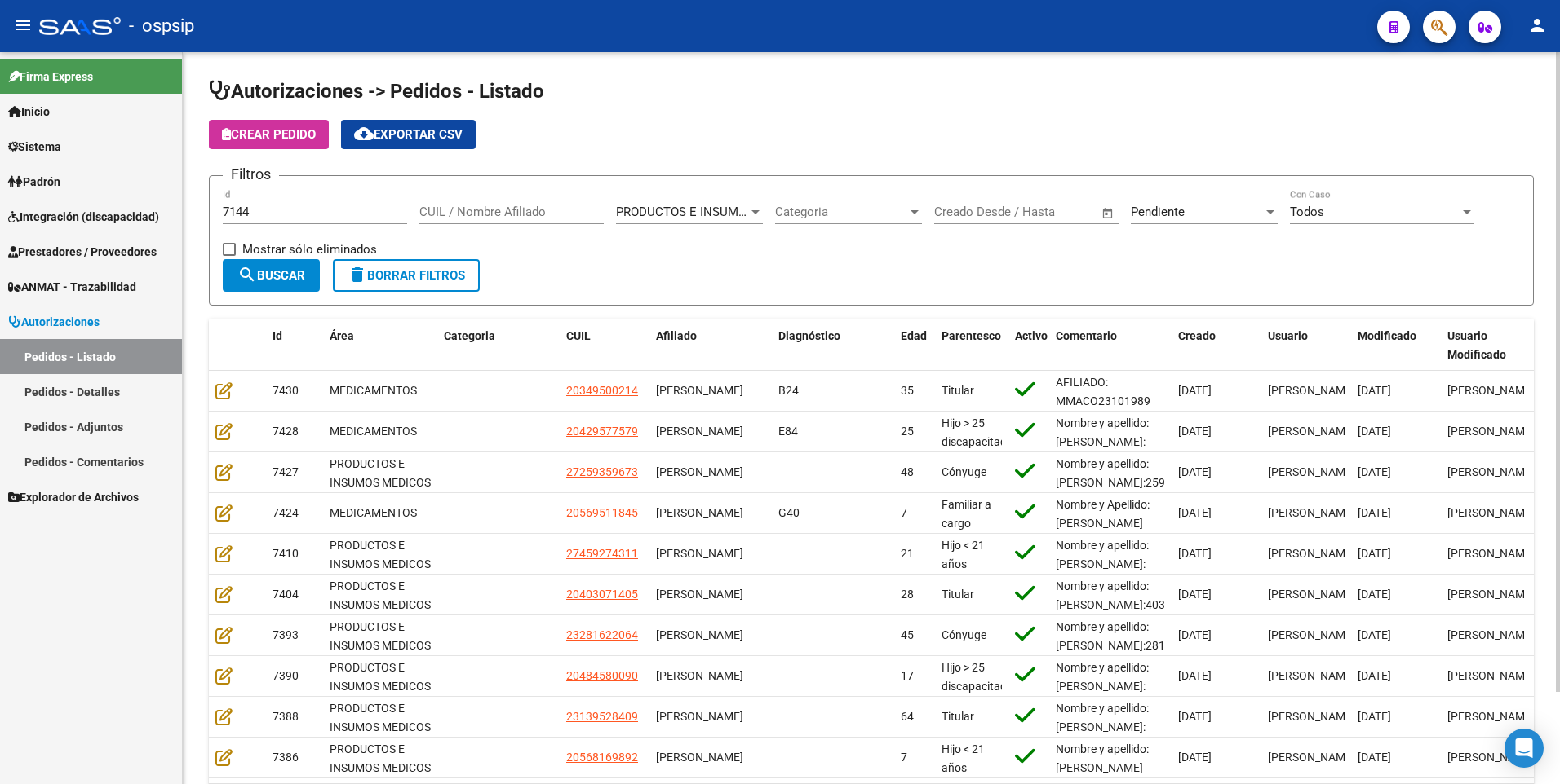
click at [1190, 219] on div "Pendiente Seleccionar Estado" at bounding box center [1204, 206] width 147 height 35
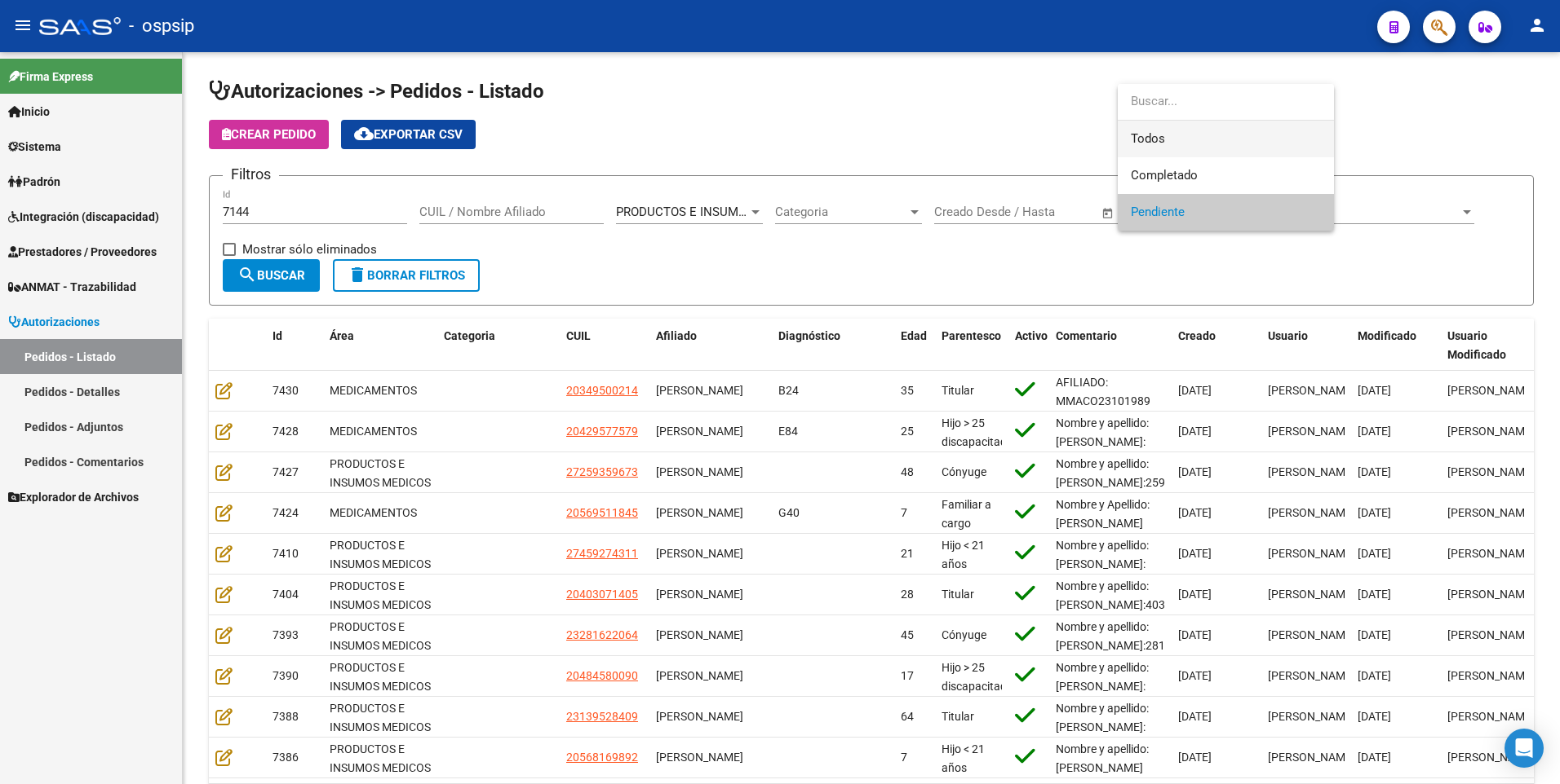
click at [1164, 138] on span "Todos" at bounding box center [1226, 139] width 191 height 36
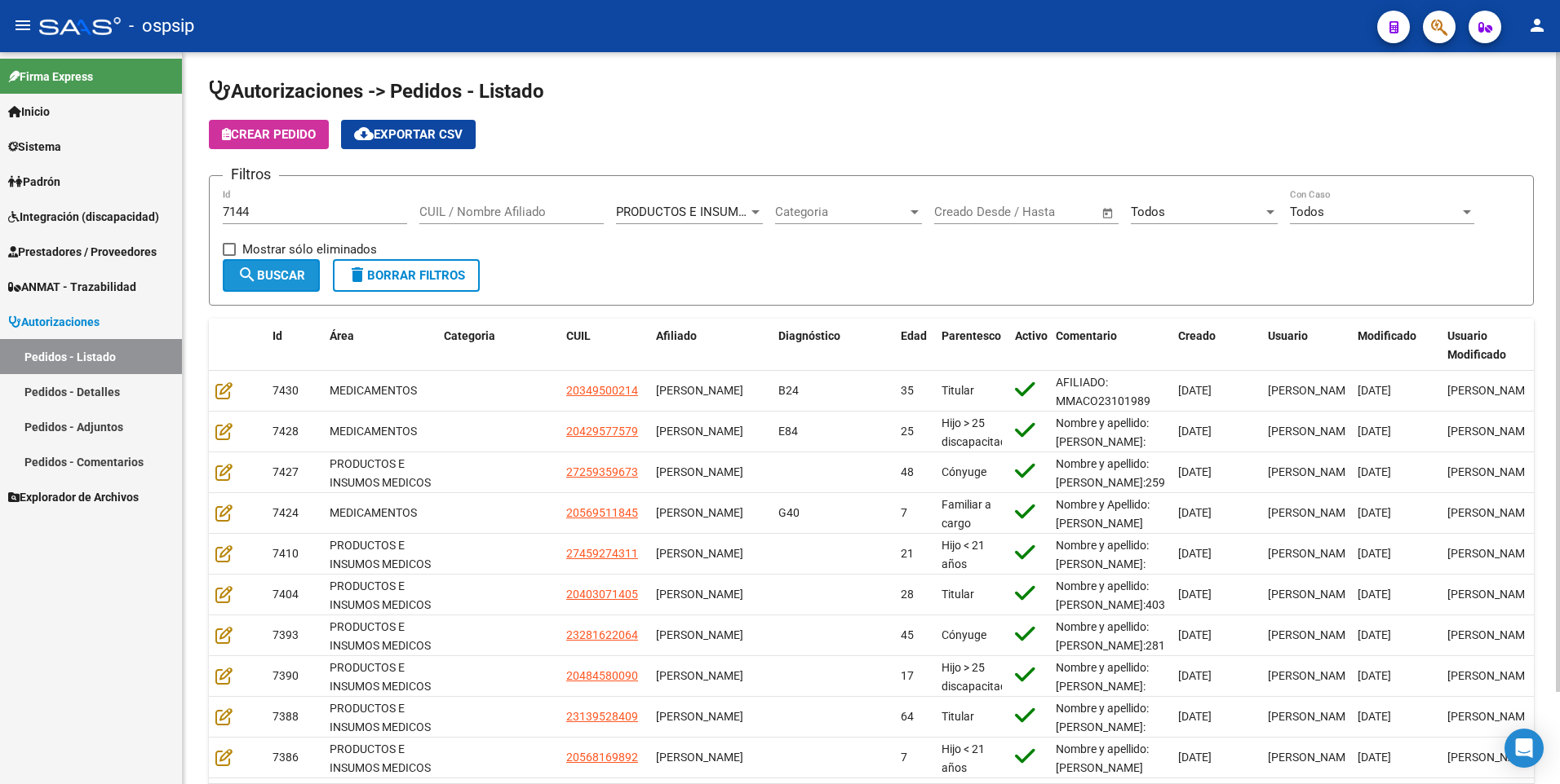
click at [290, 272] on span "search Buscar" at bounding box center [272, 275] width 68 height 14
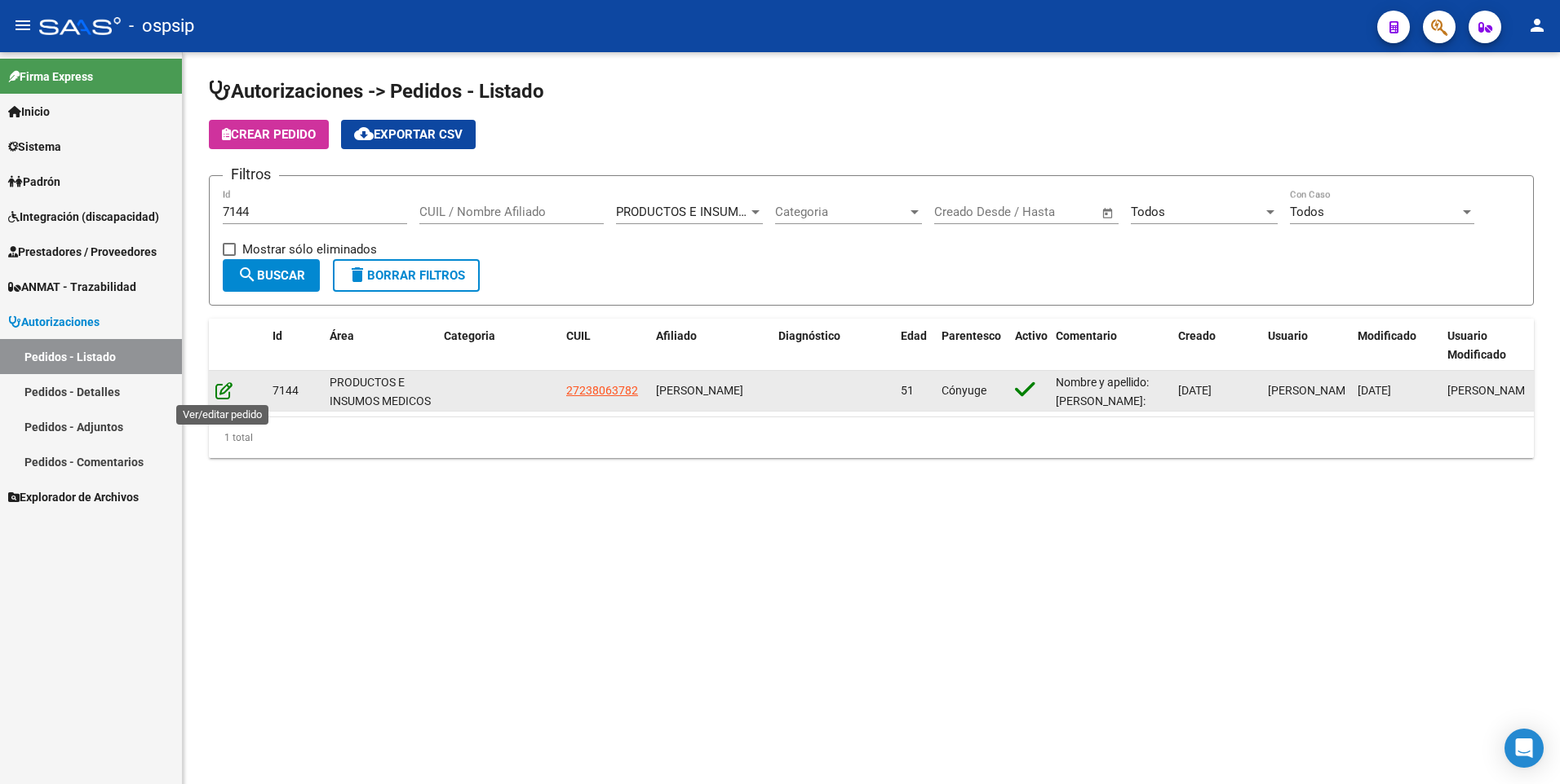
click at [220, 392] on icon at bounding box center [223, 391] width 17 height 18
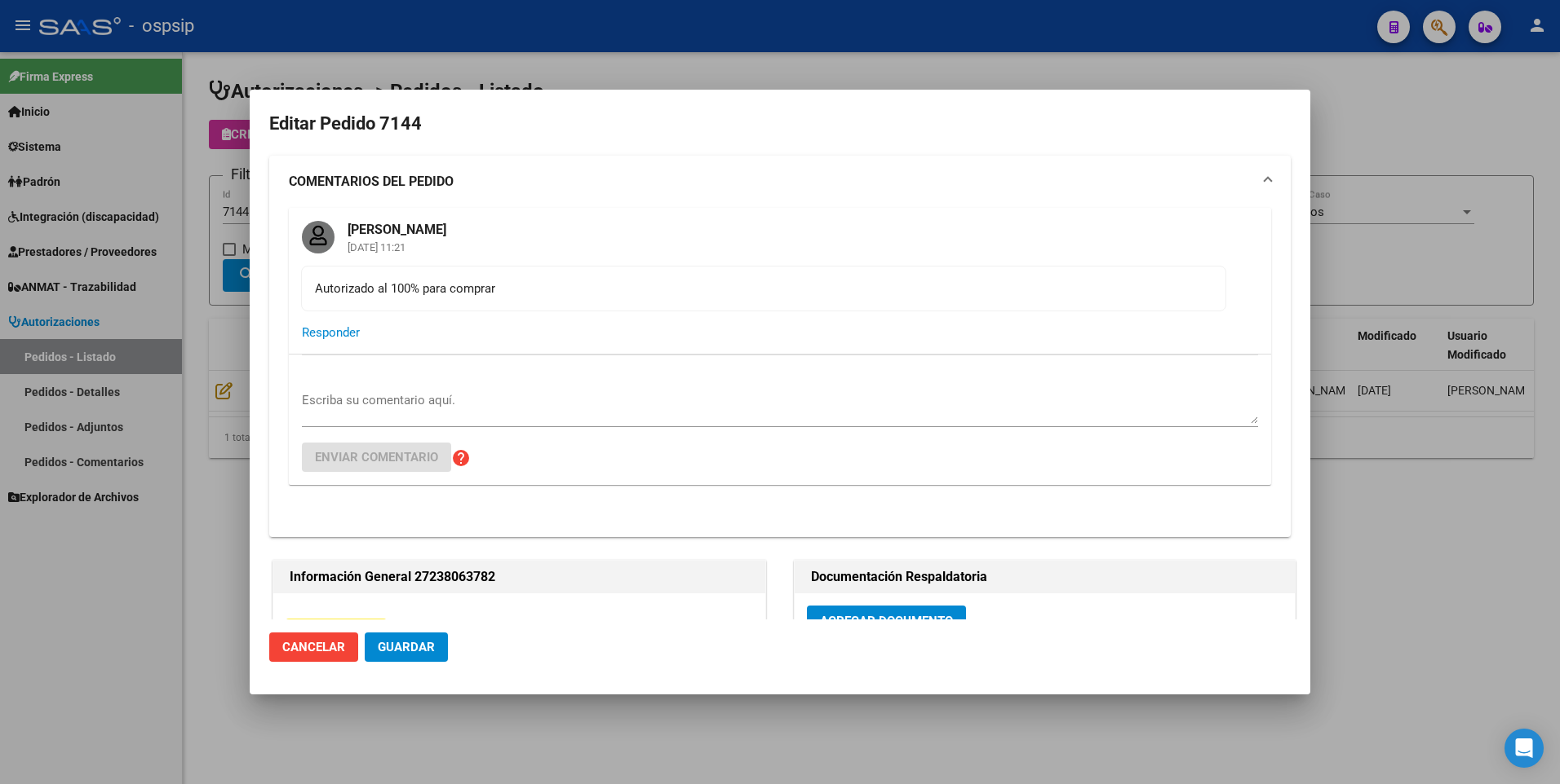
type input "[GEOGRAPHIC_DATA], [PERSON_NAME], AV [PERSON_NAME] 720, Departamento: 3"
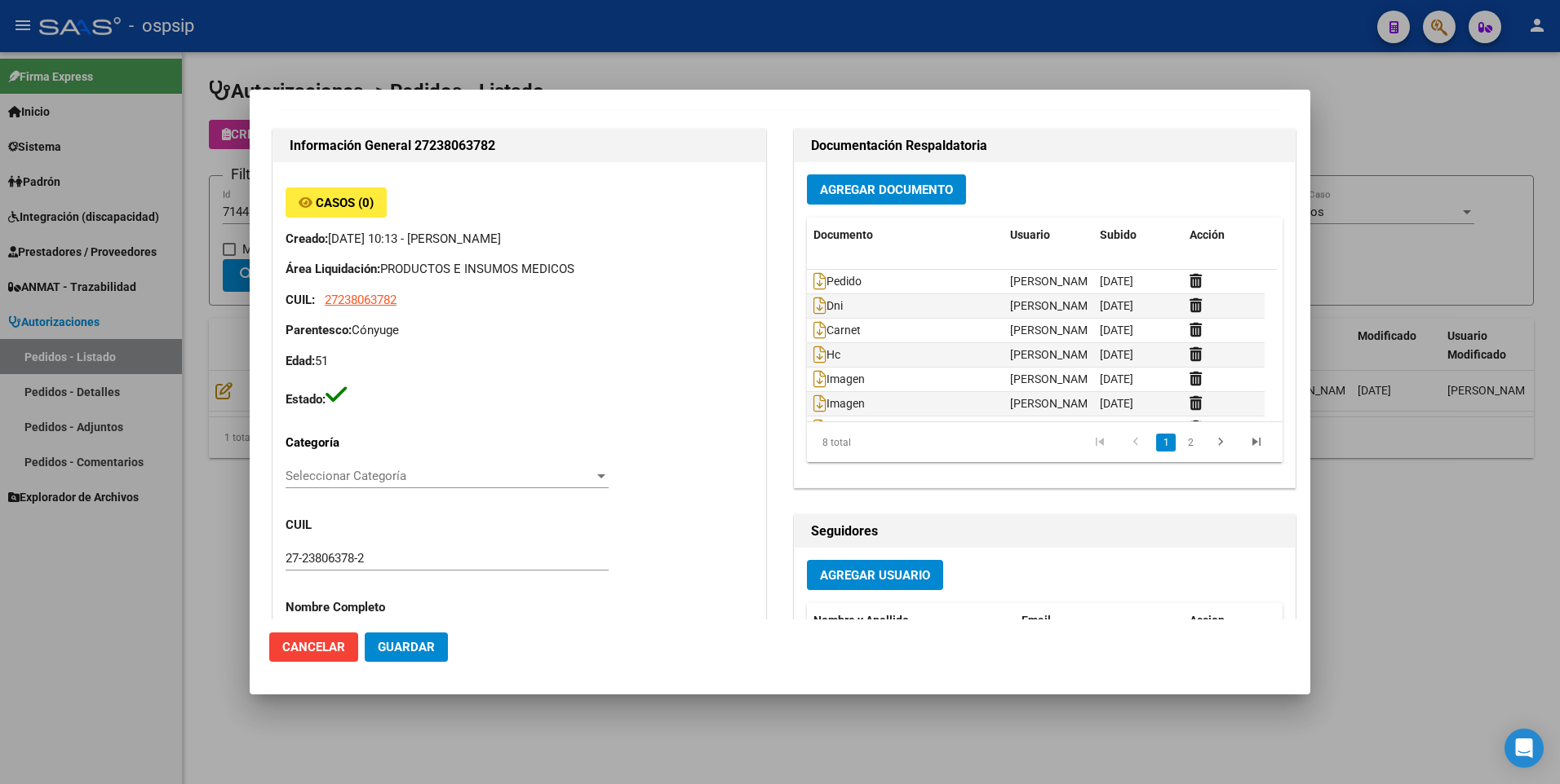
scroll to position [489, 0]
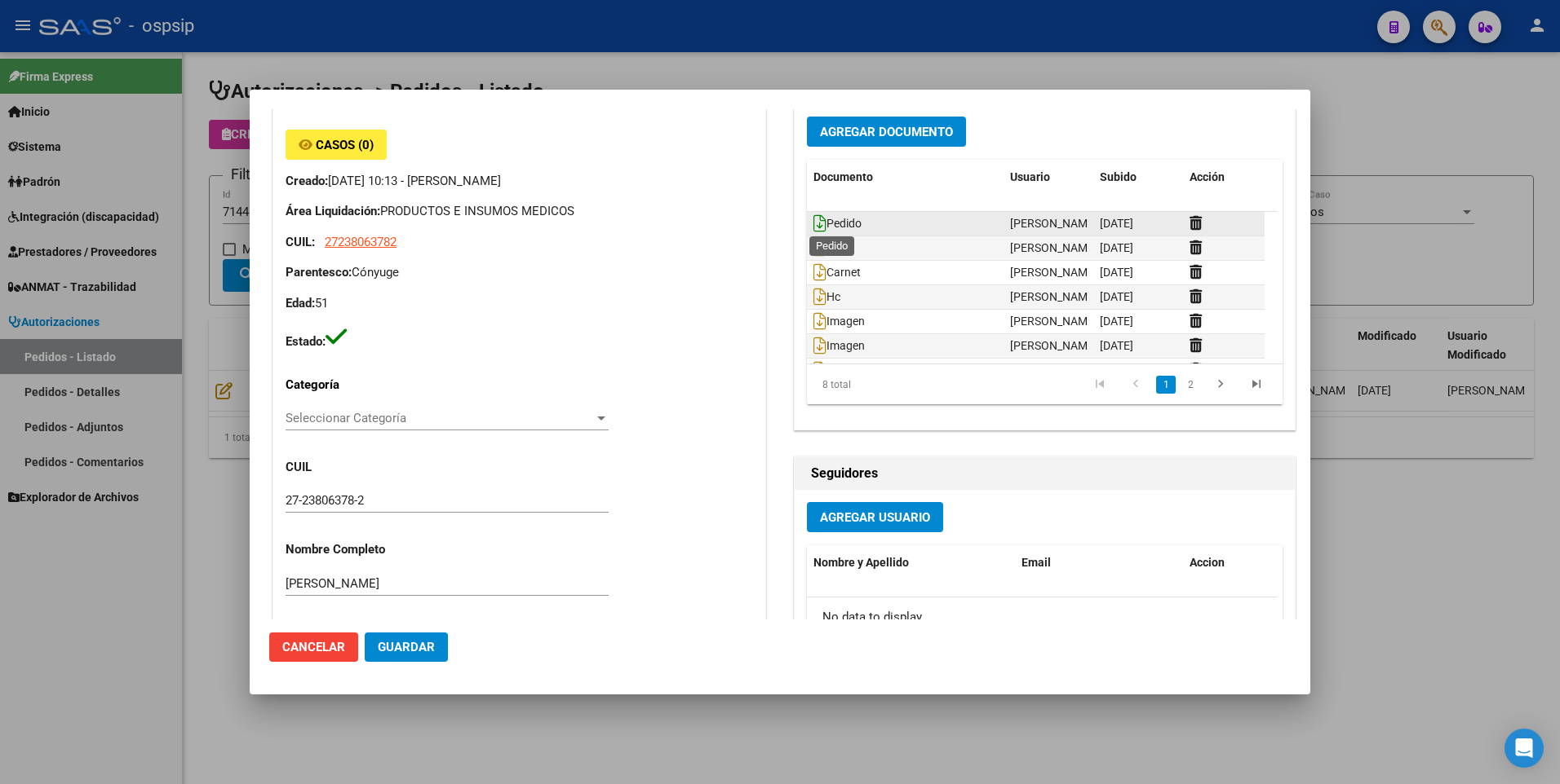
click at [817, 222] on icon at bounding box center [820, 223] width 13 height 18
click at [814, 298] on icon at bounding box center [820, 296] width 13 height 18
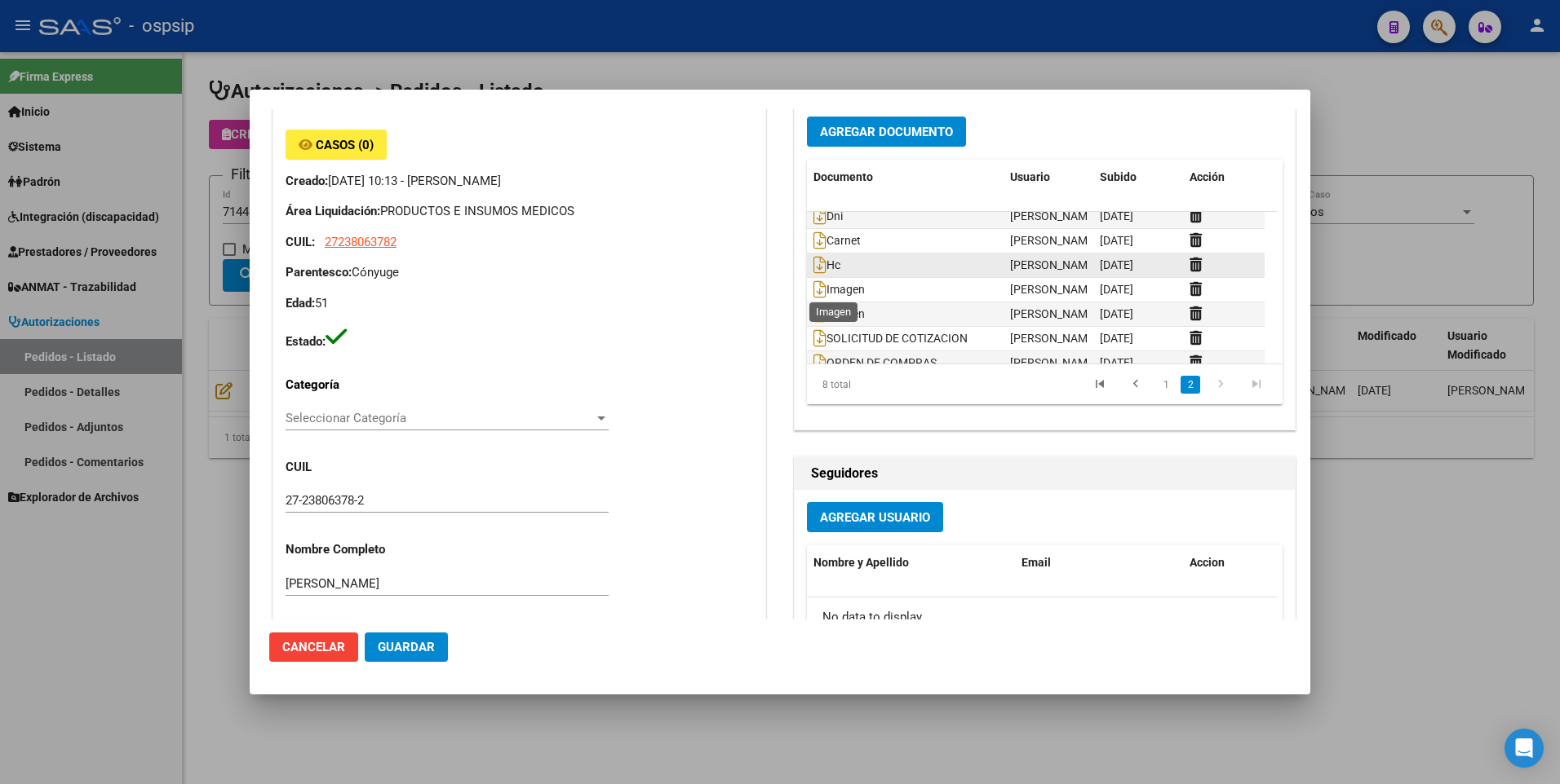
scroll to position [49, 0]
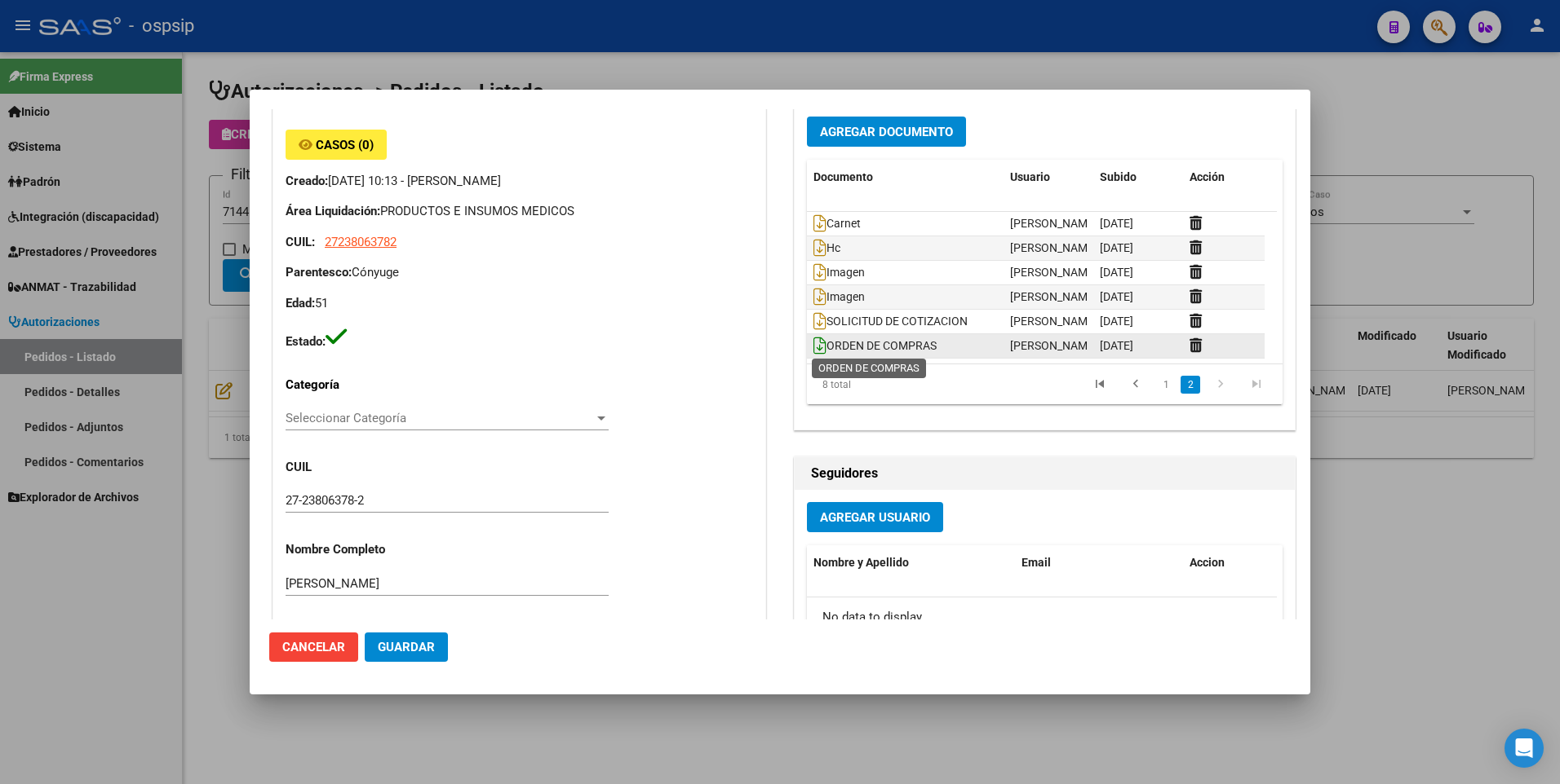
click at [814, 341] on icon at bounding box center [820, 345] width 13 height 18
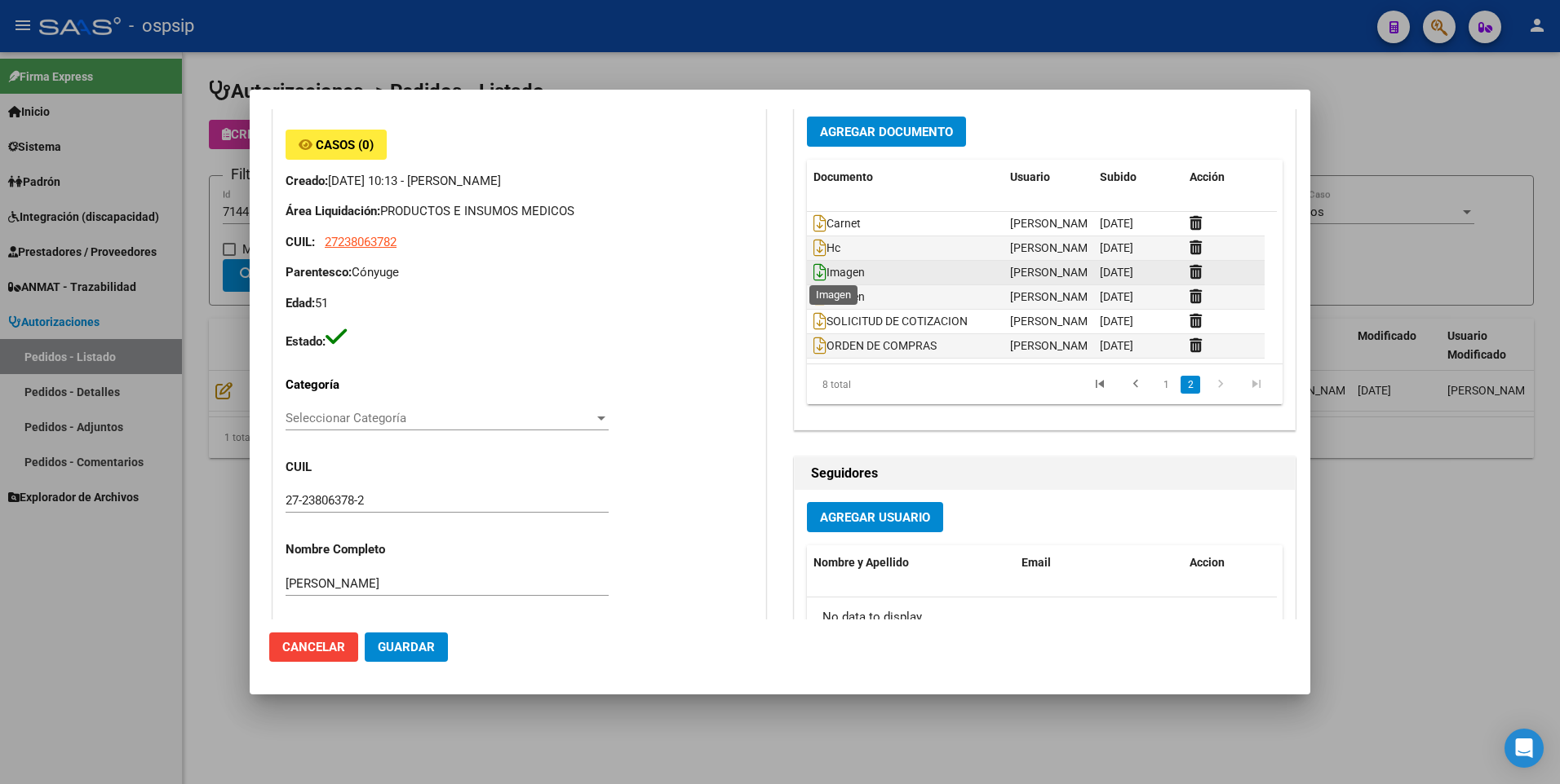
click at [814, 274] on icon at bounding box center [820, 272] width 13 height 18
click at [1498, 109] on div at bounding box center [780, 392] width 1560 height 784
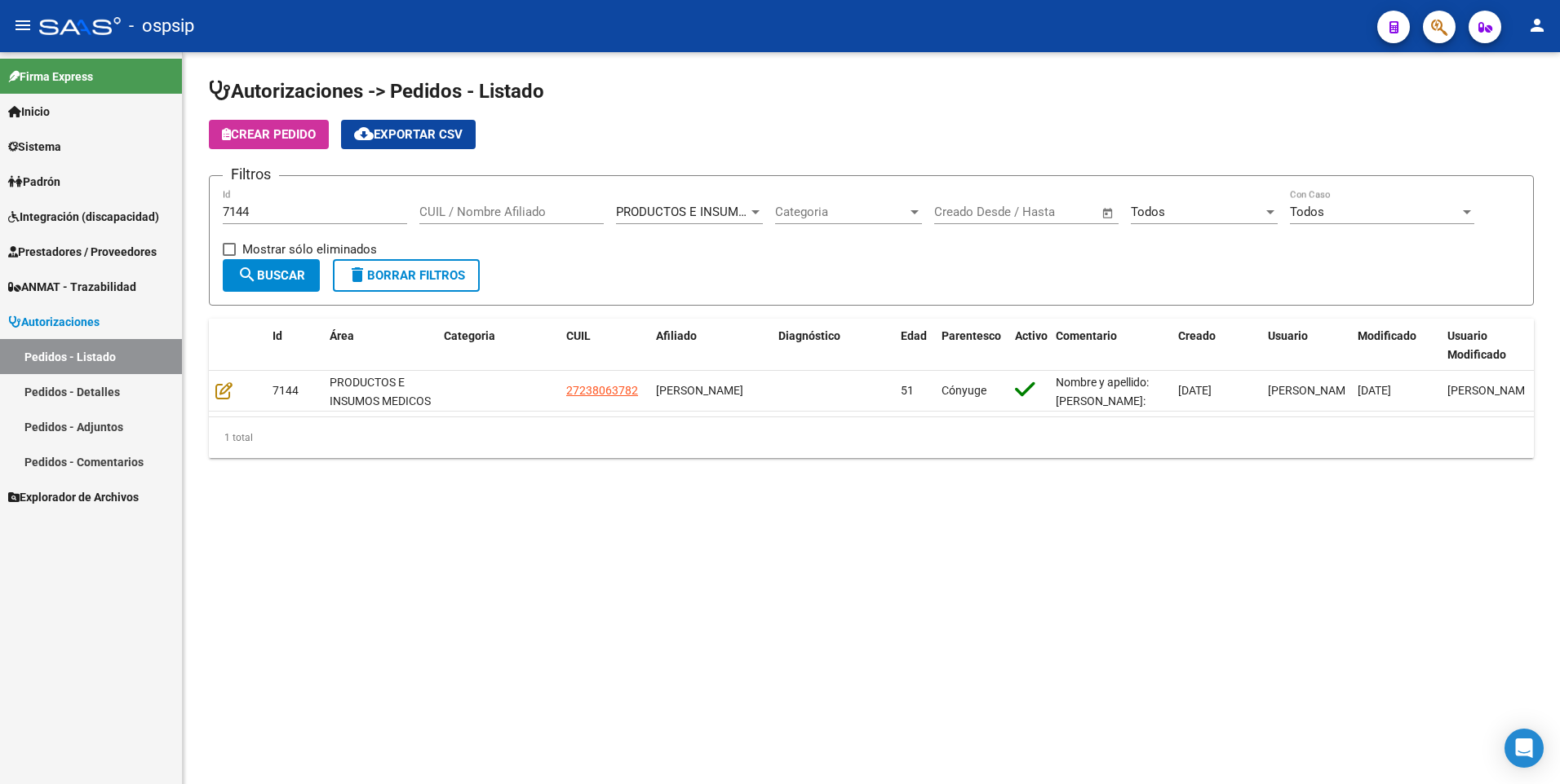
click at [151, 261] on link "Prestadores / Proveedores" at bounding box center [91, 251] width 182 height 35
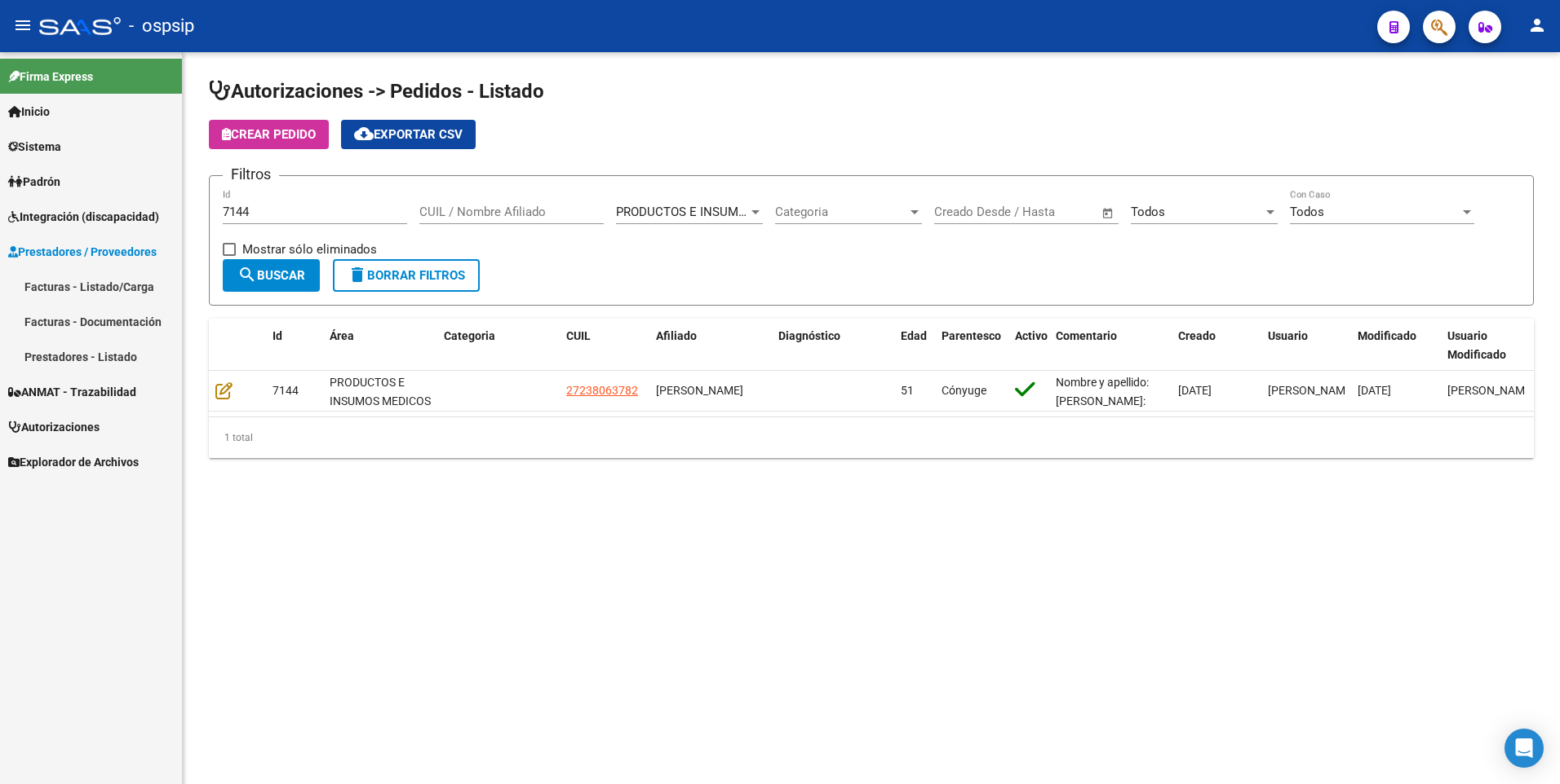
click at [132, 287] on link "Facturas - Listado/Carga" at bounding box center [91, 286] width 182 height 35
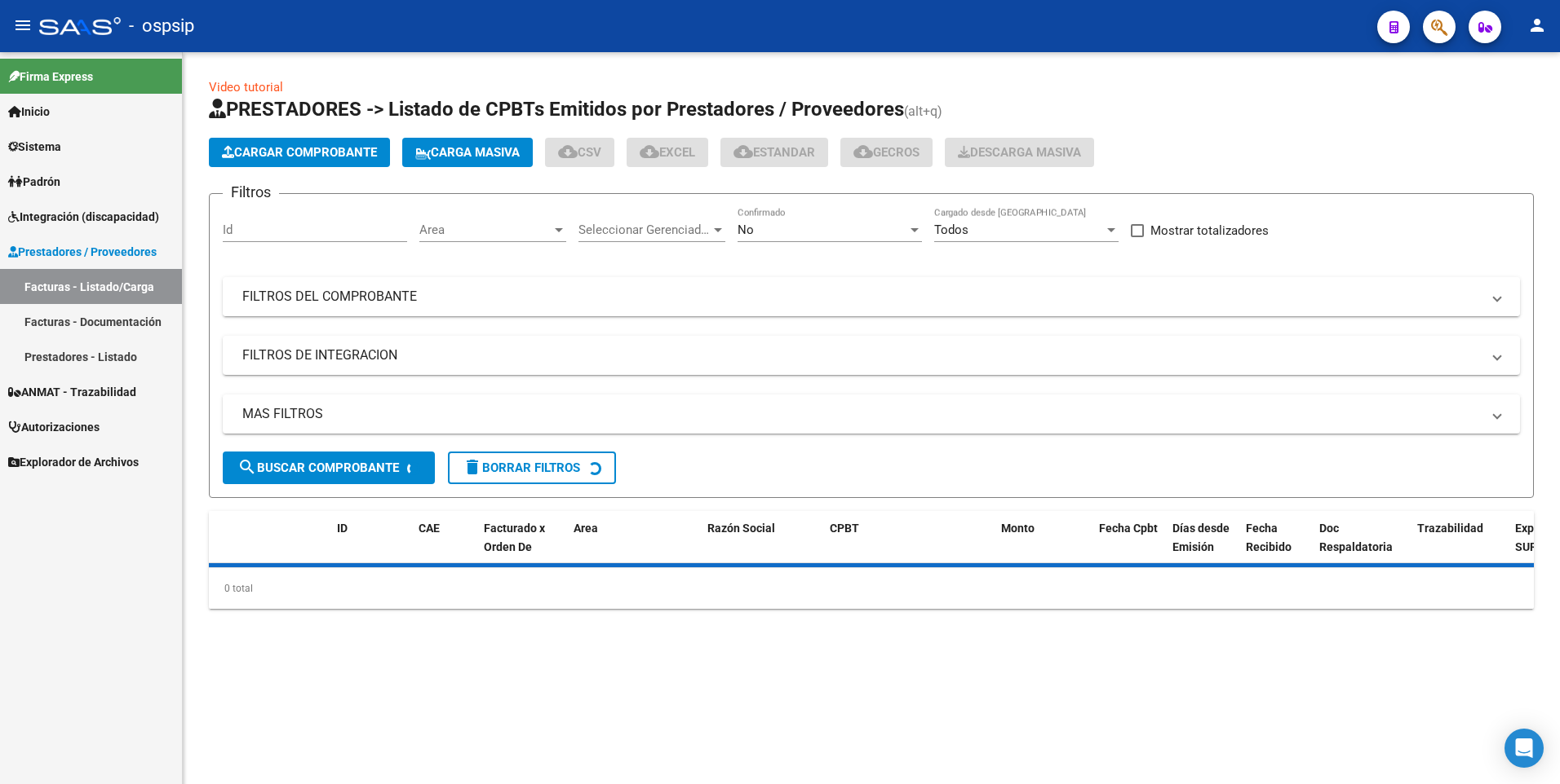
click at [418, 308] on mat-expansion-panel-header "FILTROS DEL COMPROBANTE" at bounding box center [871, 297] width 1297 height 39
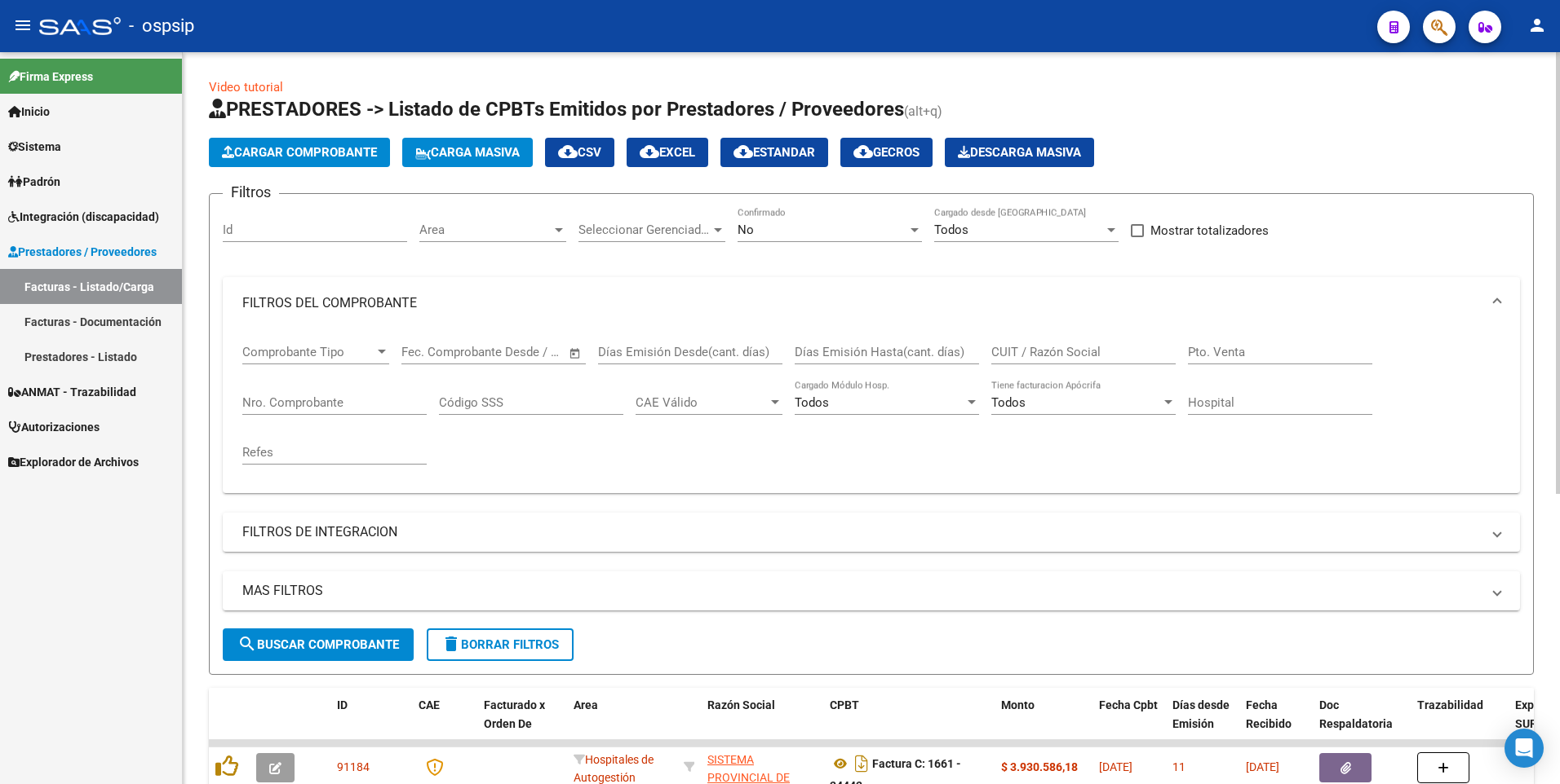
click at [372, 408] on input "Nro. Comprobante" at bounding box center [334, 402] width 184 height 14
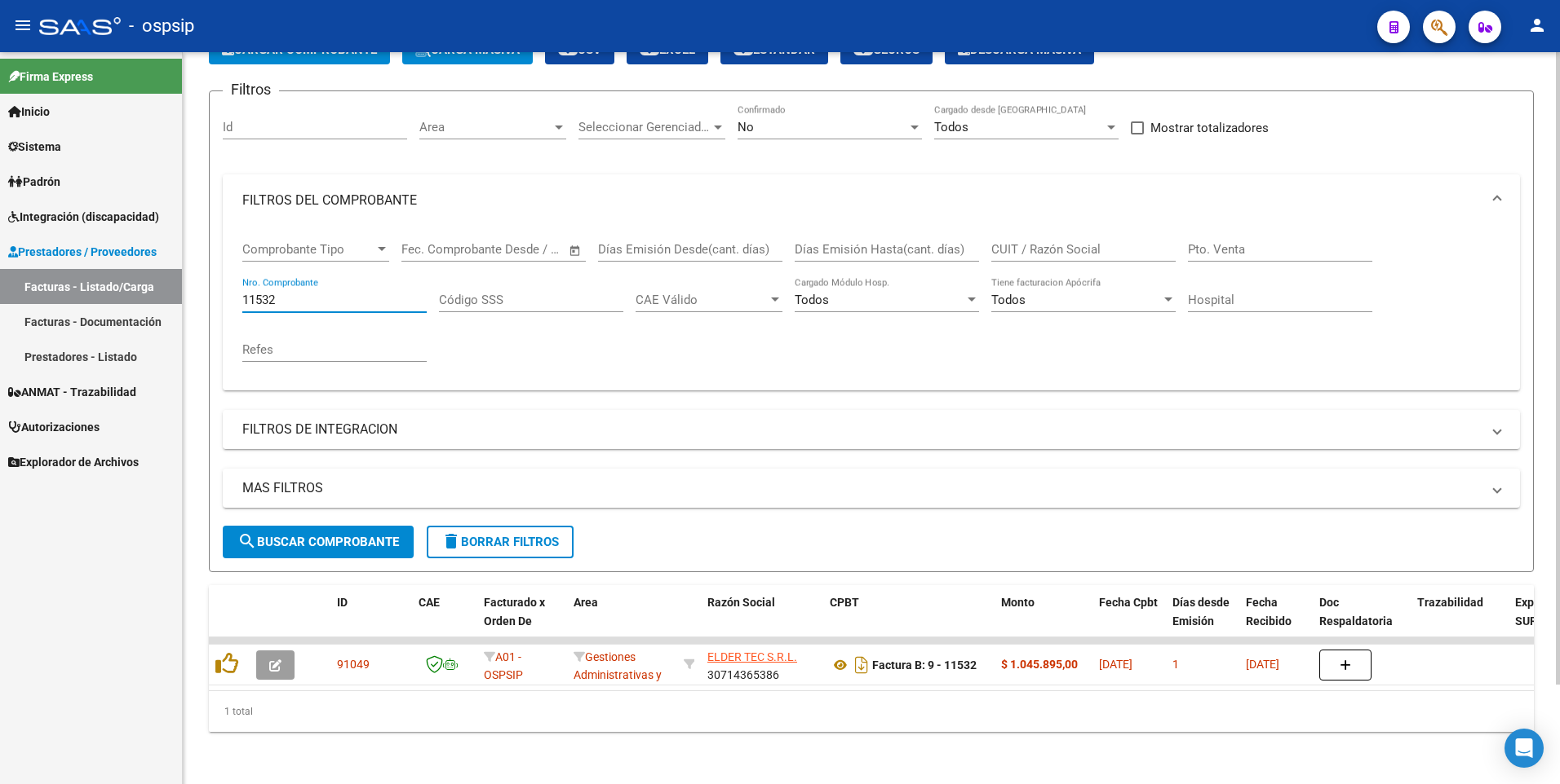
scroll to position [115, 0]
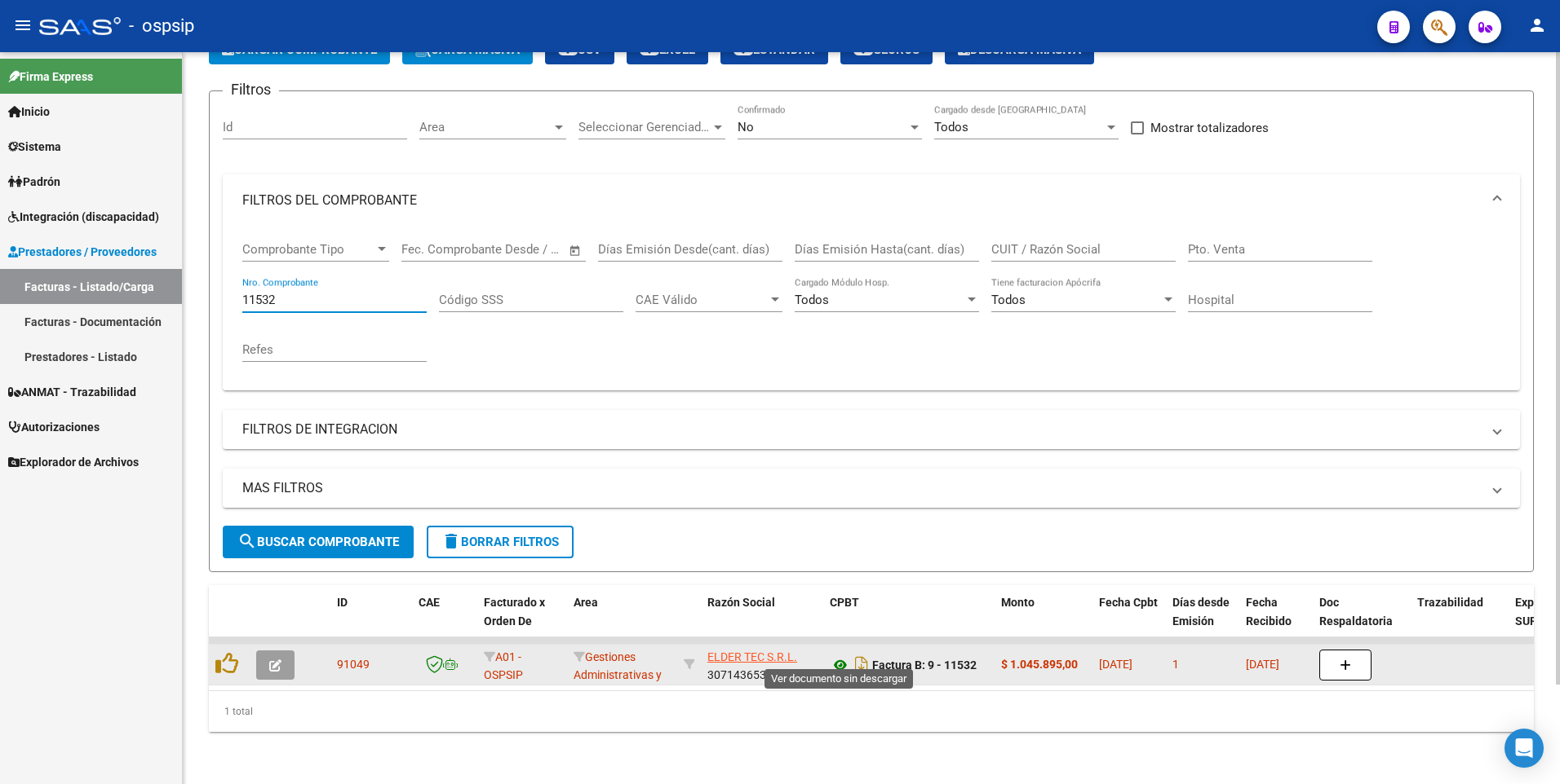
type input "11532"
click at [840, 657] on icon at bounding box center [841, 666] width 21 height 20
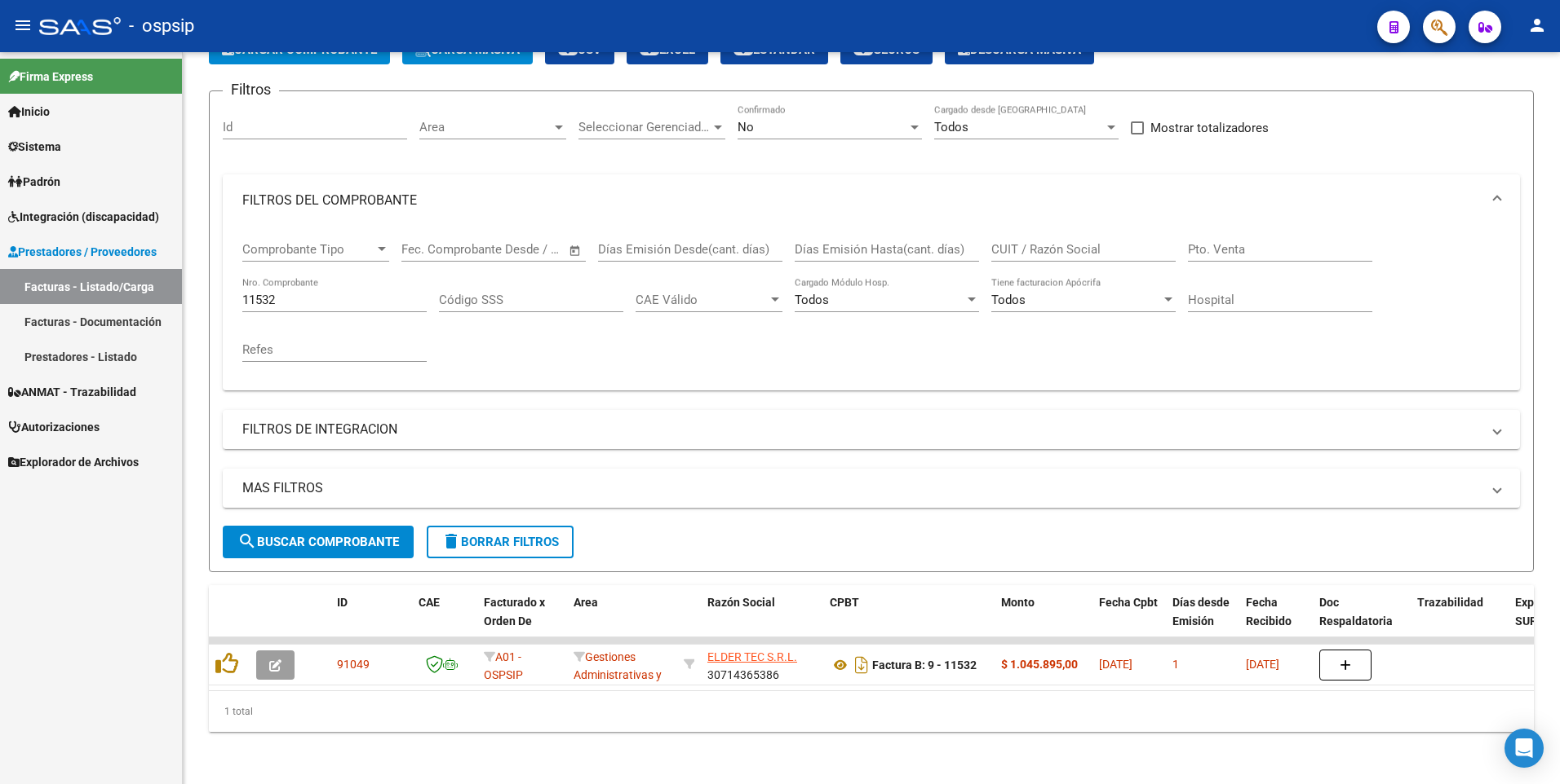
click at [134, 416] on link "Autorizaciones" at bounding box center [91, 426] width 182 height 35
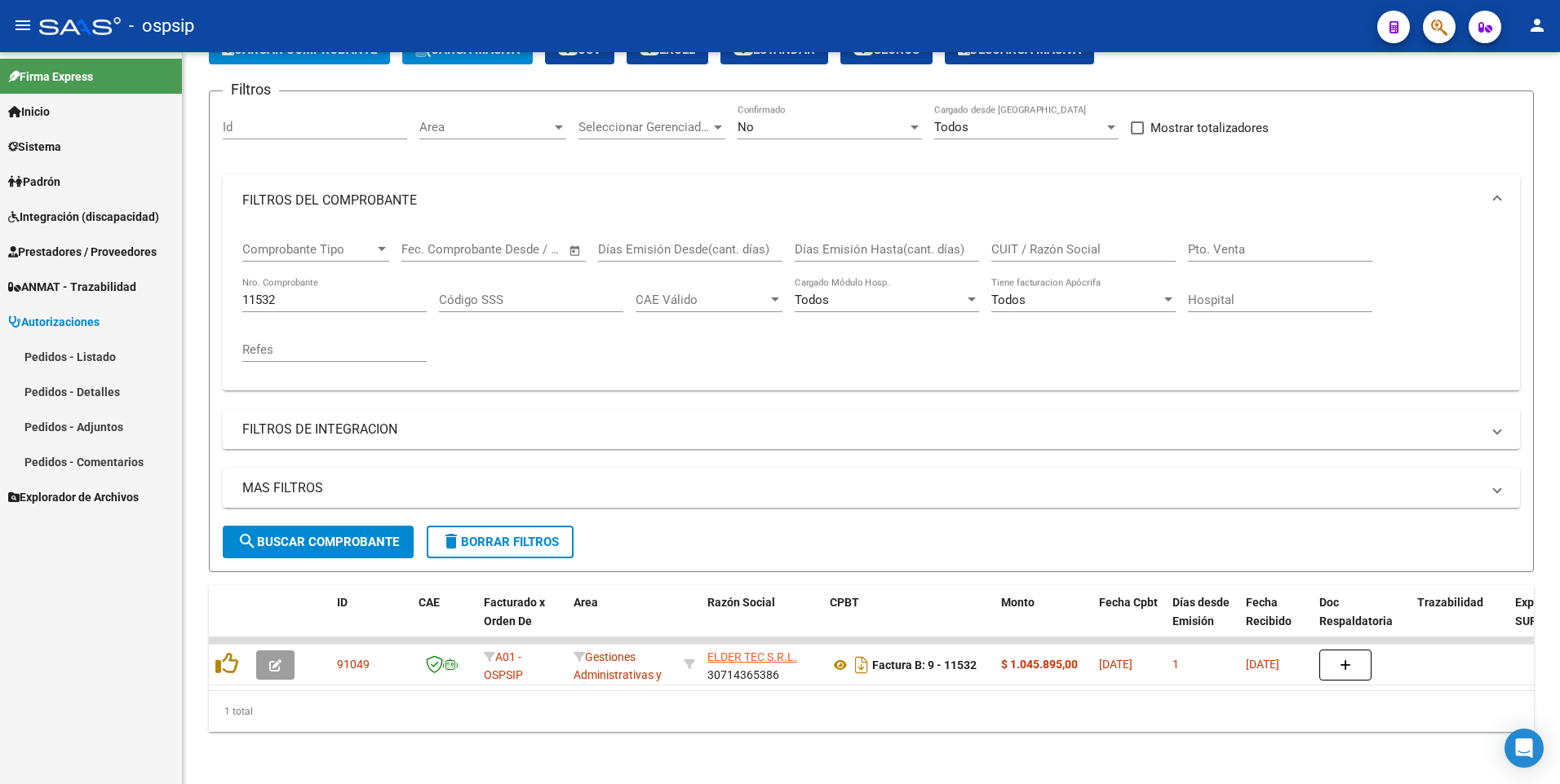
click at [110, 361] on link "Pedidos - Listado" at bounding box center [91, 356] width 182 height 35
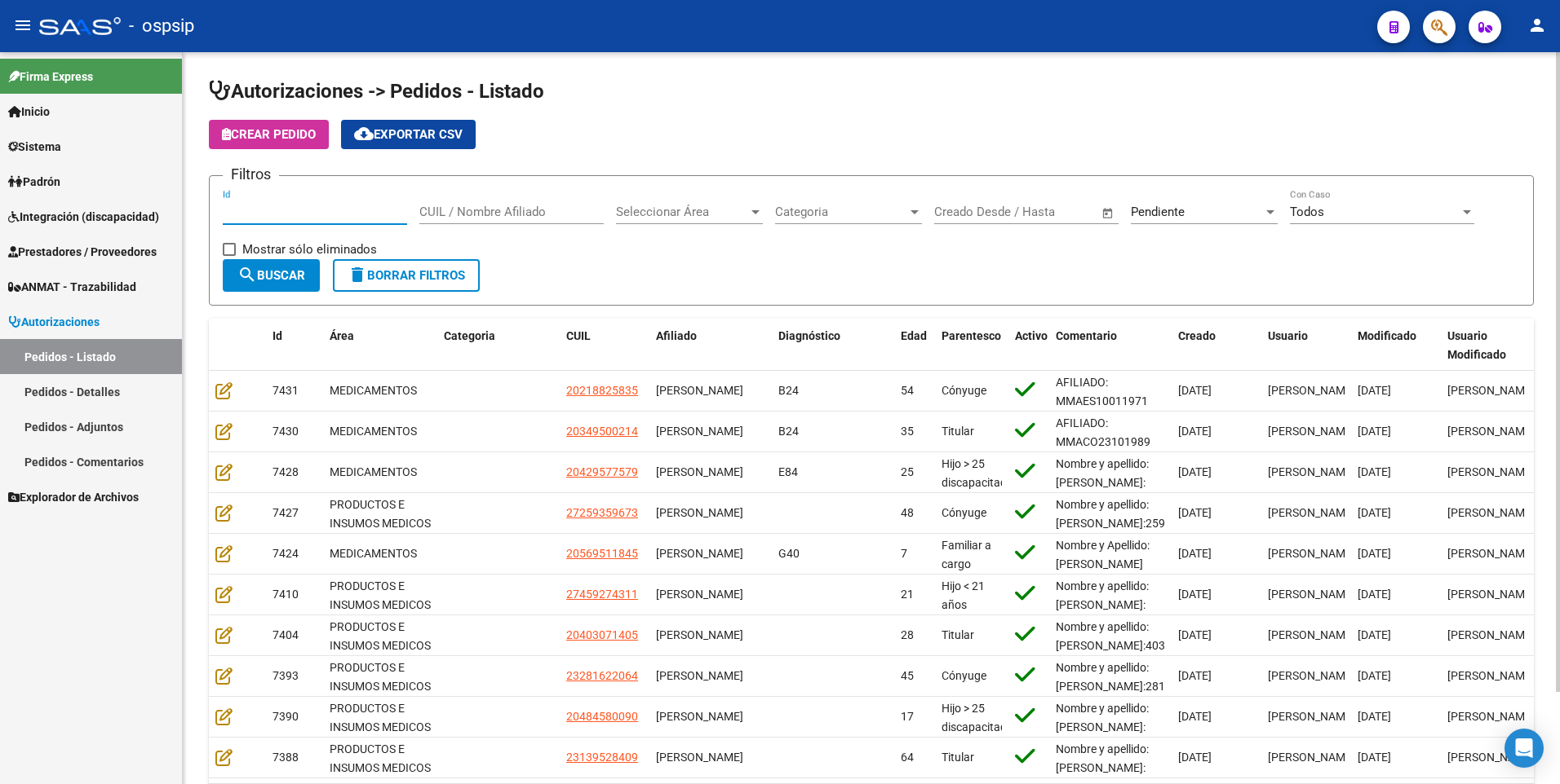
click at [265, 209] on input "Id" at bounding box center [314, 212] width 184 height 14
type input "6916"
click at [727, 209] on span "Seleccionar Área" at bounding box center [682, 212] width 132 height 14
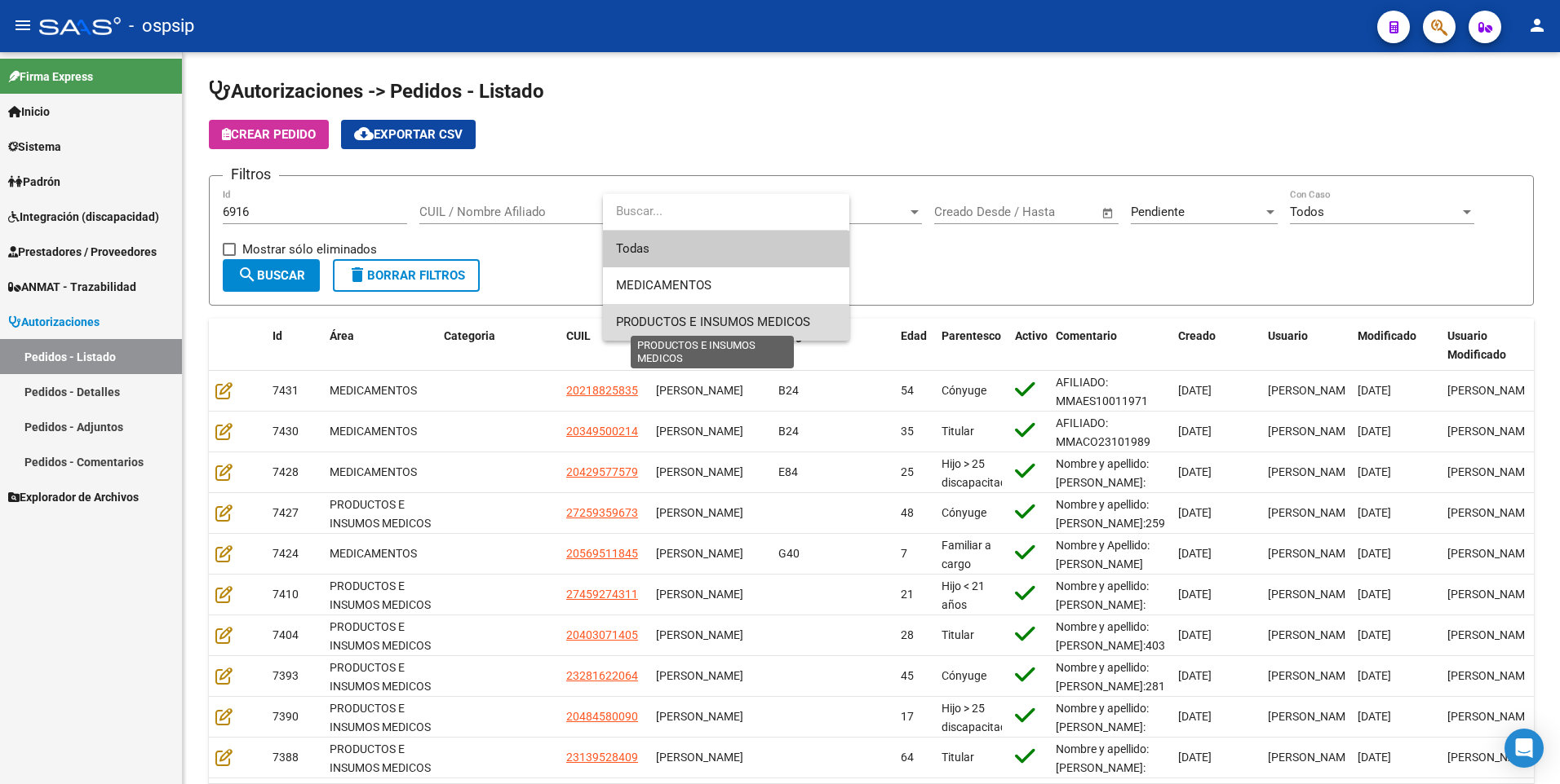
click at [733, 323] on span "PRODUCTOS E INSUMOS MEDICOS" at bounding box center [713, 322] width 194 height 14
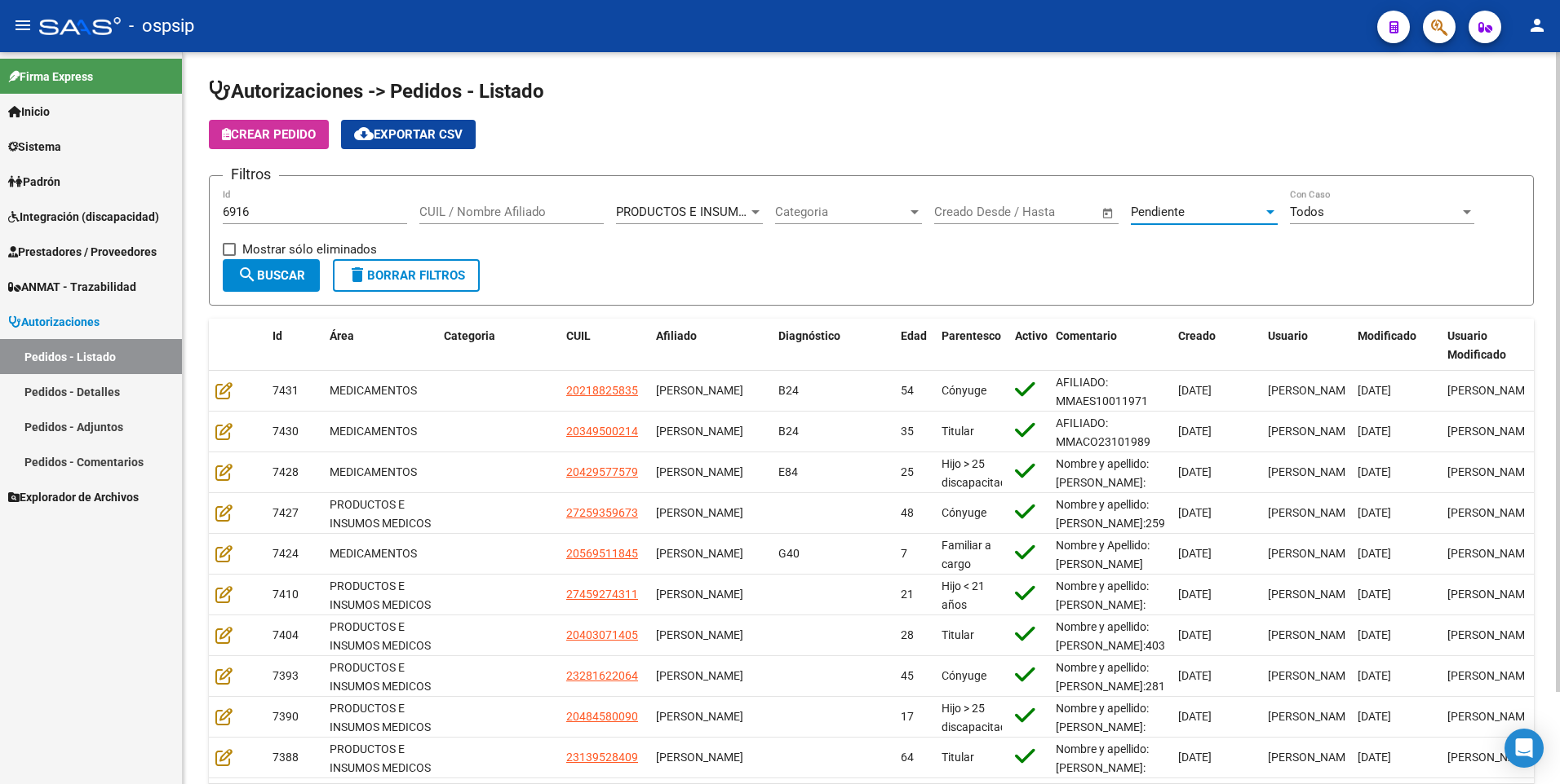
click at [1214, 209] on div "Pendiente" at bounding box center [1197, 212] width 132 height 14
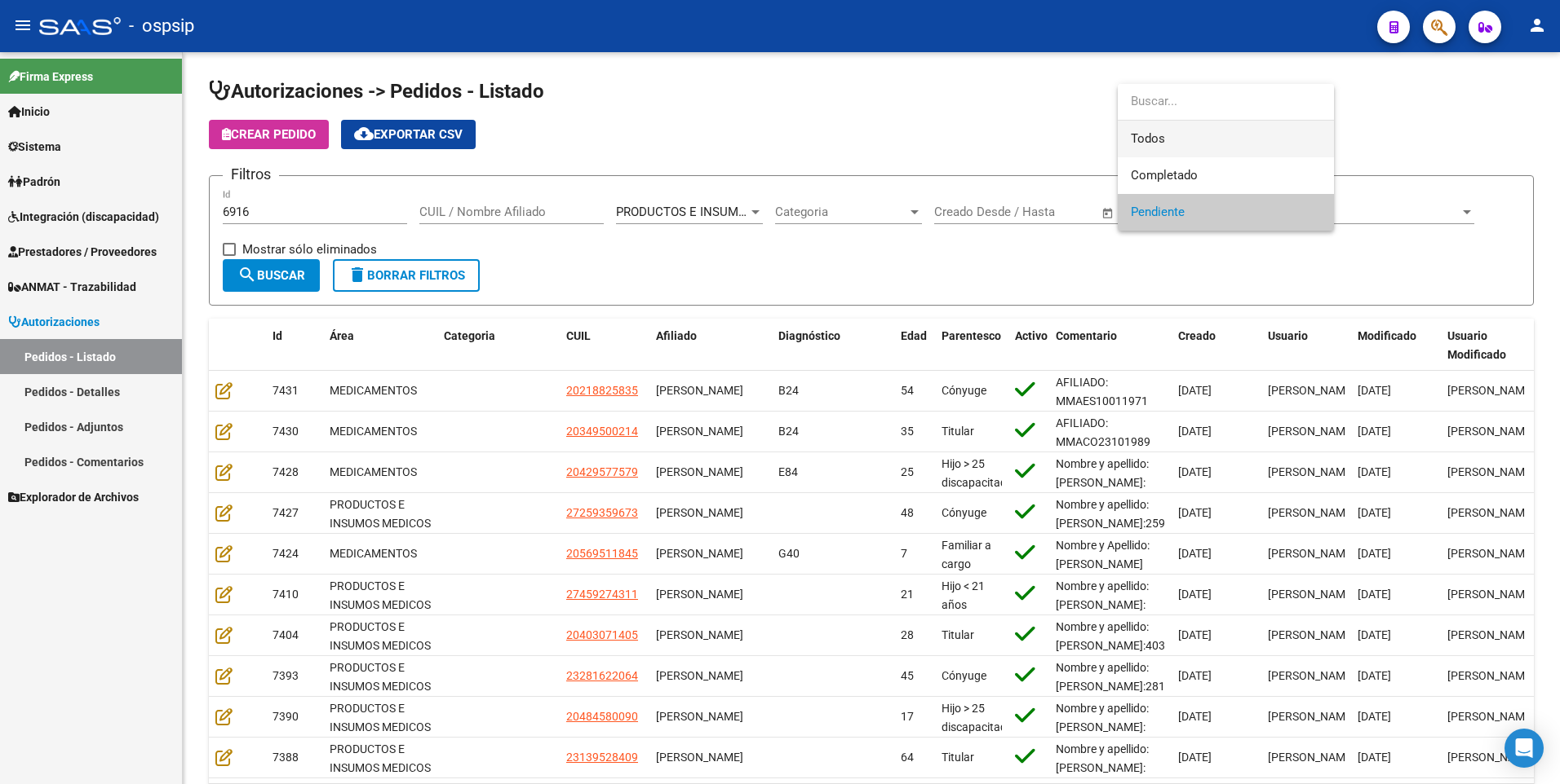
click at [1176, 148] on span "Todos" at bounding box center [1226, 139] width 191 height 36
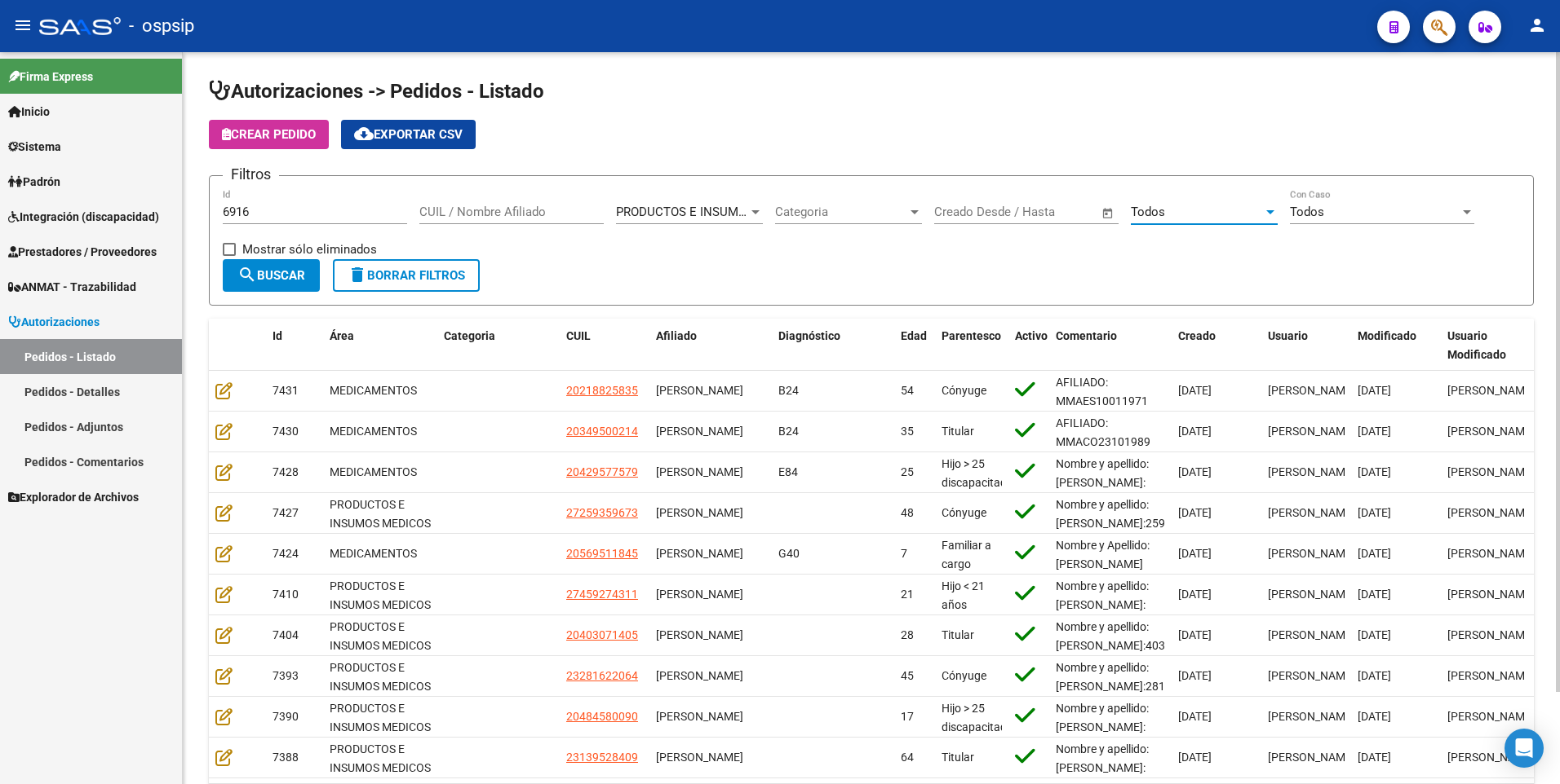
click at [299, 283] on button "search Buscar" at bounding box center [271, 275] width 97 height 33
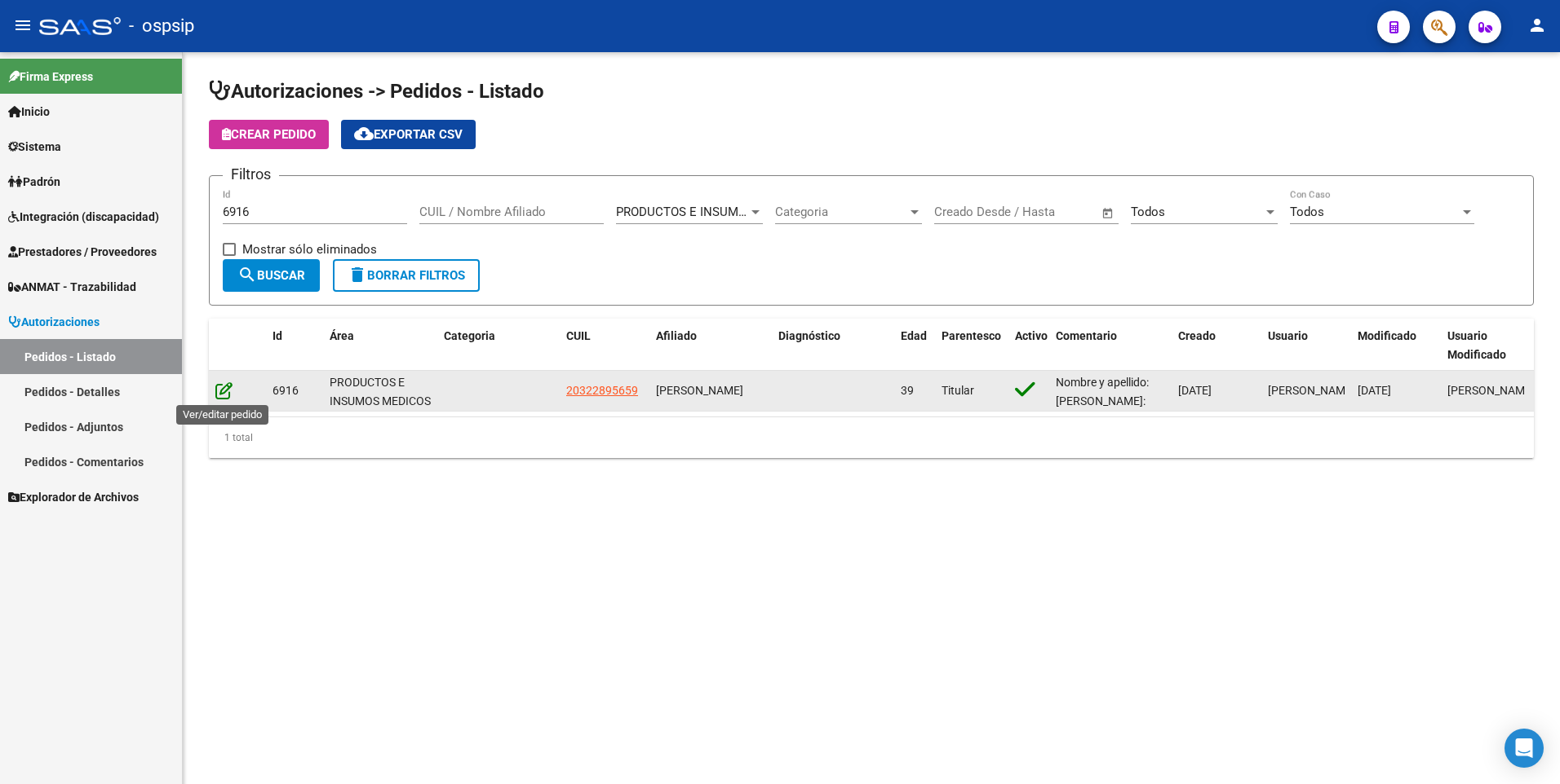
click at [223, 390] on icon at bounding box center [223, 391] width 17 height 18
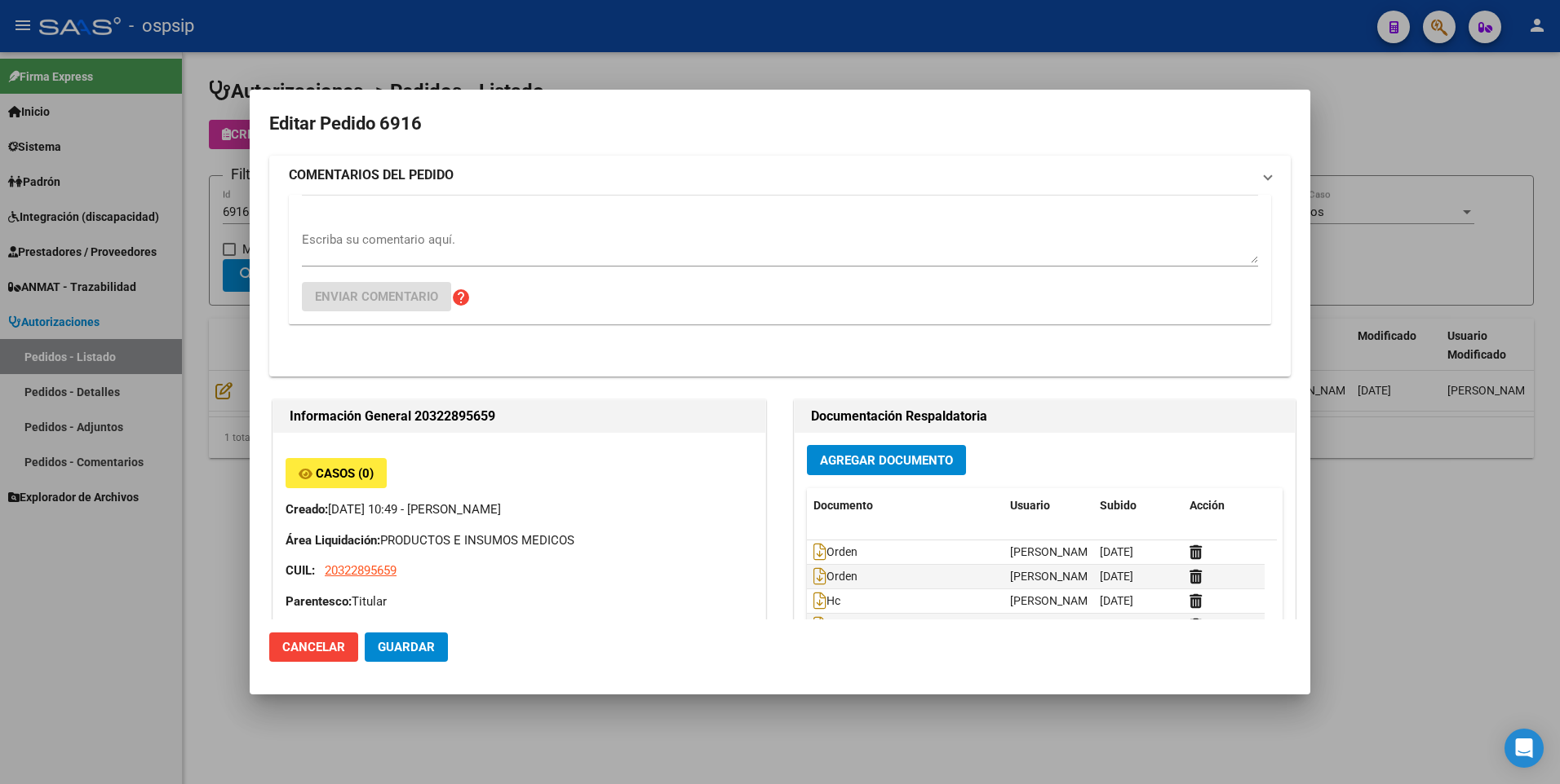
type input "[GEOGRAPHIC_DATA], [GEOGRAPHIC_DATA], [GEOGRAPHIC_DATA] 1251"
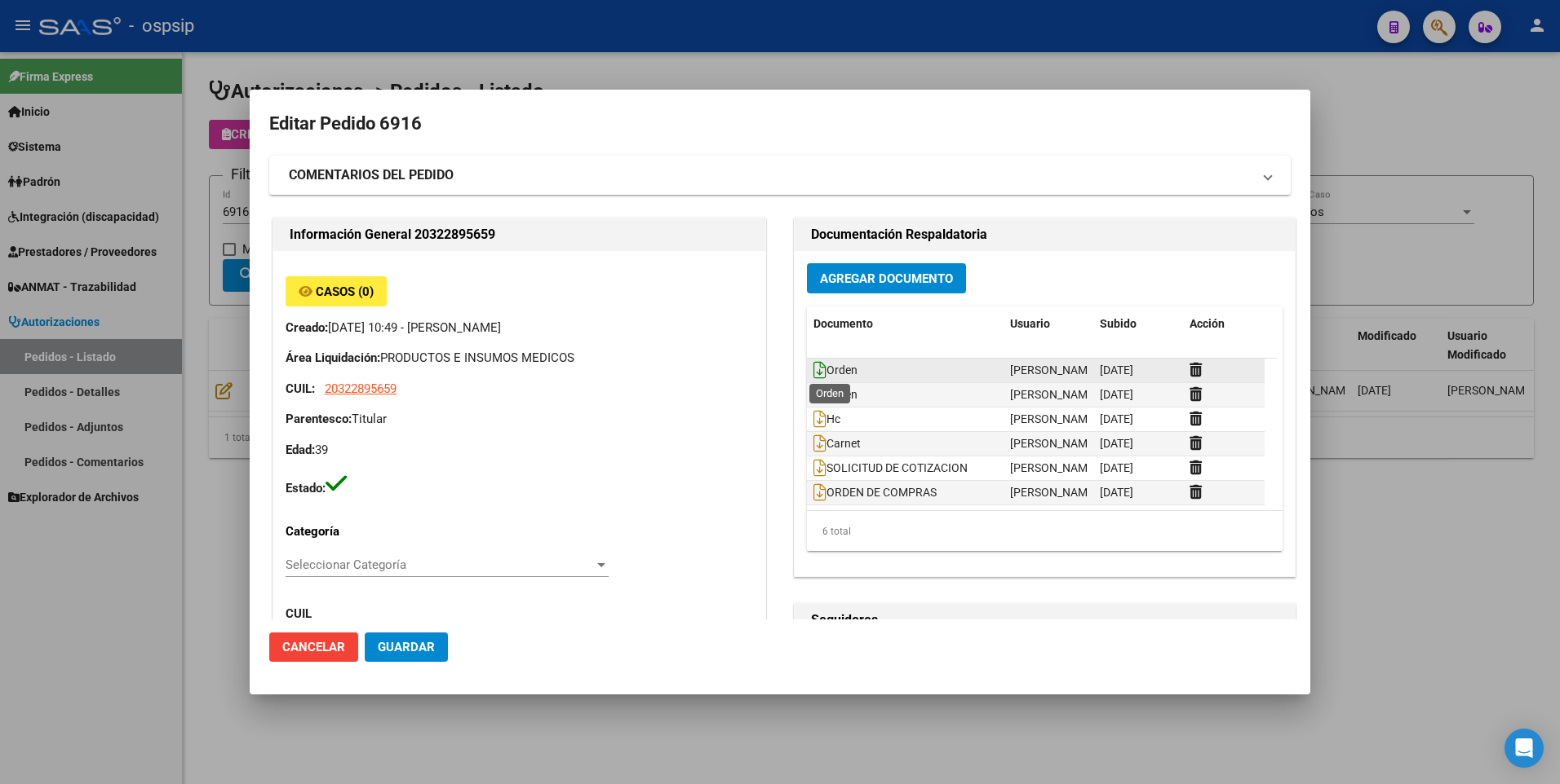
click at [814, 374] on icon at bounding box center [820, 370] width 13 height 18
click at [814, 398] on icon at bounding box center [820, 394] width 13 height 18
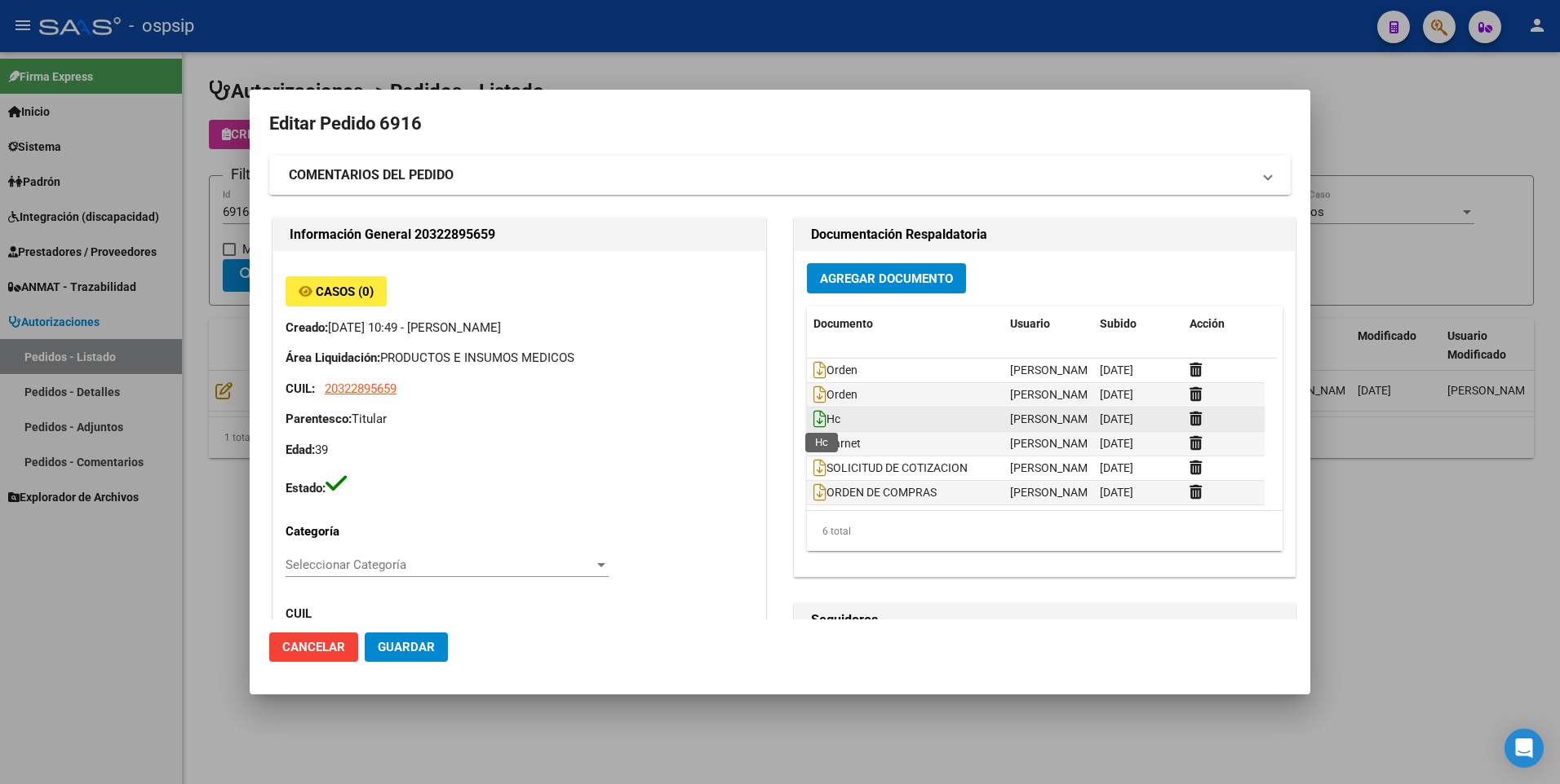
click at [814, 420] on icon at bounding box center [820, 419] width 13 height 18
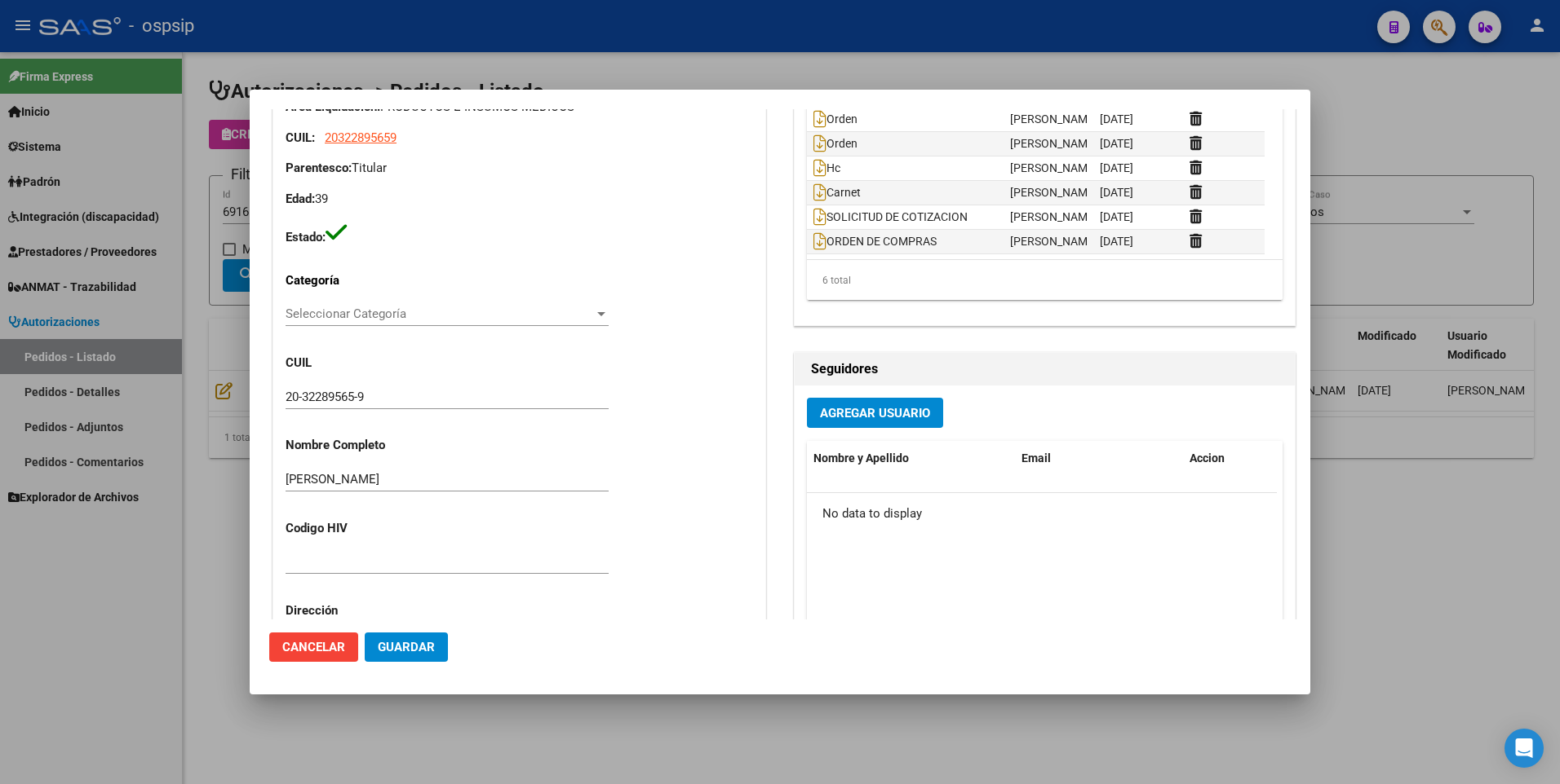
scroll to position [163, 0]
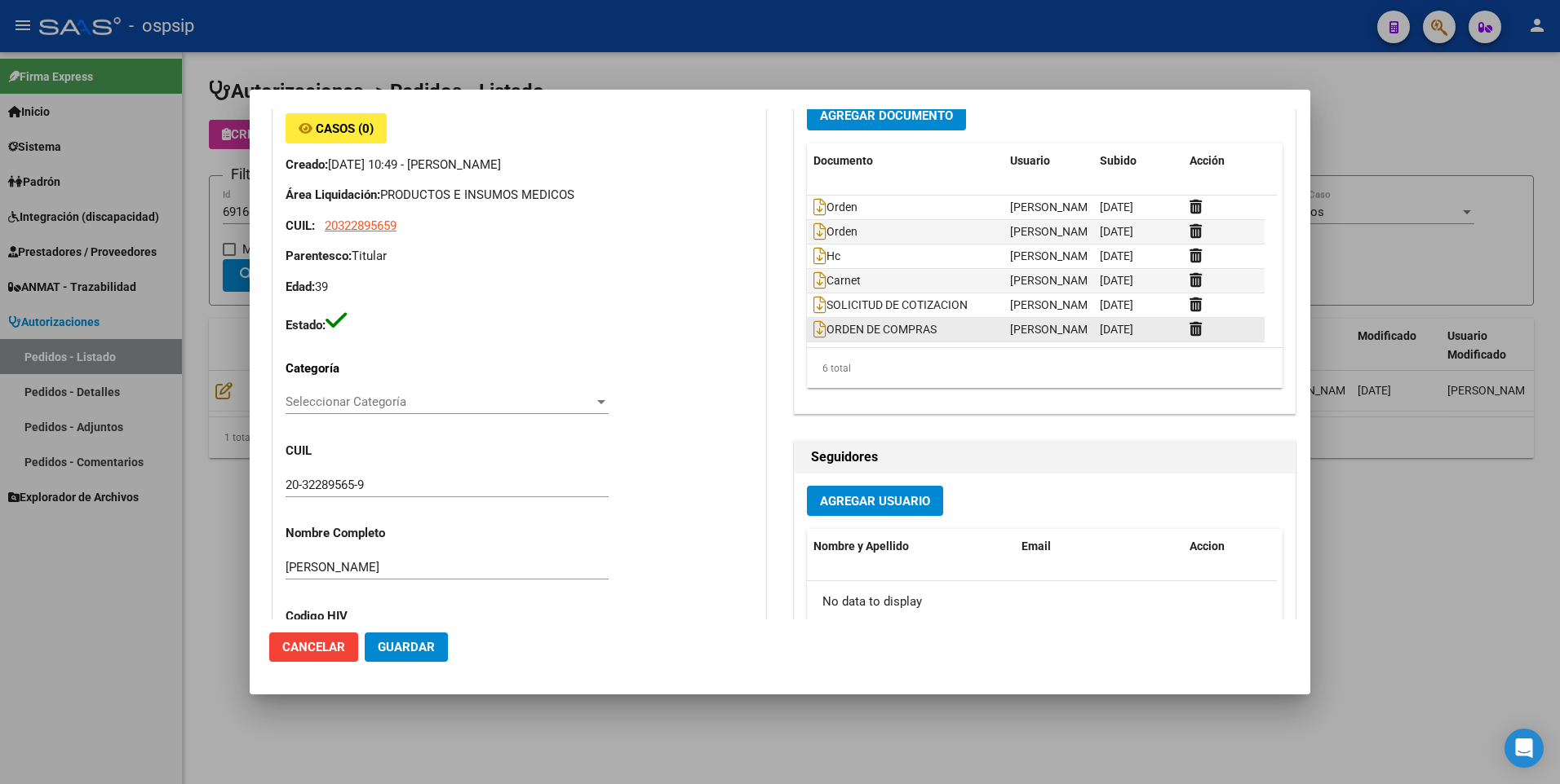
click at [808, 319] on datatable-body-cell "ORDEN DE COMPRAS" at bounding box center [905, 329] width 197 height 24
click at [814, 327] on icon at bounding box center [820, 329] width 13 height 18
